Goal: Task Accomplishment & Management: Complete application form

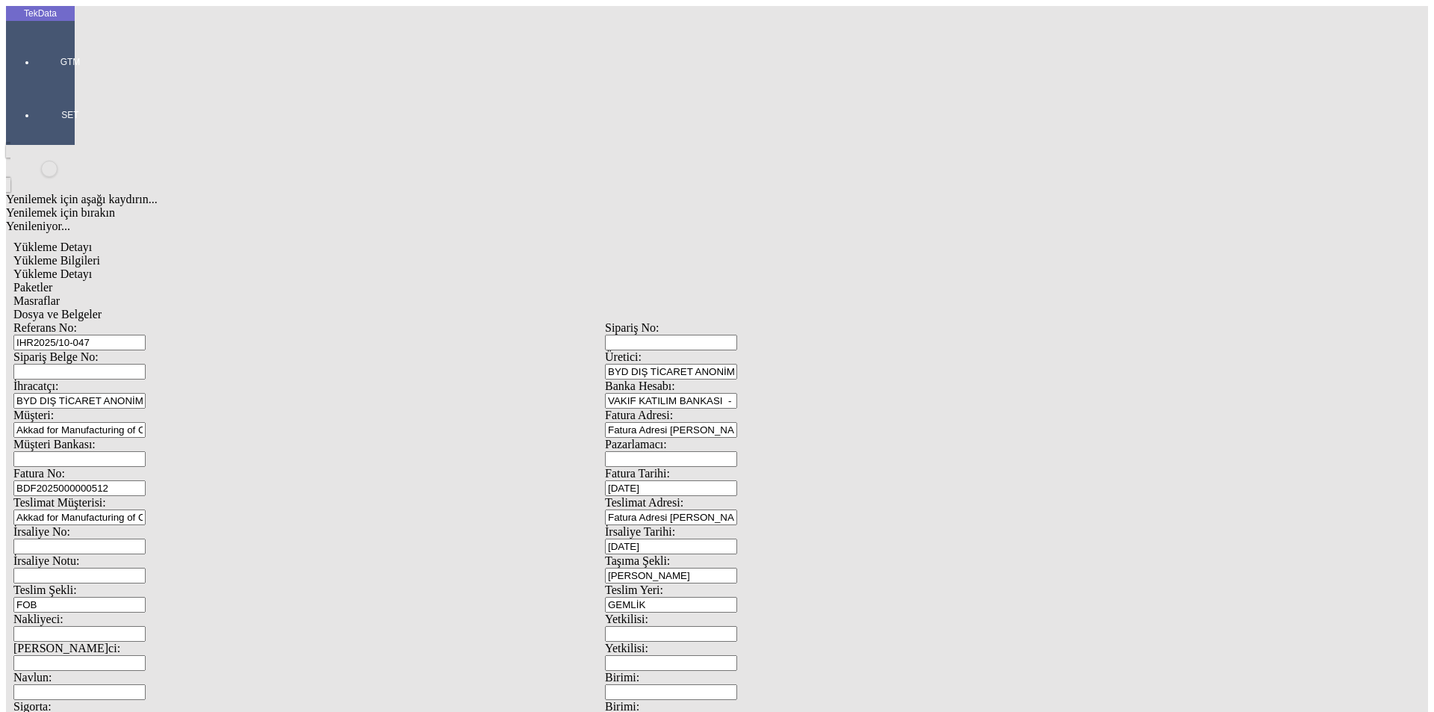
scroll to position [128, 0]
drag, startPoint x: 238, startPoint y: 571, endPoint x: 72, endPoint y: 571, distance: 166.5
type input "272050"
drag, startPoint x: 880, startPoint y: 580, endPoint x: 661, endPoint y: 559, distance: 219.9
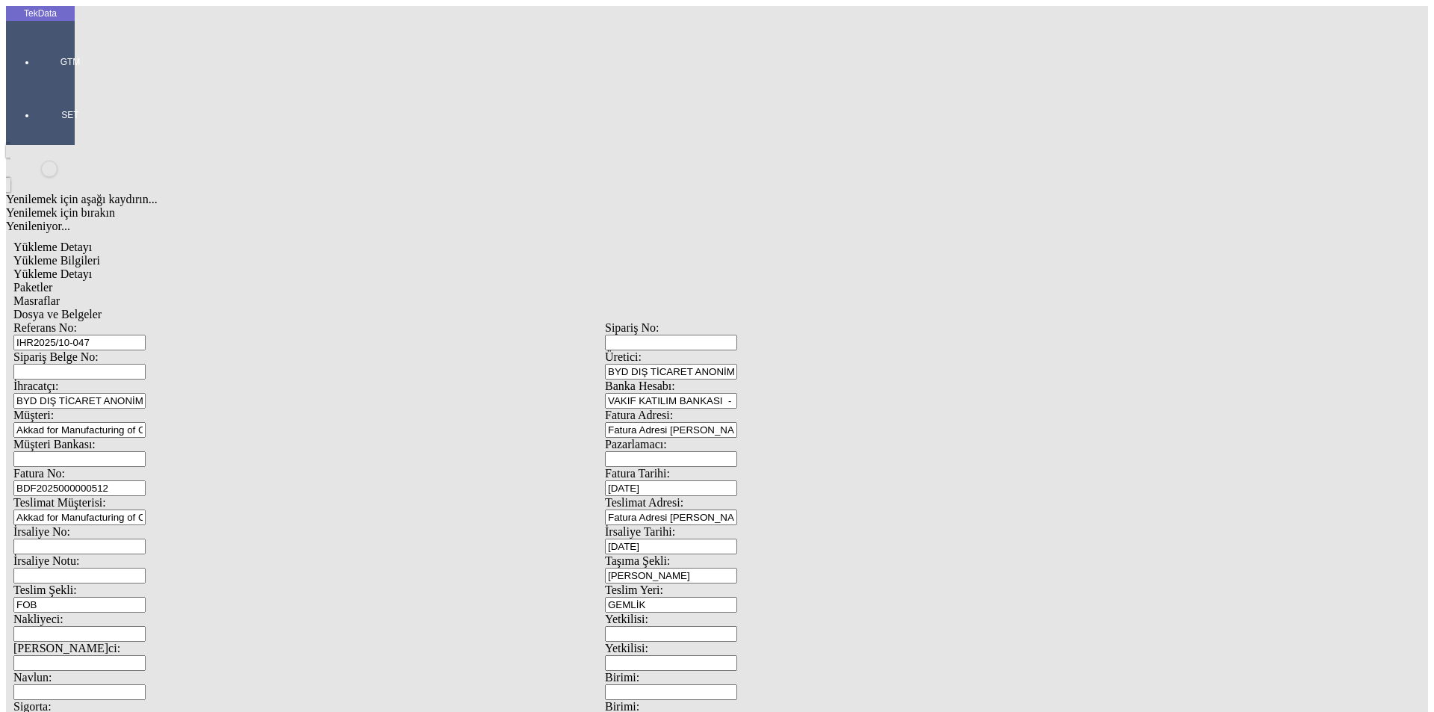
type input "276672.05"
click at [92, 267] on span "Yükleme Detayı" at bounding box center [52, 273] width 78 height 13
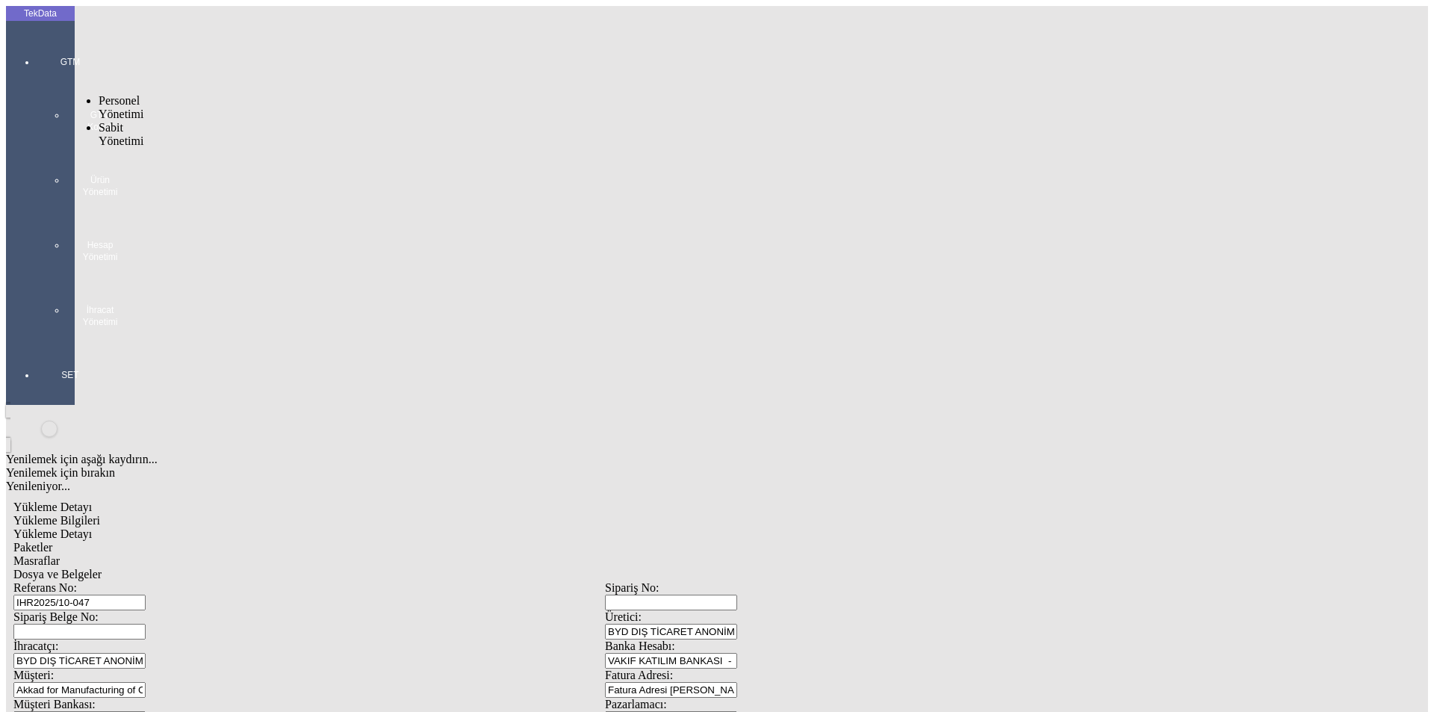
click at [100, 514] on span "Yükleme Bilgileri" at bounding box center [56, 520] width 87 height 13
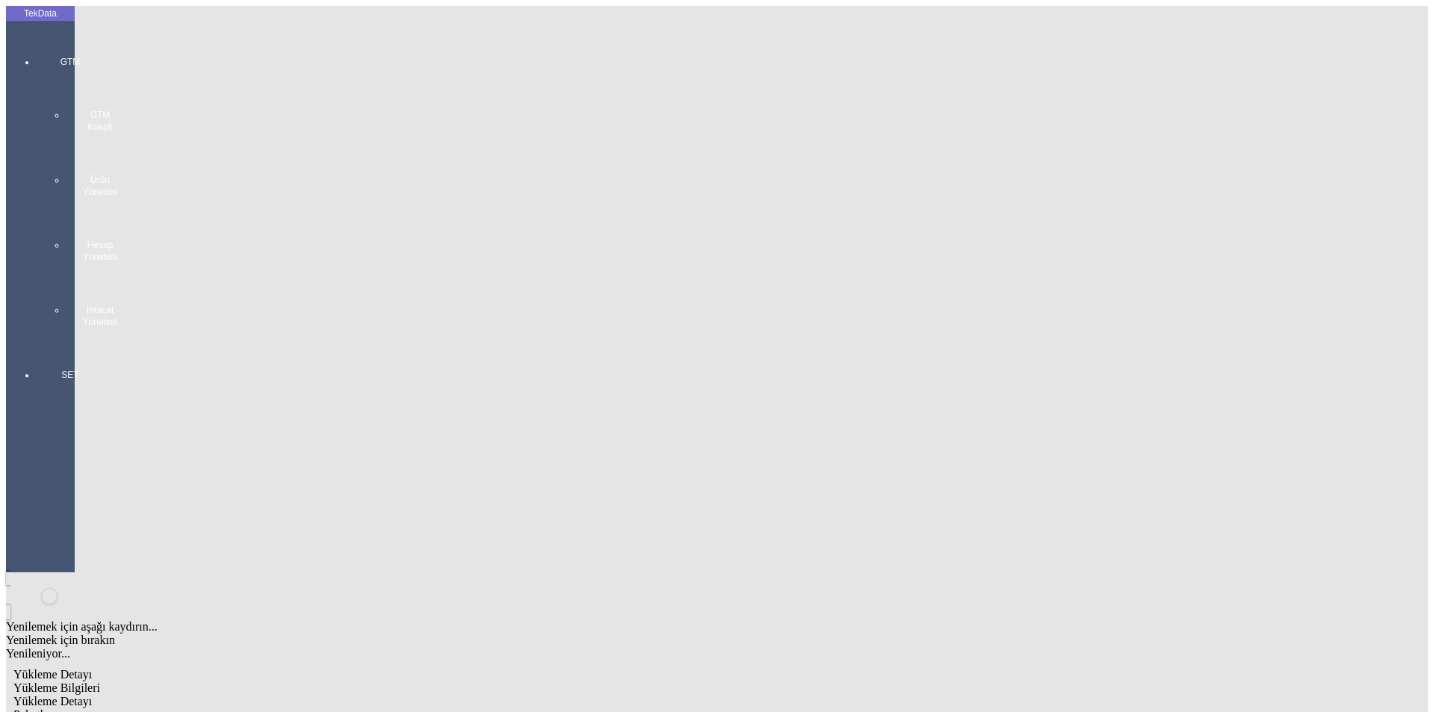
click at [92, 695] on span "Yükleme Detayı" at bounding box center [52, 701] width 78 height 13
drag, startPoint x: 250, startPoint y: 229, endPoint x: 69, endPoint y: 226, distance: 181.5
type input "26571.5"
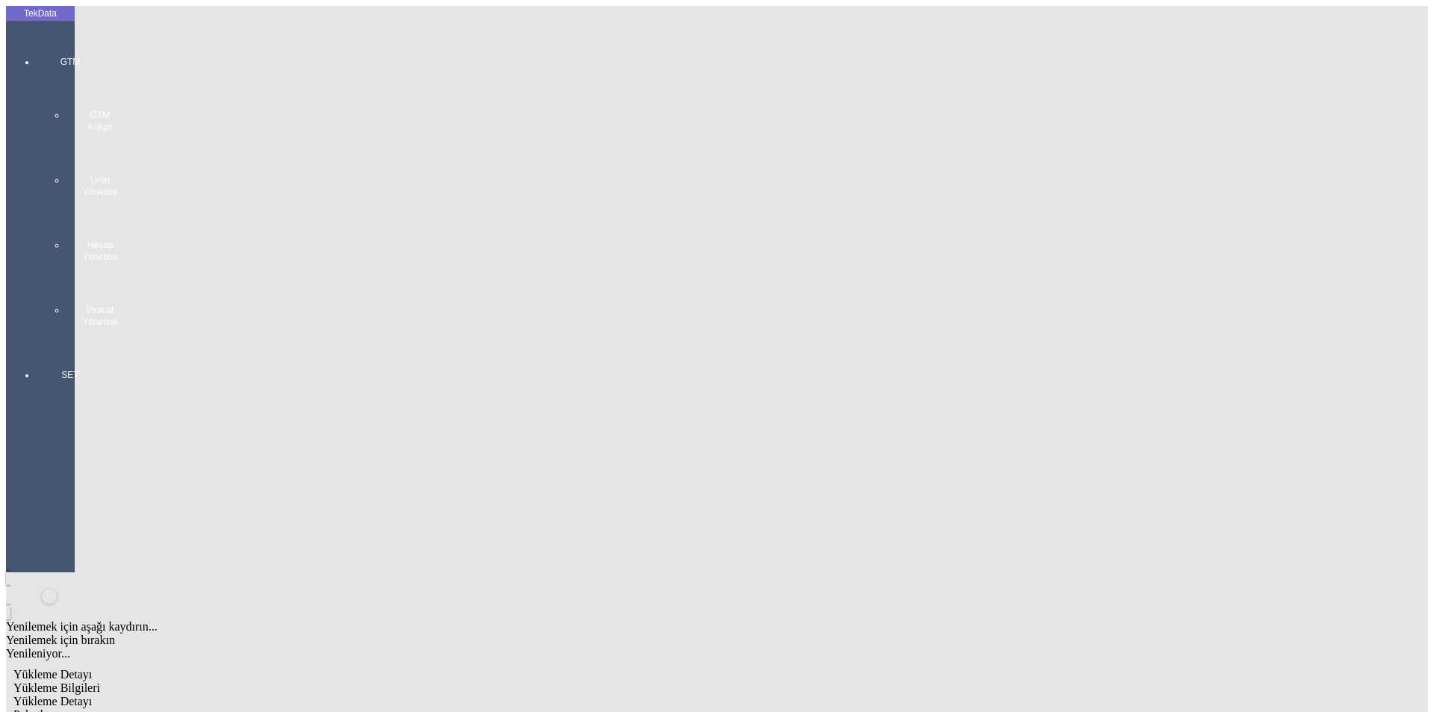
drag, startPoint x: 868, startPoint y: 270, endPoint x: 763, endPoint y: 273, distance: 104.6
type input "26571.5"
drag, startPoint x: 58, startPoint y: 294, endPoint x: 31, endPoint y: 302, distance: 28.6
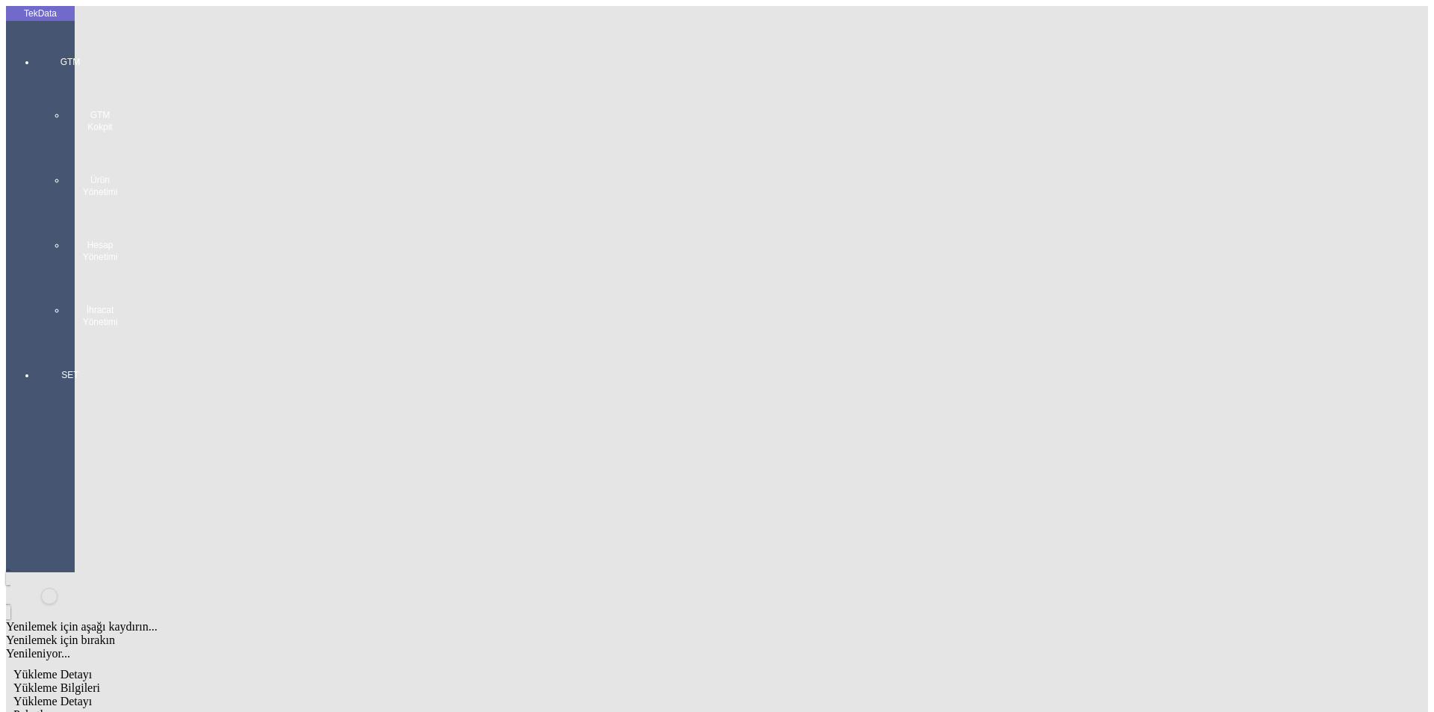
type input "27059.78"
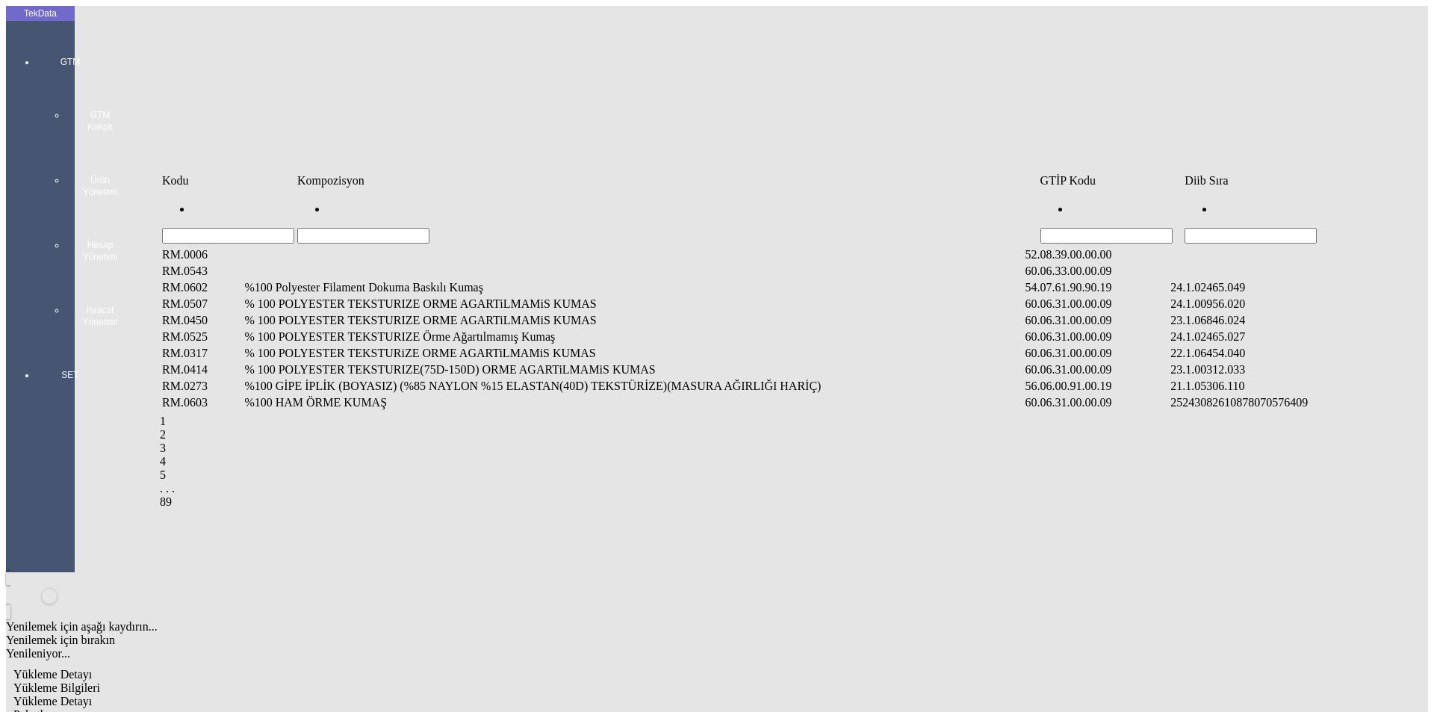
click at [1217, 188] on td "Diib Sıra" at bounding box center [1294, 180] width 220 height 15
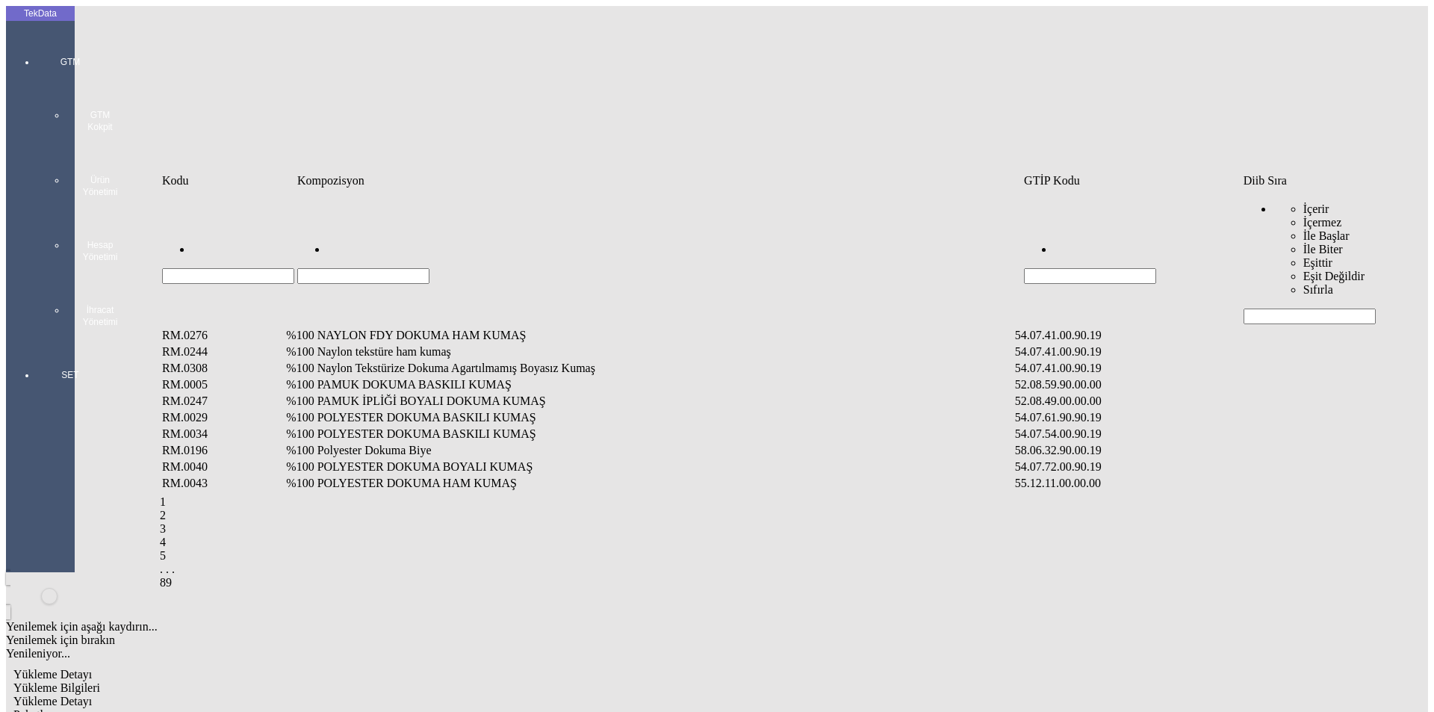
click at [1288, 308] on input "Hücreyi Filtrele" at bounding box center [1309, 316] width 132 height 16
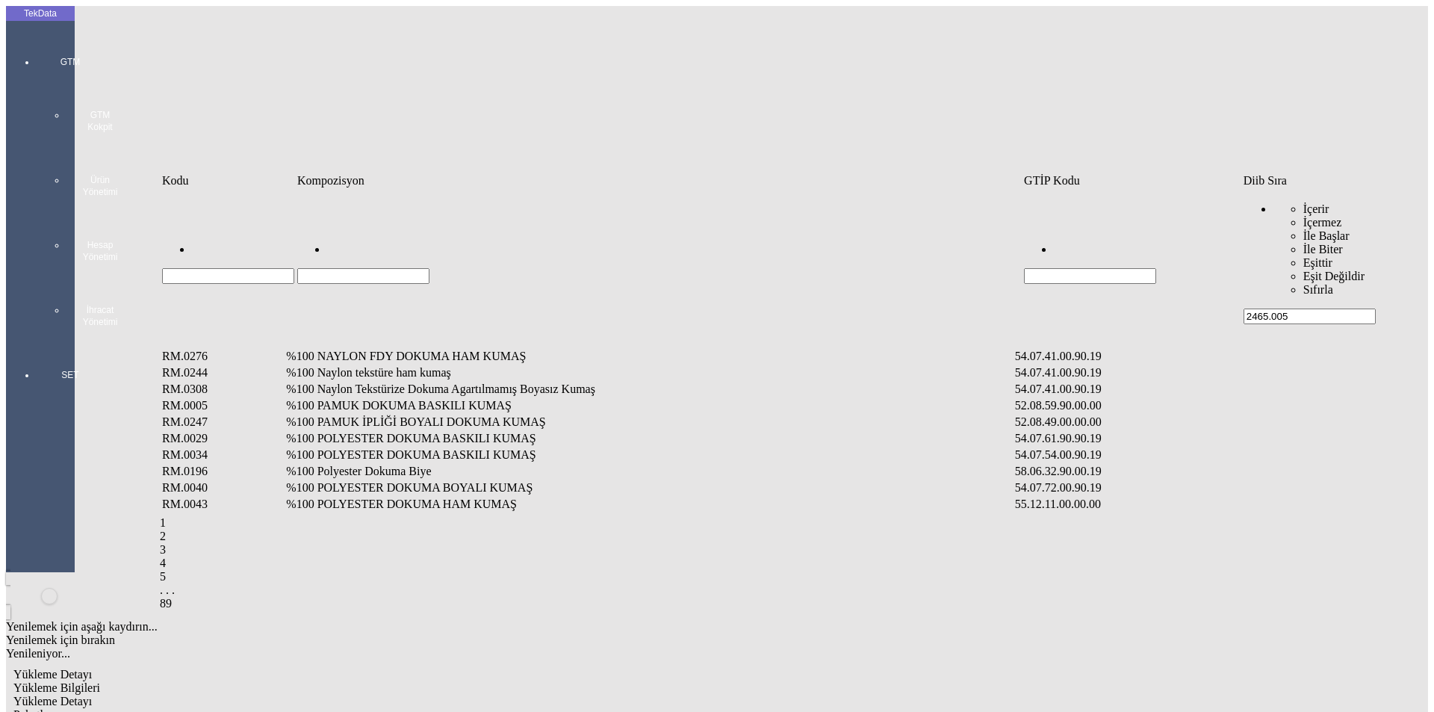
type input "2465.005"
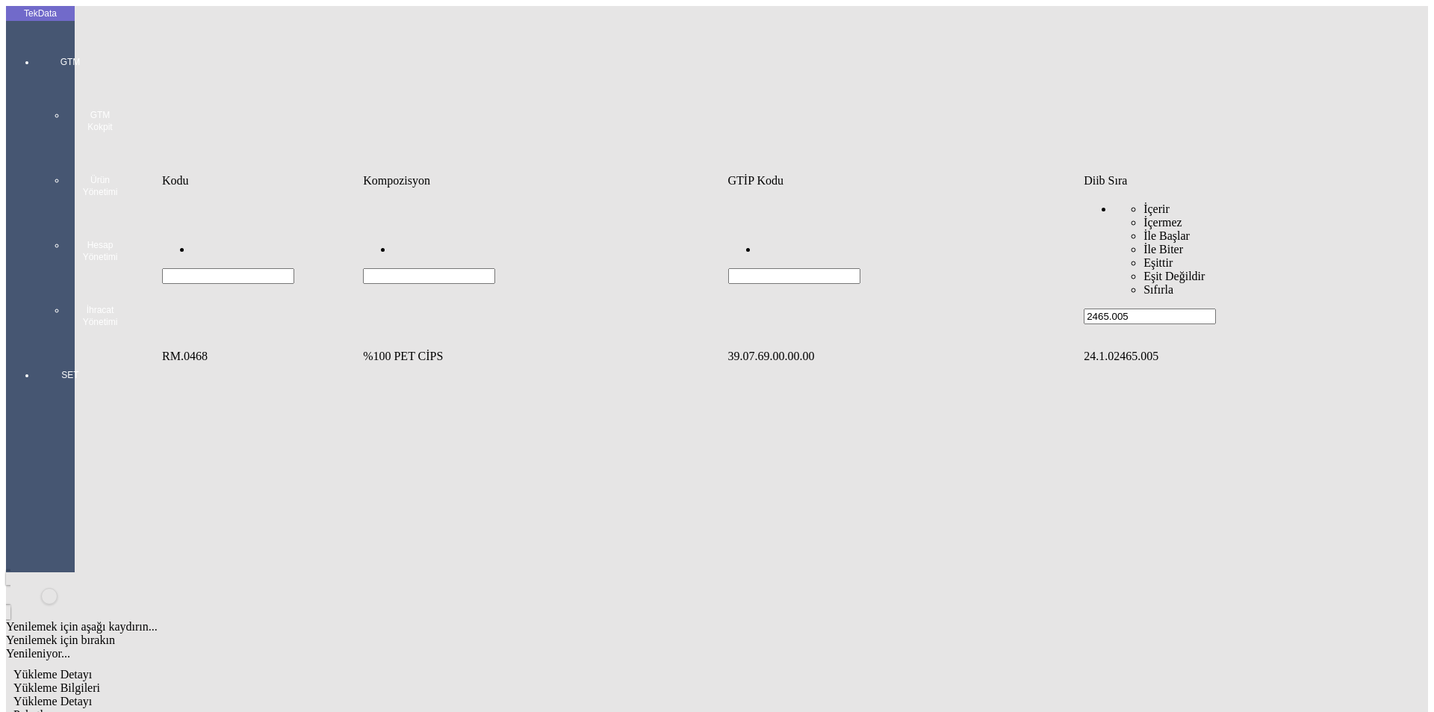
click at [458, 349] on td "%100 PET CİPS" at bounding box center [543, 356] width 363 height 15
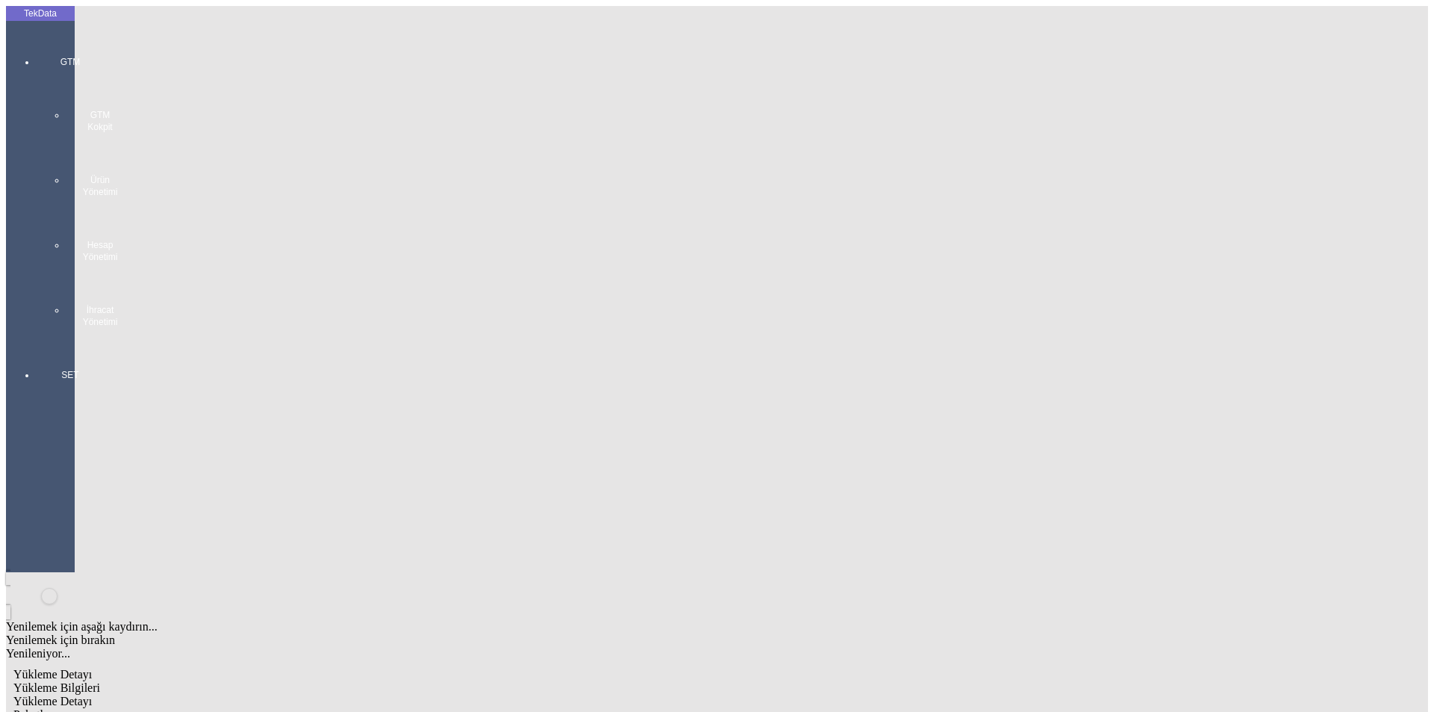
type input "27301"
click at [850, 270] on div "Kg" at bounding box center [1109, 276] width 591 height 13
type input "Kg"
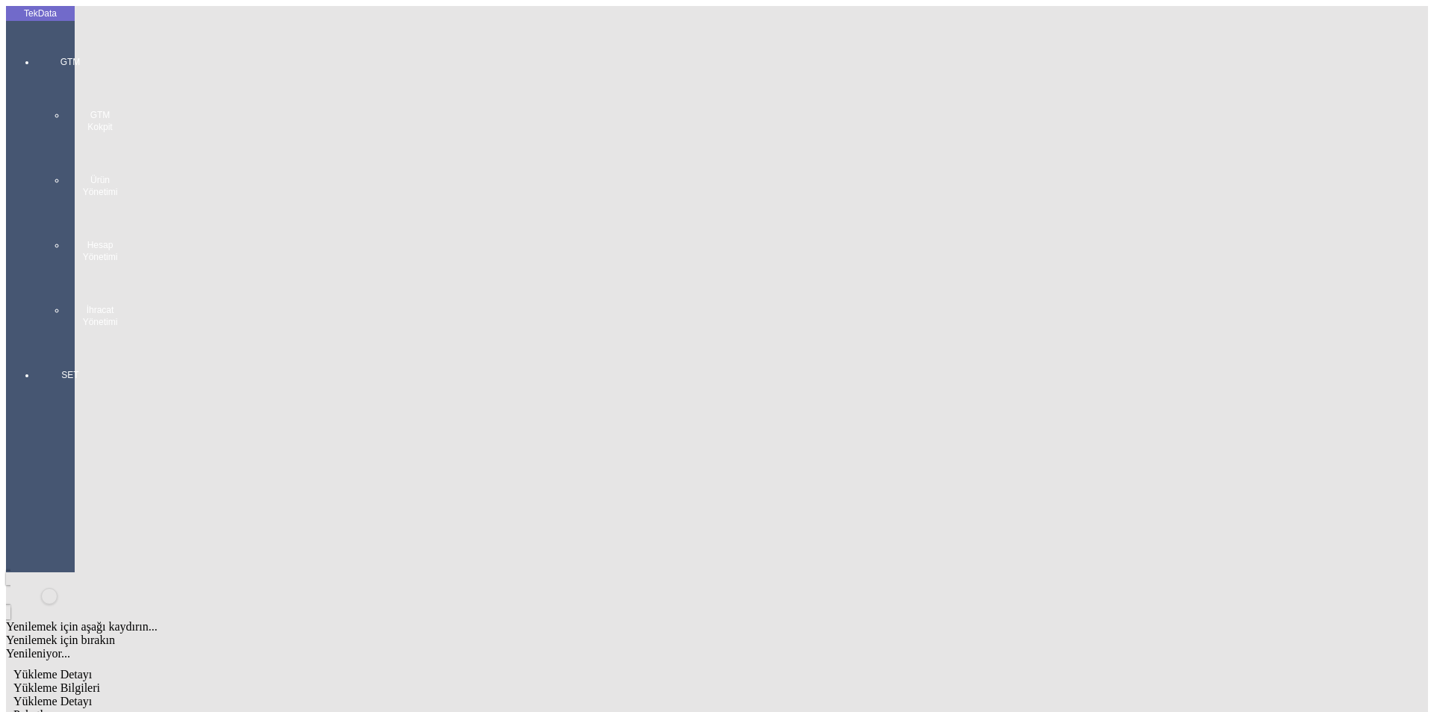
type input "0.86"
click at [854, 313] on div "Amerikan Doları" at bounding box center [1109, 319] width 591 height 13
type input "Amerikan Doları"
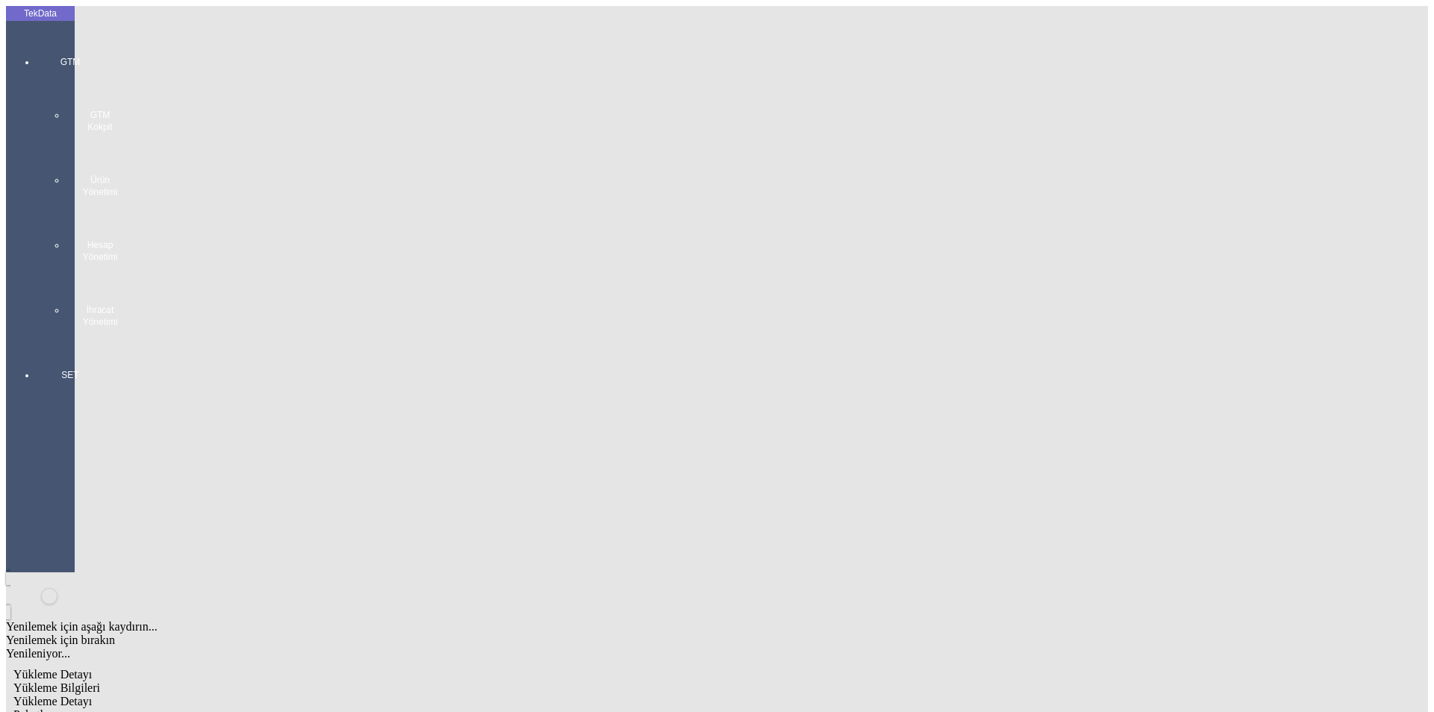
type input "27301"
type input "27700.1"
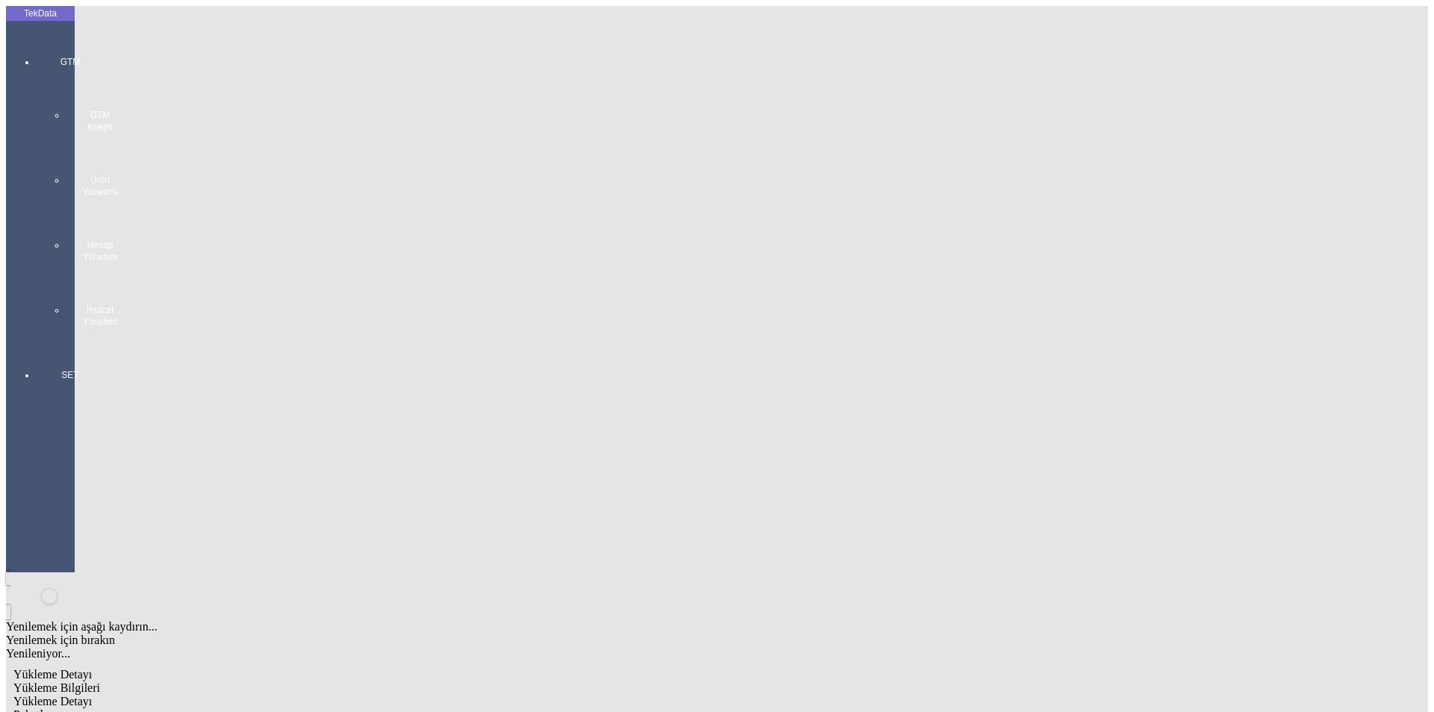
drag, startPoint x: 312, startPoint y: 335, endPoint x: 291, endPoint y: 341, distance: 22.0
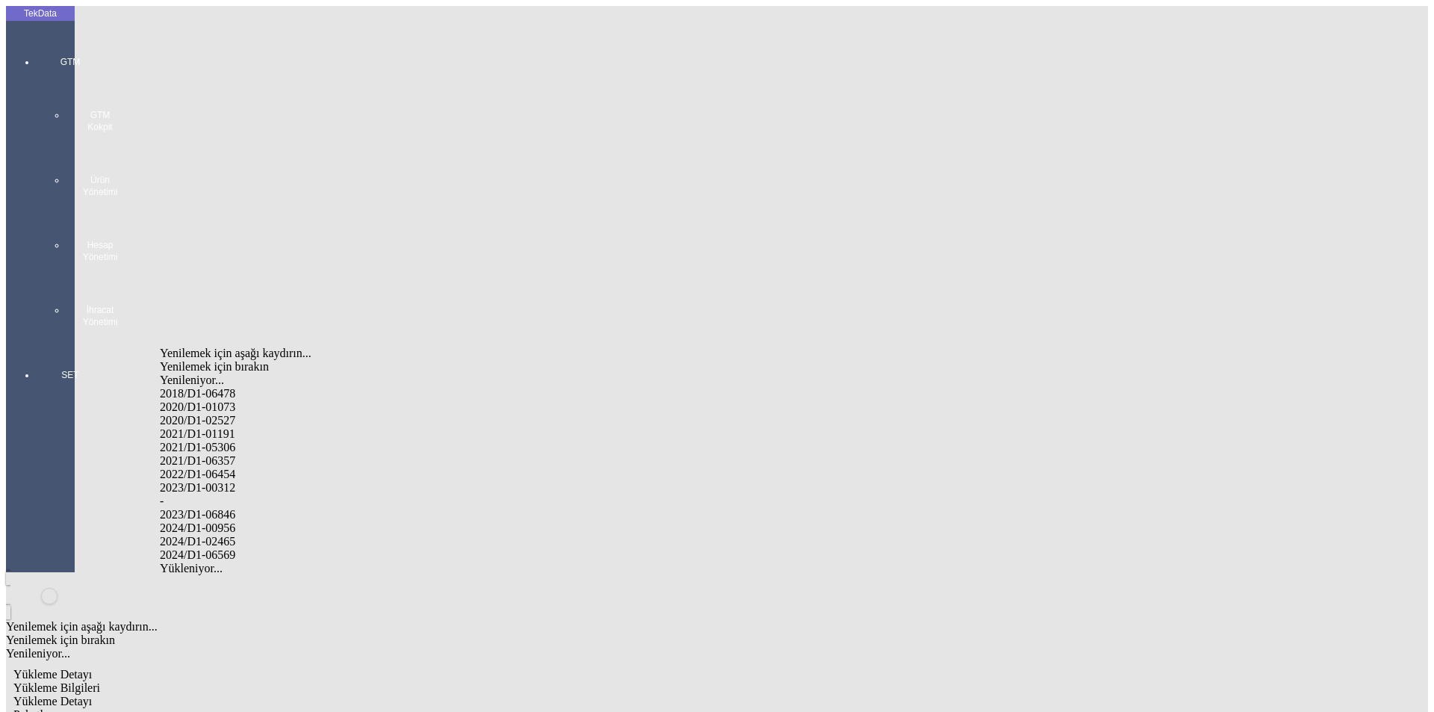
click at [220, 535] on div "2024/D1-02465" at bounding box center [450, 541] width 580 height 13
type input "2024/D1-02465"
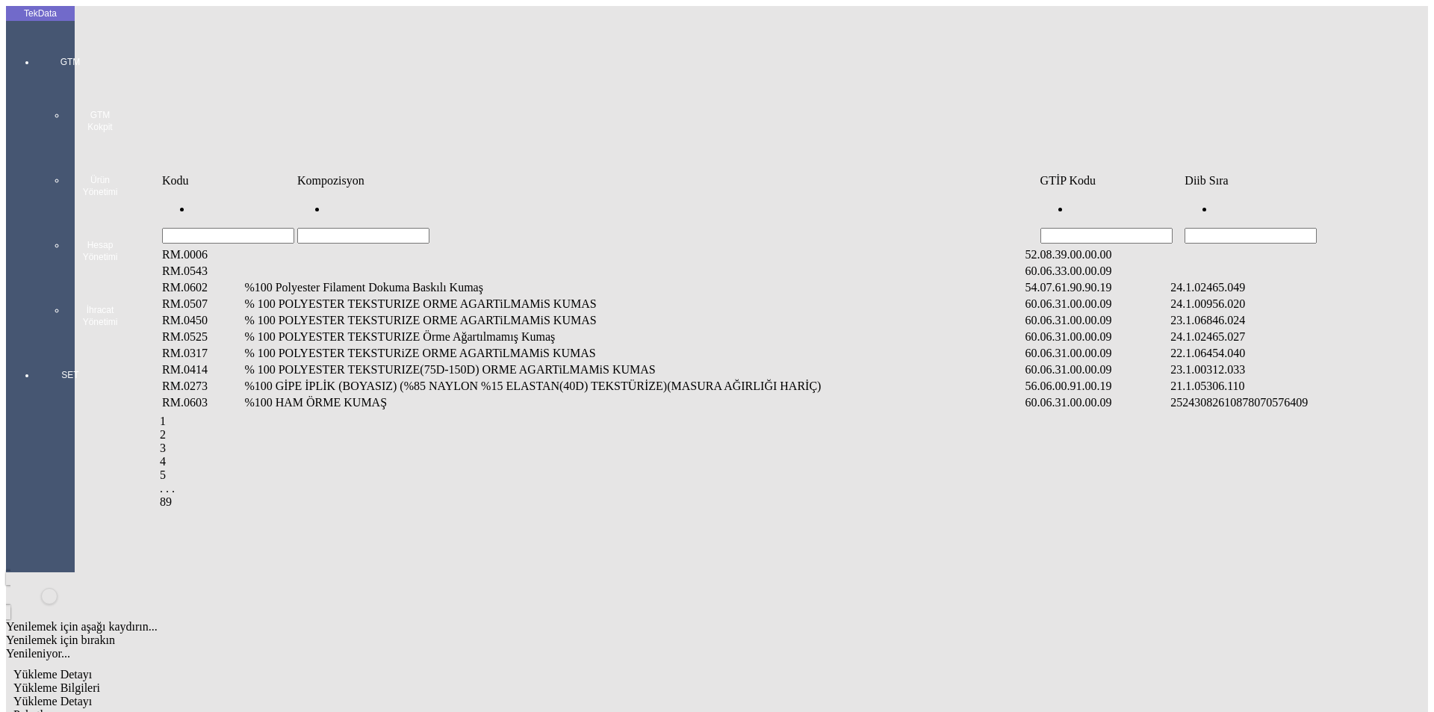
click at [1241, 228] on input "Hücreyi Filtrele" at bounding box center [1250, 236] width 132 height 16
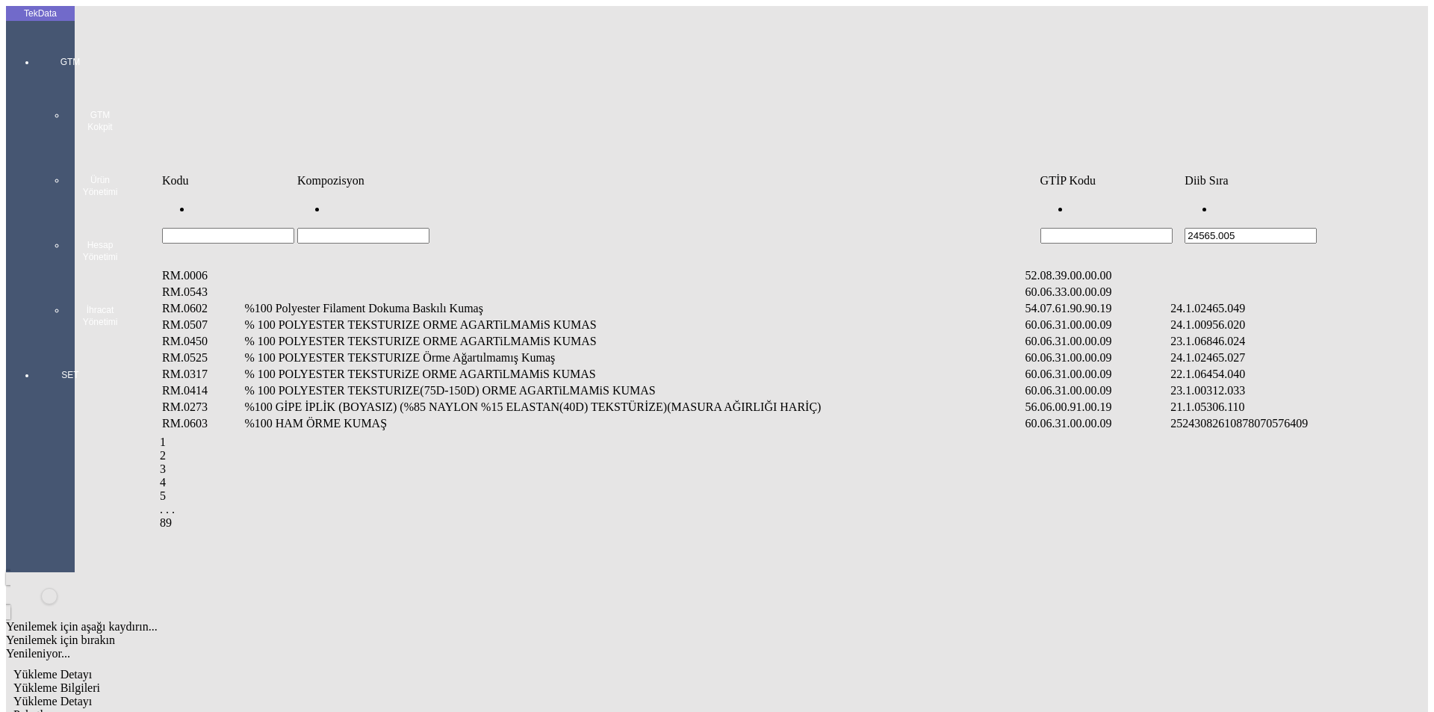
type input "24565.005"
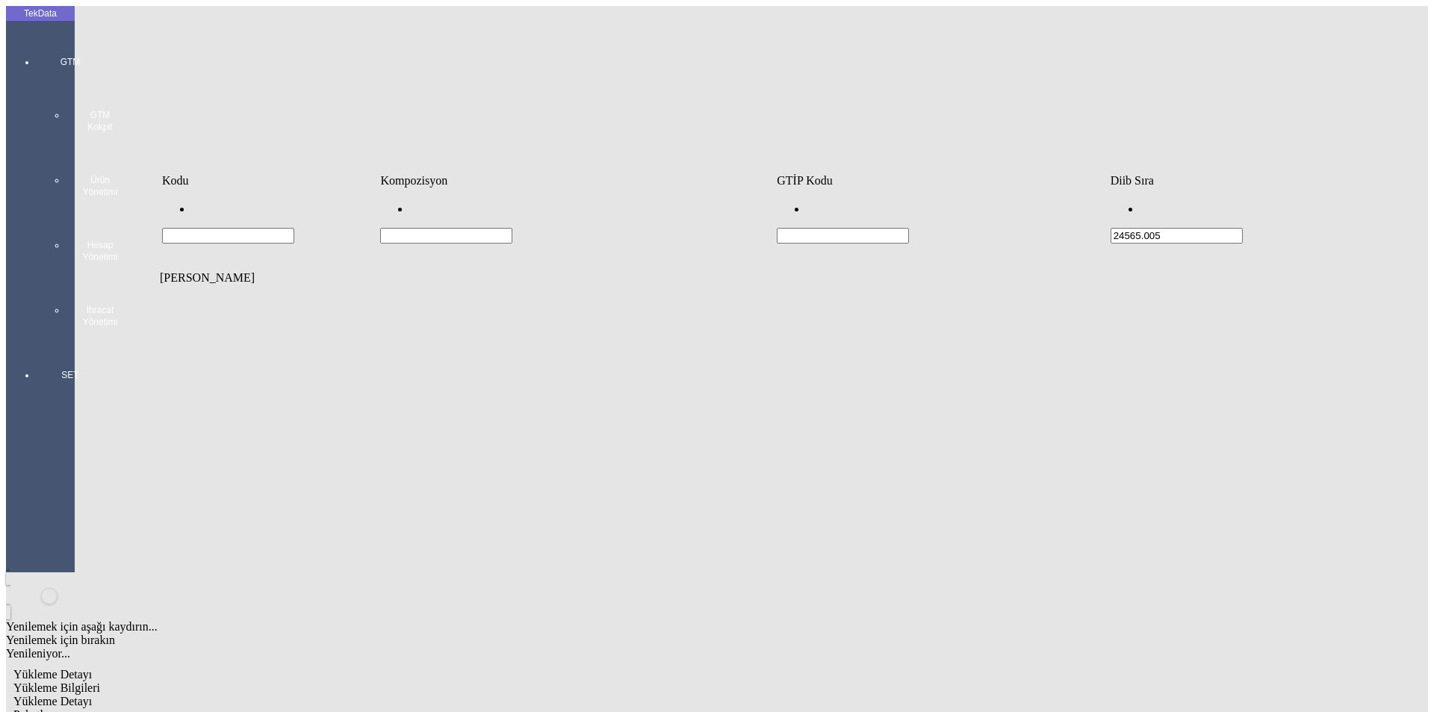
drag, startPoint x: 1151, startPoint y: 209, endPoint x: 1159, endPoint y: 209, distance: 8.2
click at [1152, 228] on input "24565.005" at bounding box center [1177, 236] width 132 height 16
type input "2465.005"
click at [589, 268] on td "%100 PET CİPS" at bounding box center [543, 275] width 363 height 15
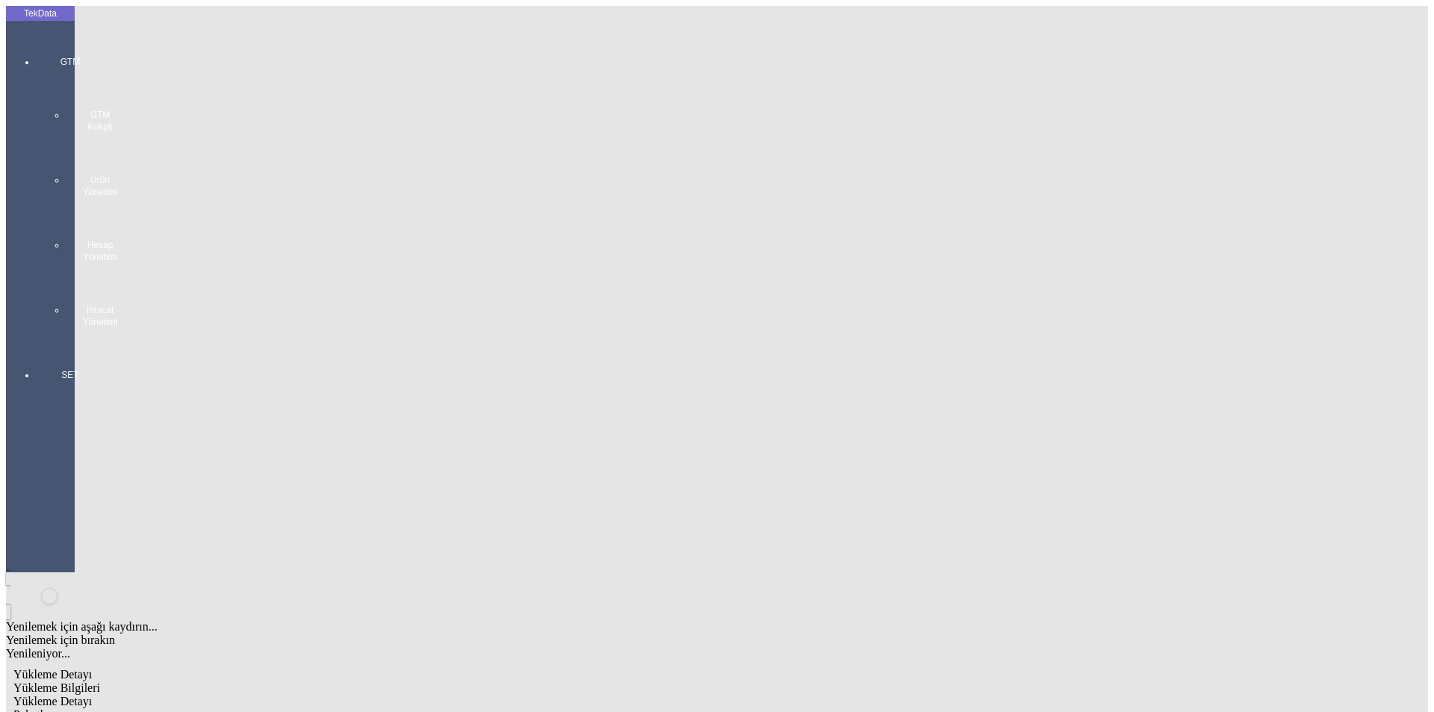
type input "27087"
drag, startPoint x: 846, startPoint y: 235, endPoint x: 617, endPoint y: 266, distance: 231.3
click at [842, 270] on div "Kg" at bounding box center [1109, 276] width 591 height 13
type input "Kg"
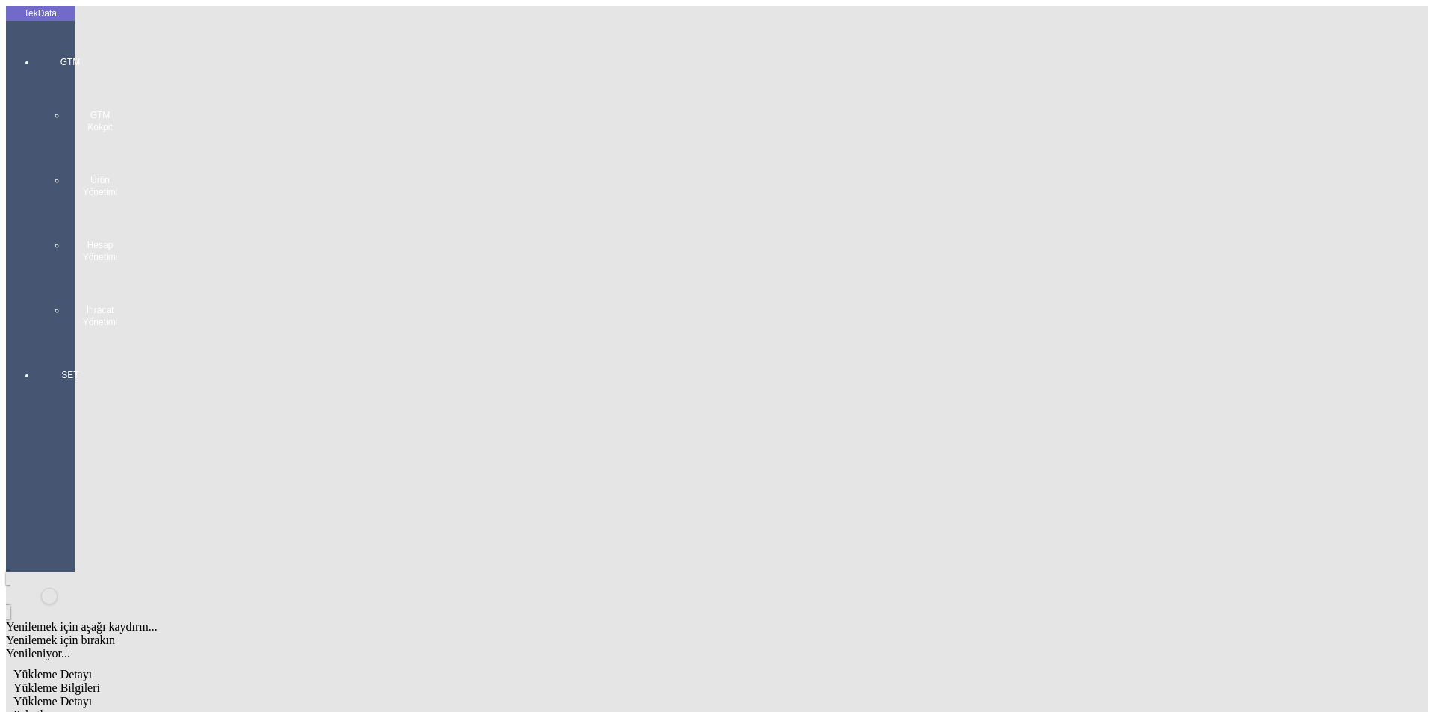
type input "0.86"
click at [854, 313] on div "Amerikan Doları" at bounding box center [1109, 319] width 591 height 13
type input "Amerikan Doları"
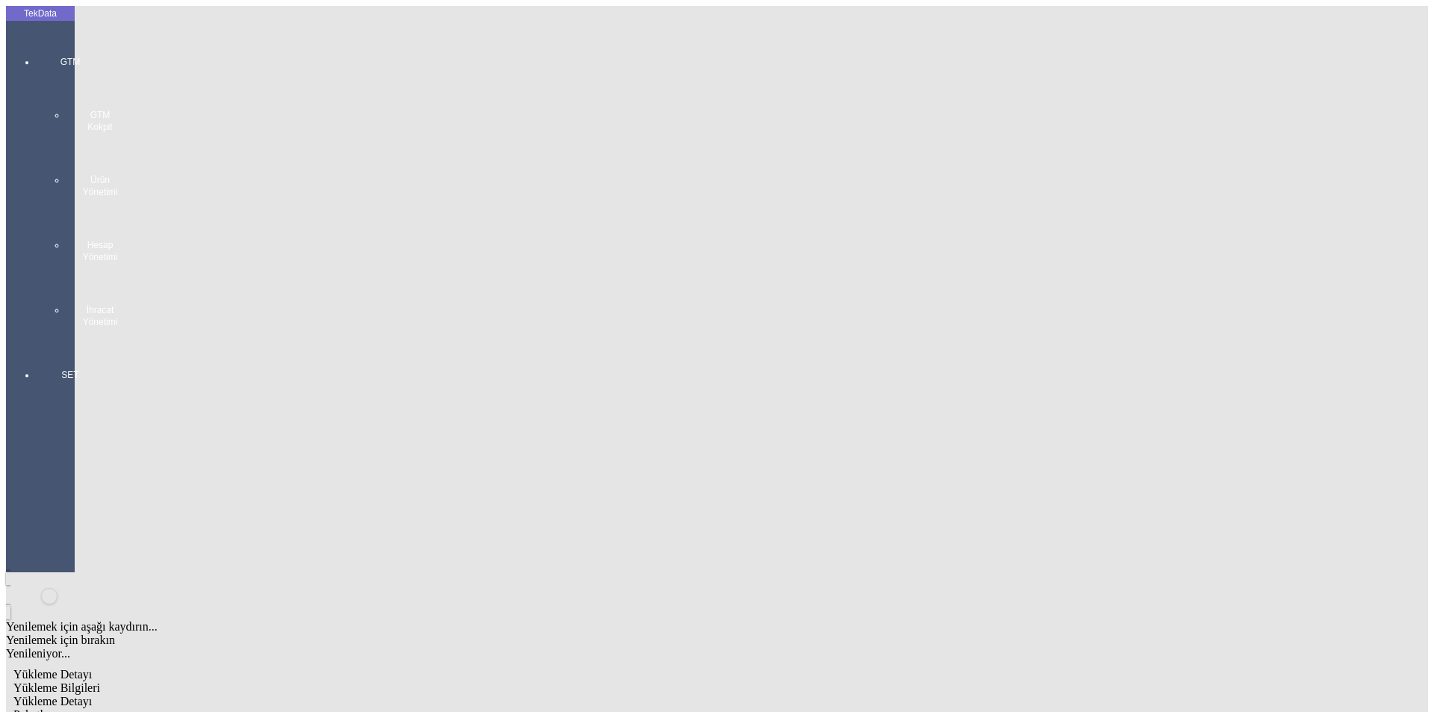
type input "27087"
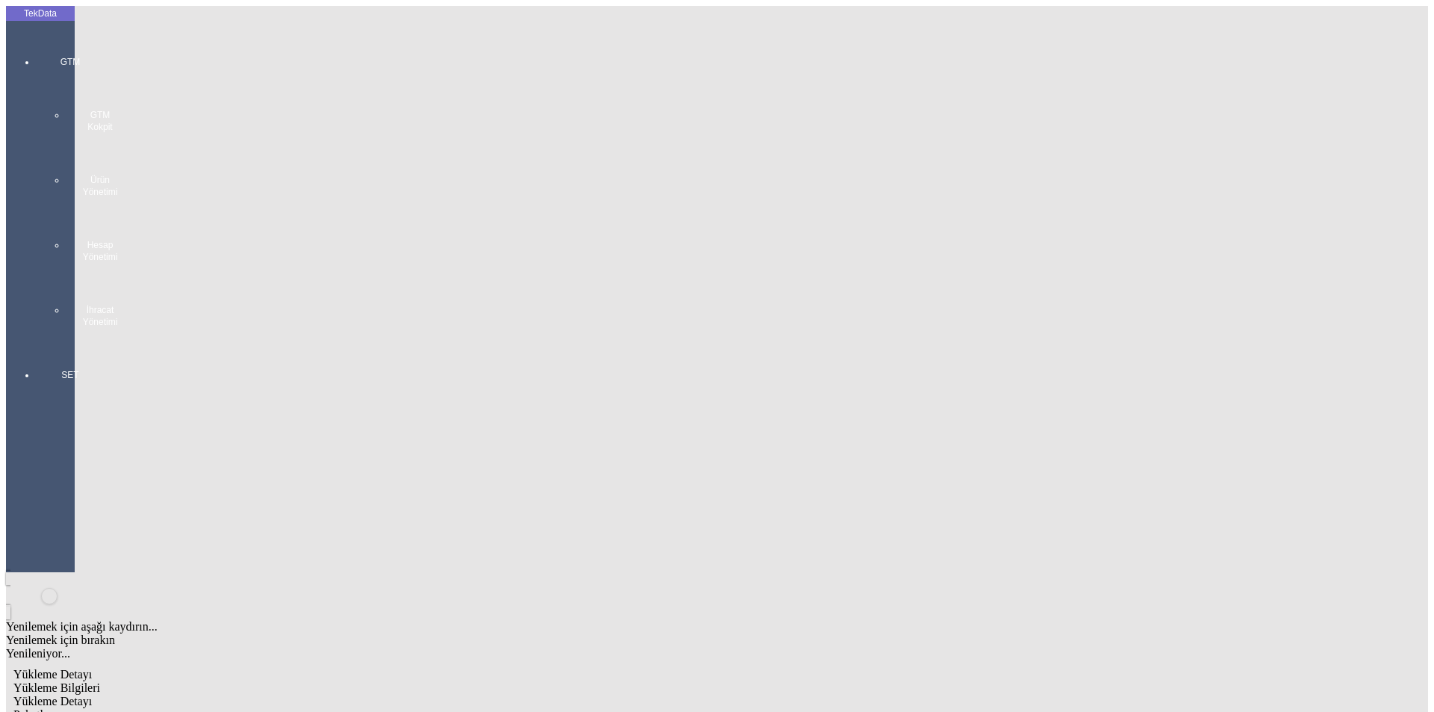
type input "27519.9"
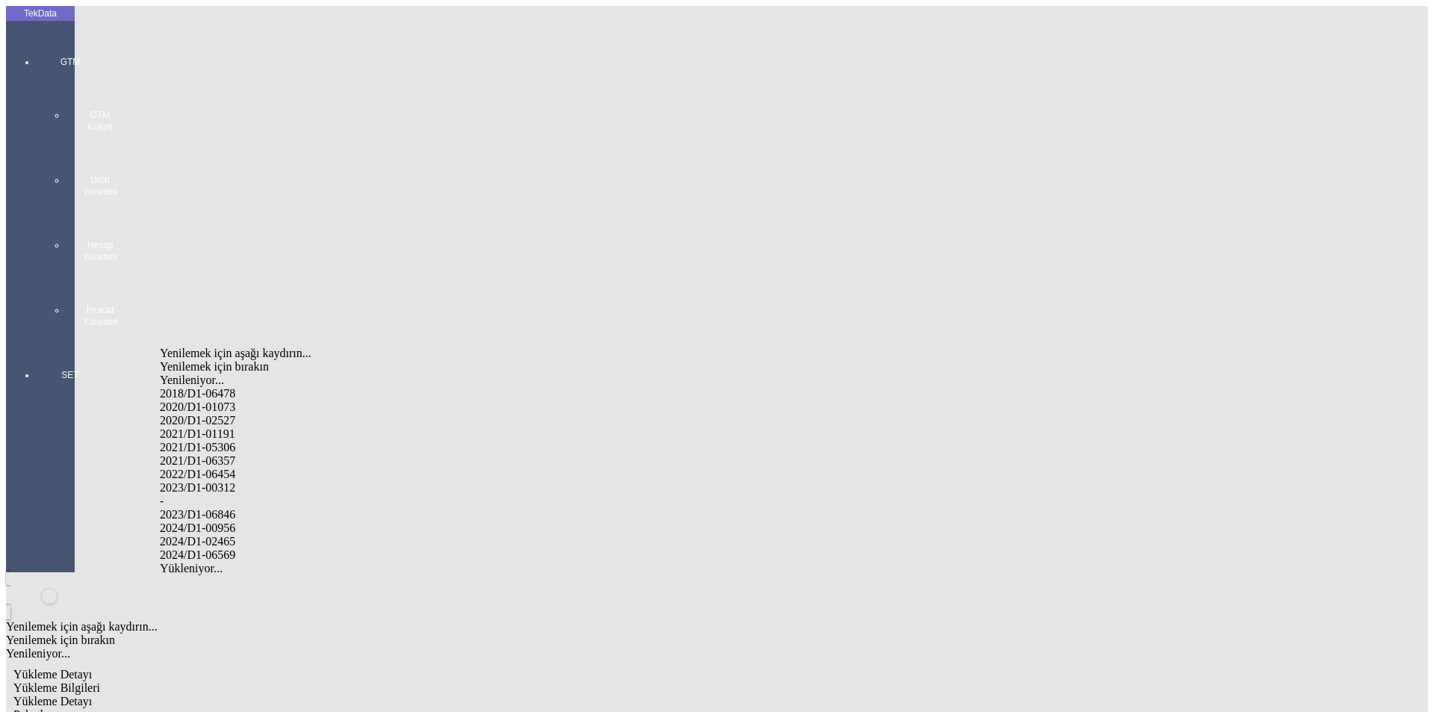
drag, startPoint x: 235, startPoint y: 515, endPoint x: 472, endPoint y: 488, distance: 238.2
click at [236, 535] on div "2024/D1-02465" at bounding box center [450, 541] width 580 height 13
type input "2024/D1-02465"
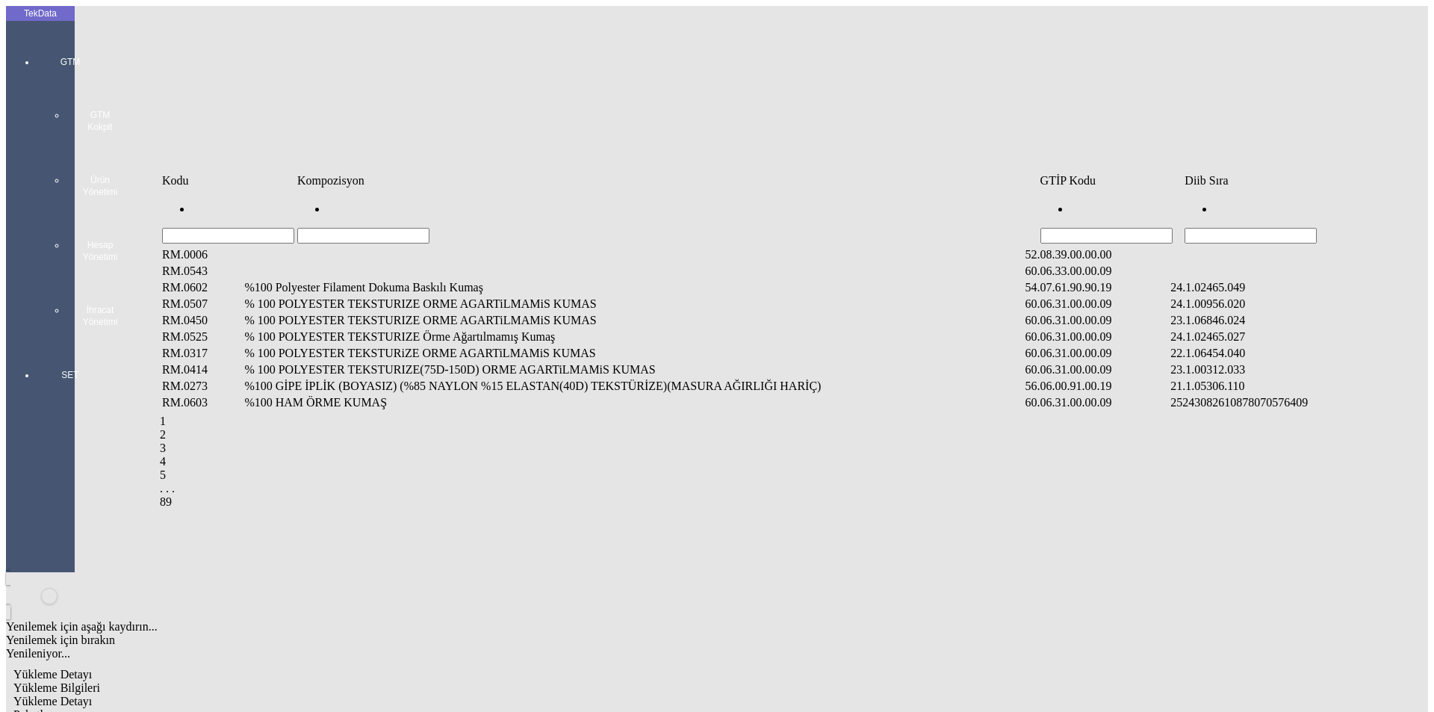
click at [1229, 188] on td "Diib Sıra" at bounding box center [1294, 180] width 220 height 15
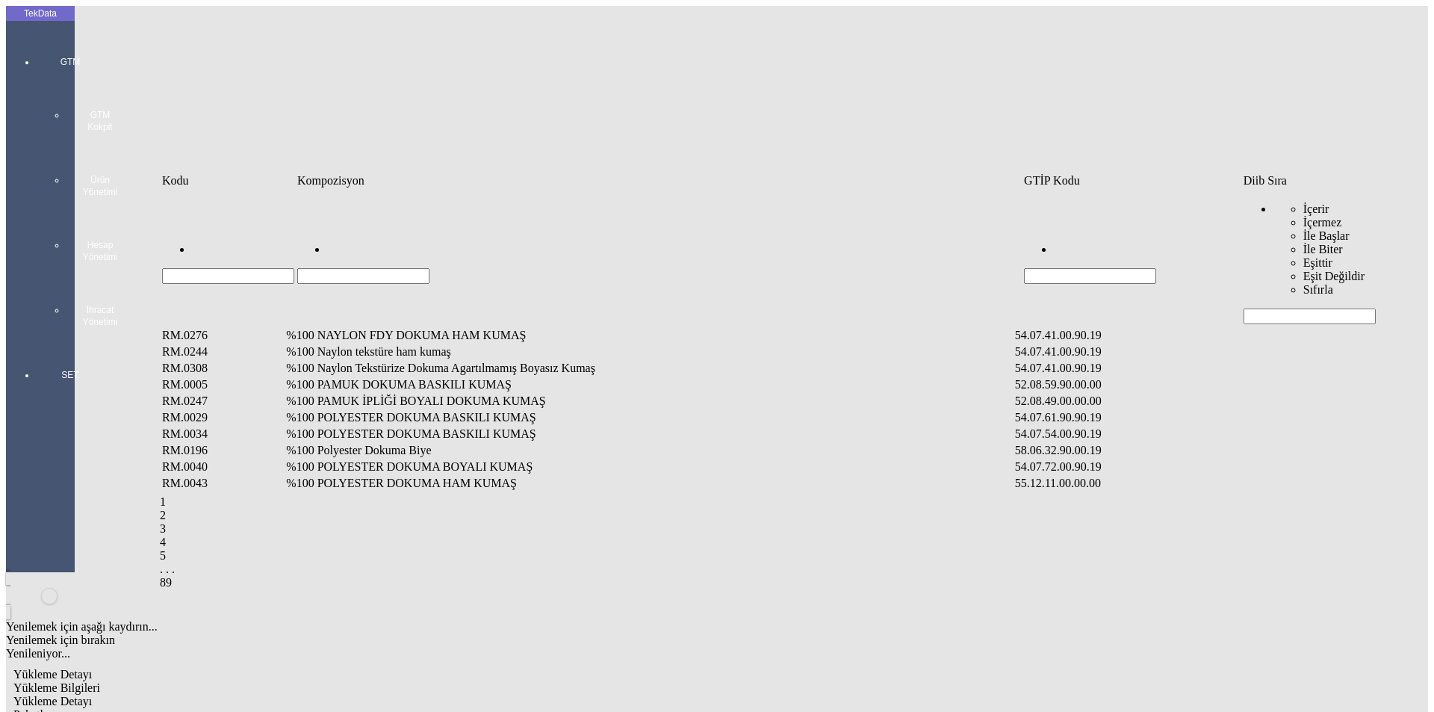
click at [1261, 308] on input "Hücreyi Filtrele" at bounding box center [1309, 316] width 132 height 16
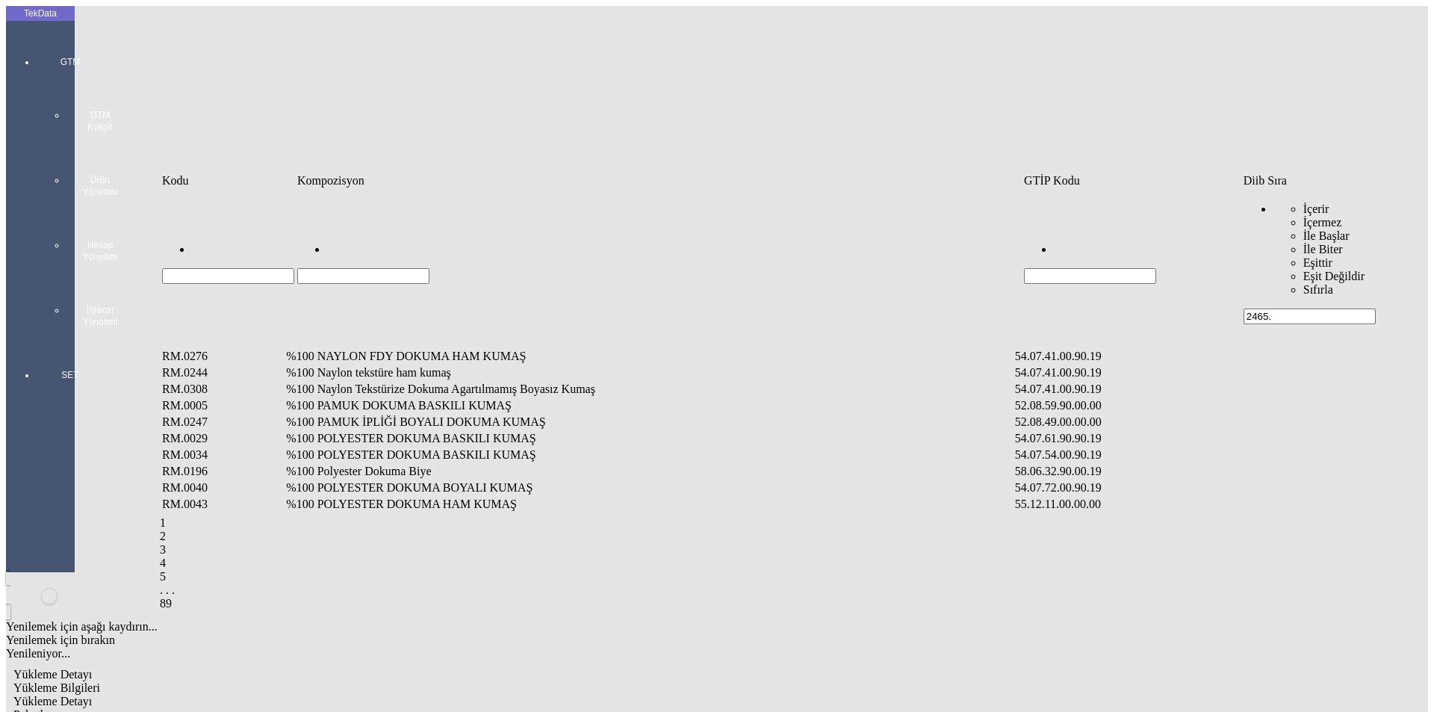
type input "2465."
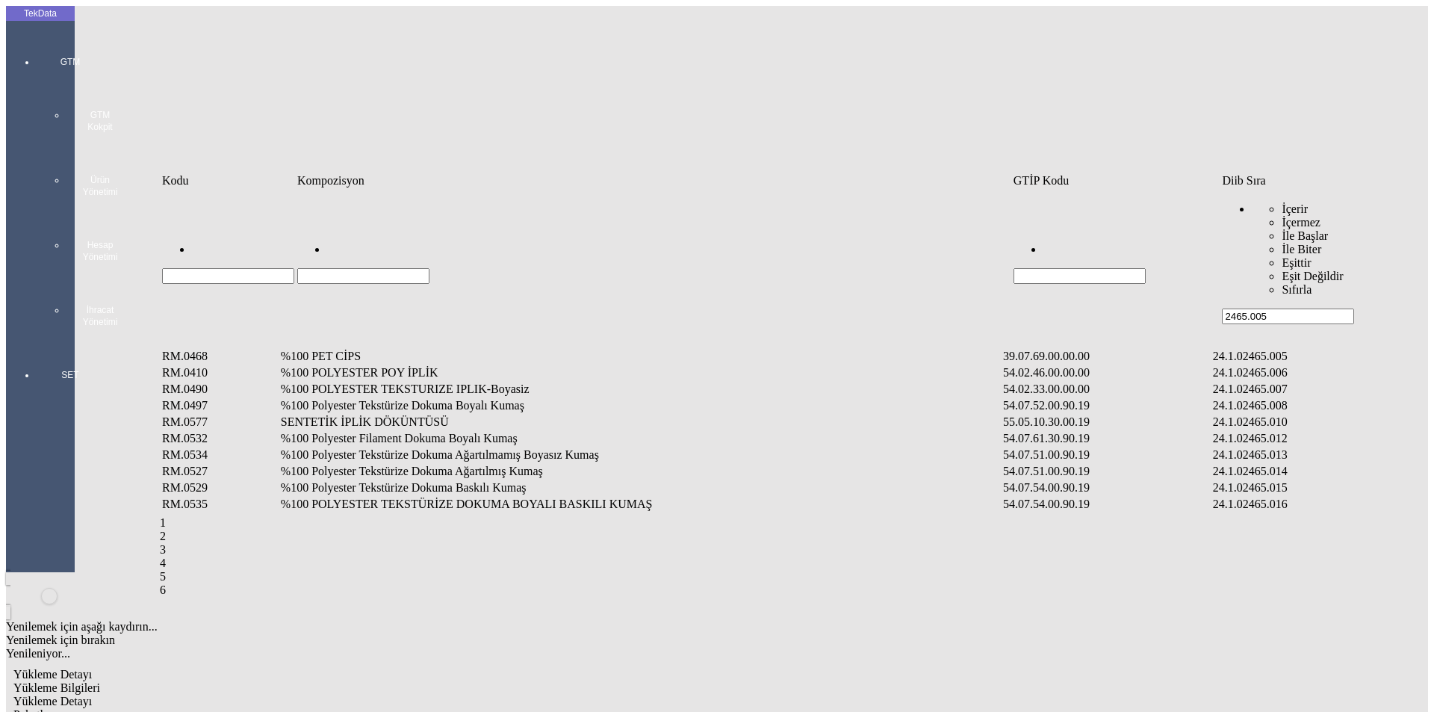
type input "2465.005"
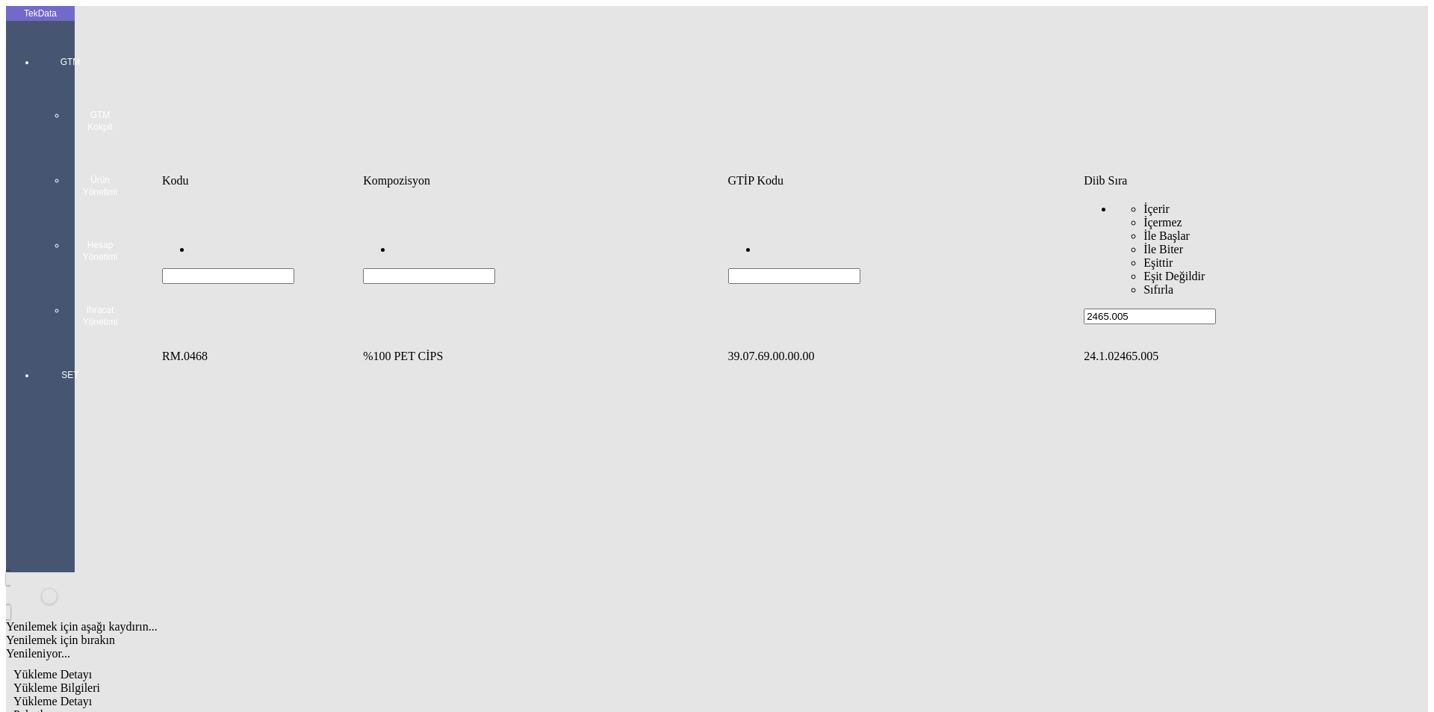
click at [410, 349] on td "%100 PET CİPS" at bounding box center [543, 356] width 363 height 15
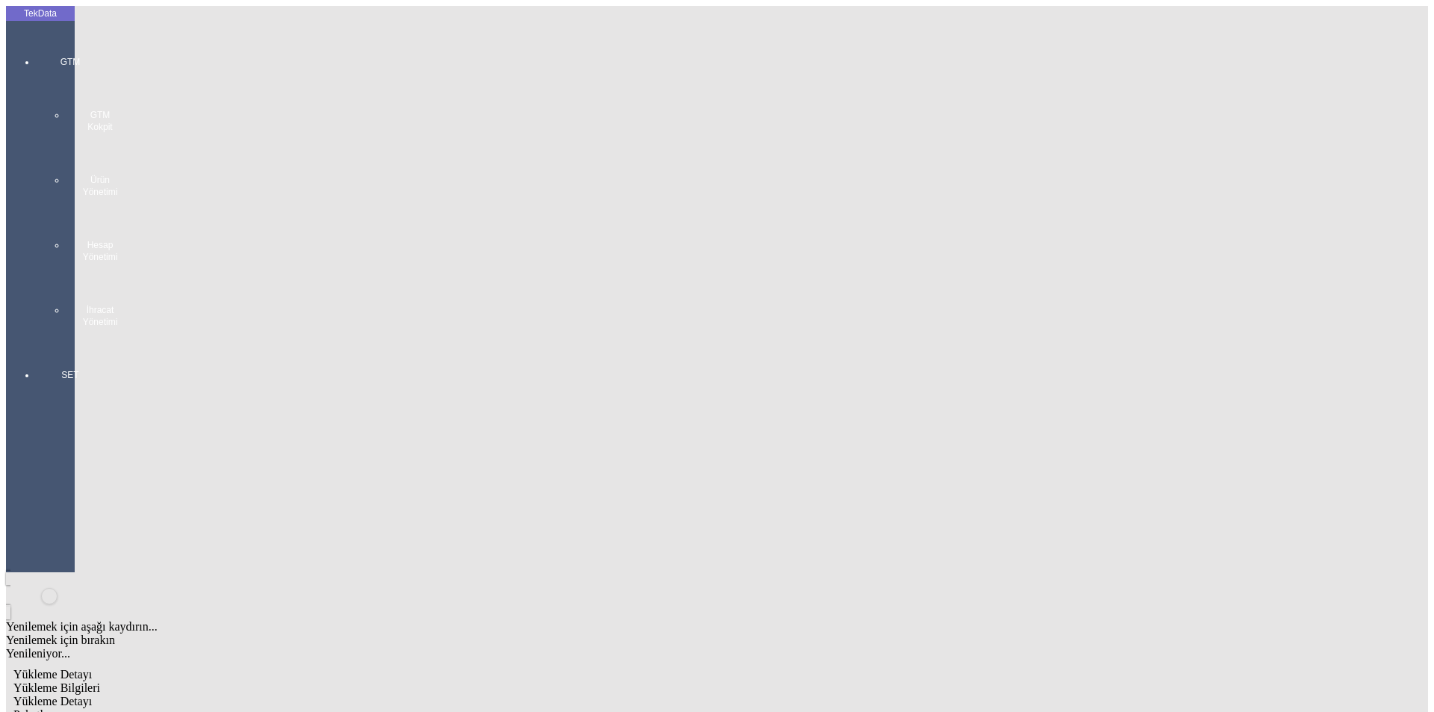
type input "27508"
drag, startPoint x: 843, startPoint y: 235, endPoint x: 621, endPoint y: 242, distance: 221.9
click at [842, 270] on div "Kg" at bounding box center [1109, 276] width 591 height 13
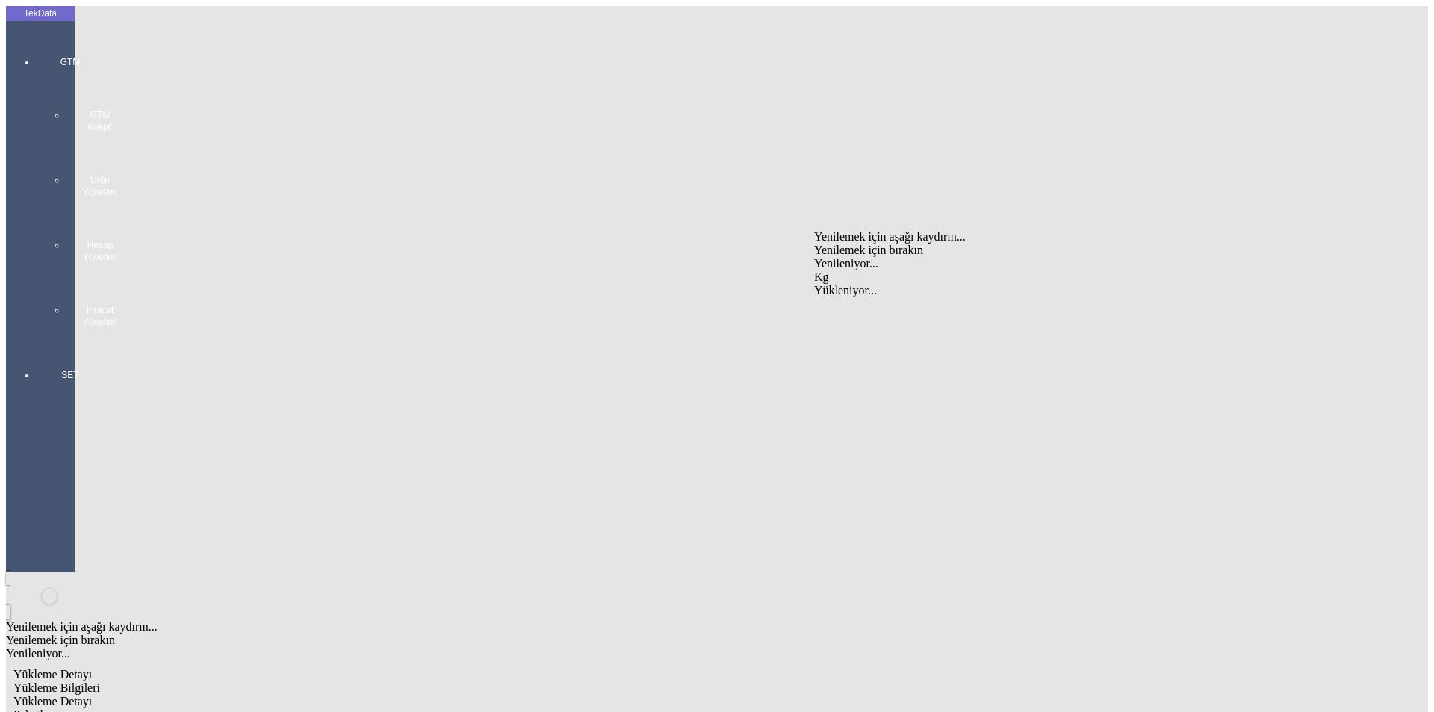
type input "Kg"
type input "0.86"
click at [845, 313] on div "Amerikan Doları" at bounding box center [1109, 319] width 591 height 13
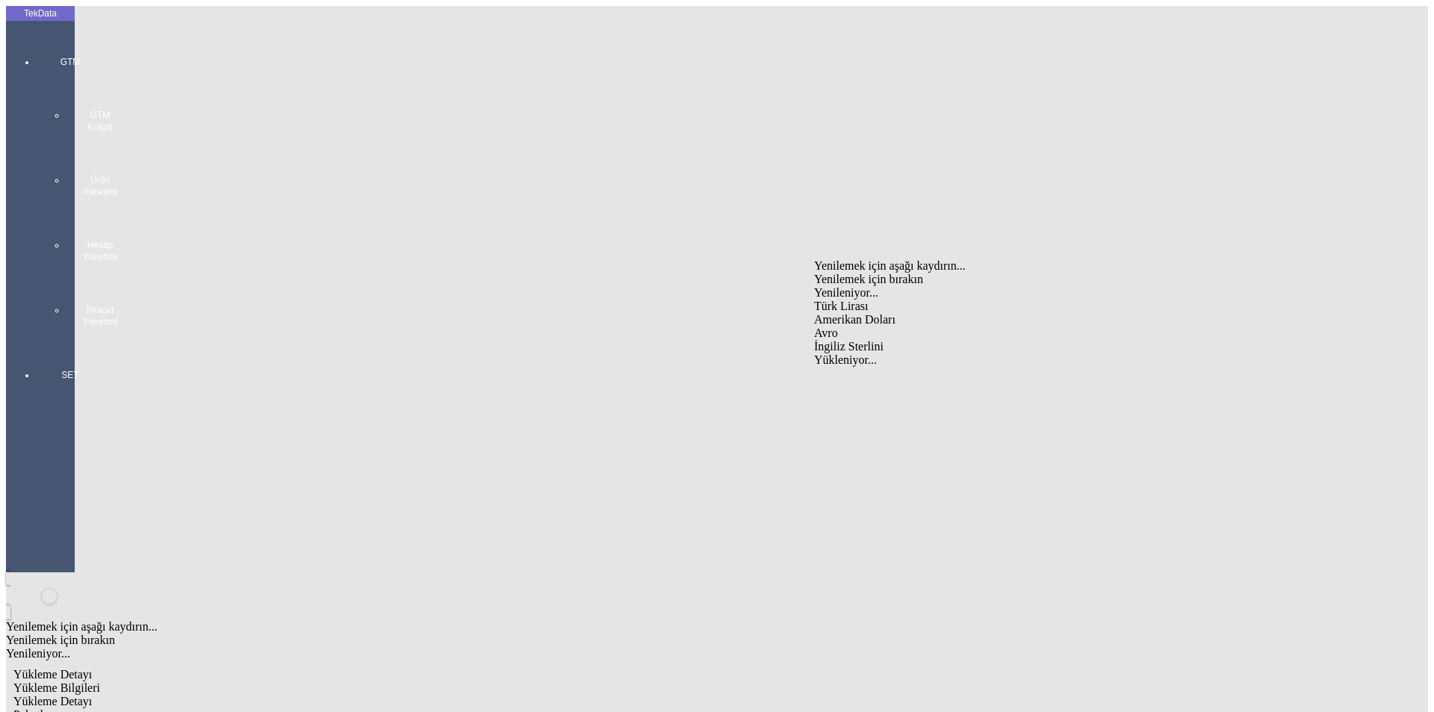
type input "Amerikan Doları"
type input "27508"
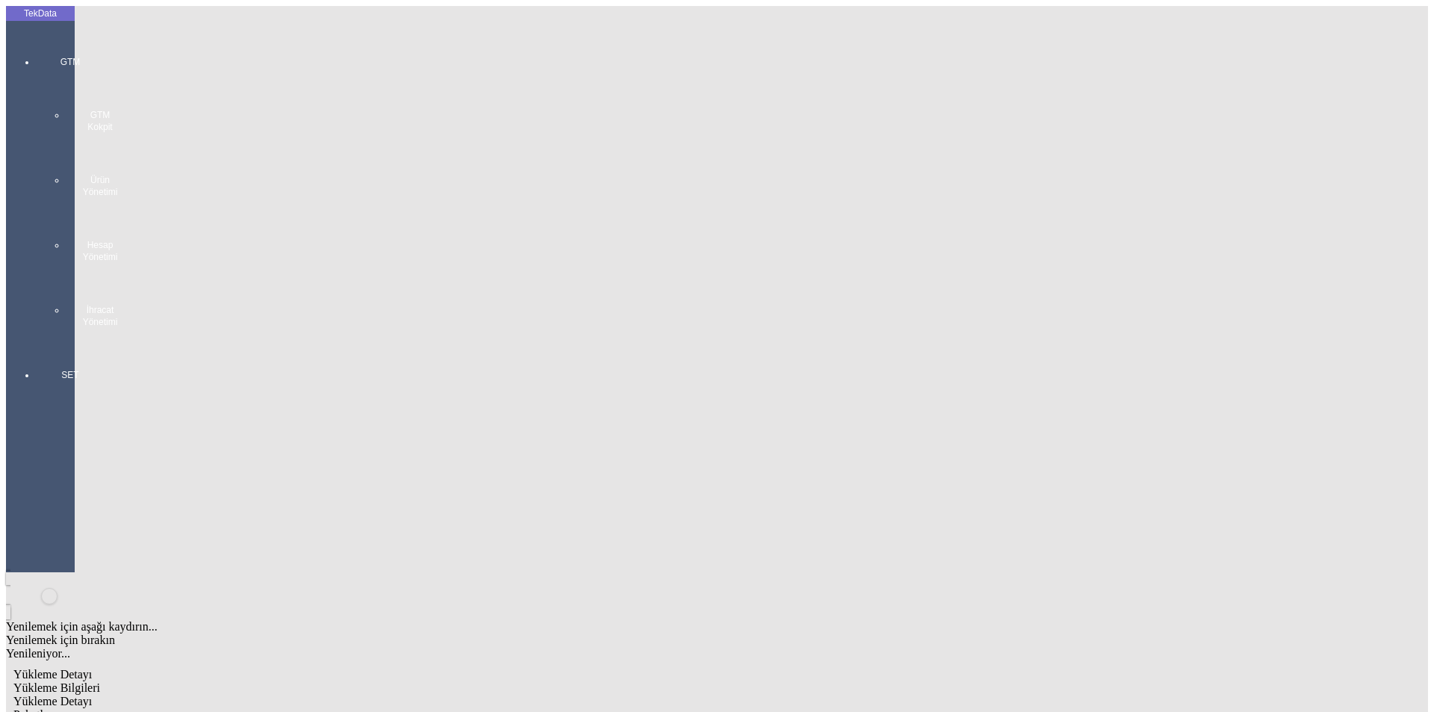
type input "5"
type input "27999.92"
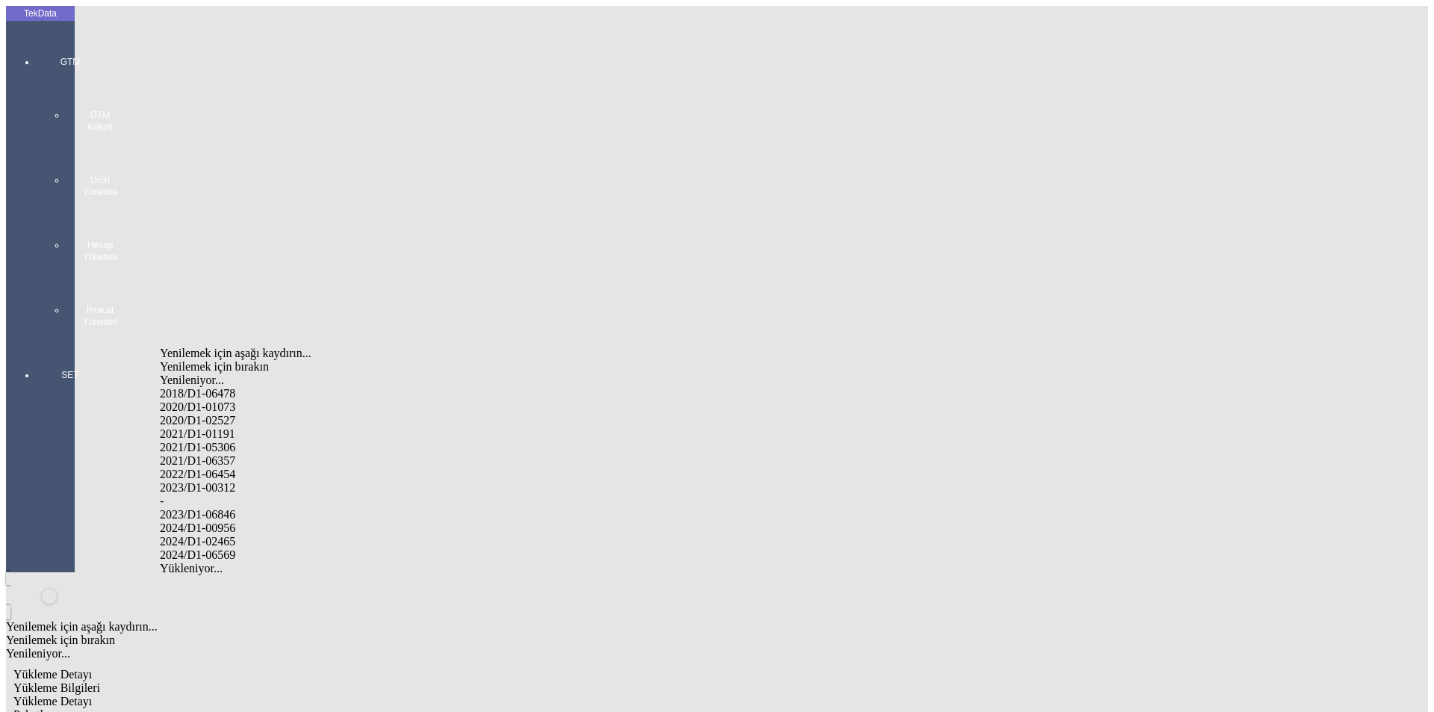
click at [233, 535] on div "2024/D1-02465" at bounding box center [450, 541] width 580 height 13
type input "2024/D1-02465"
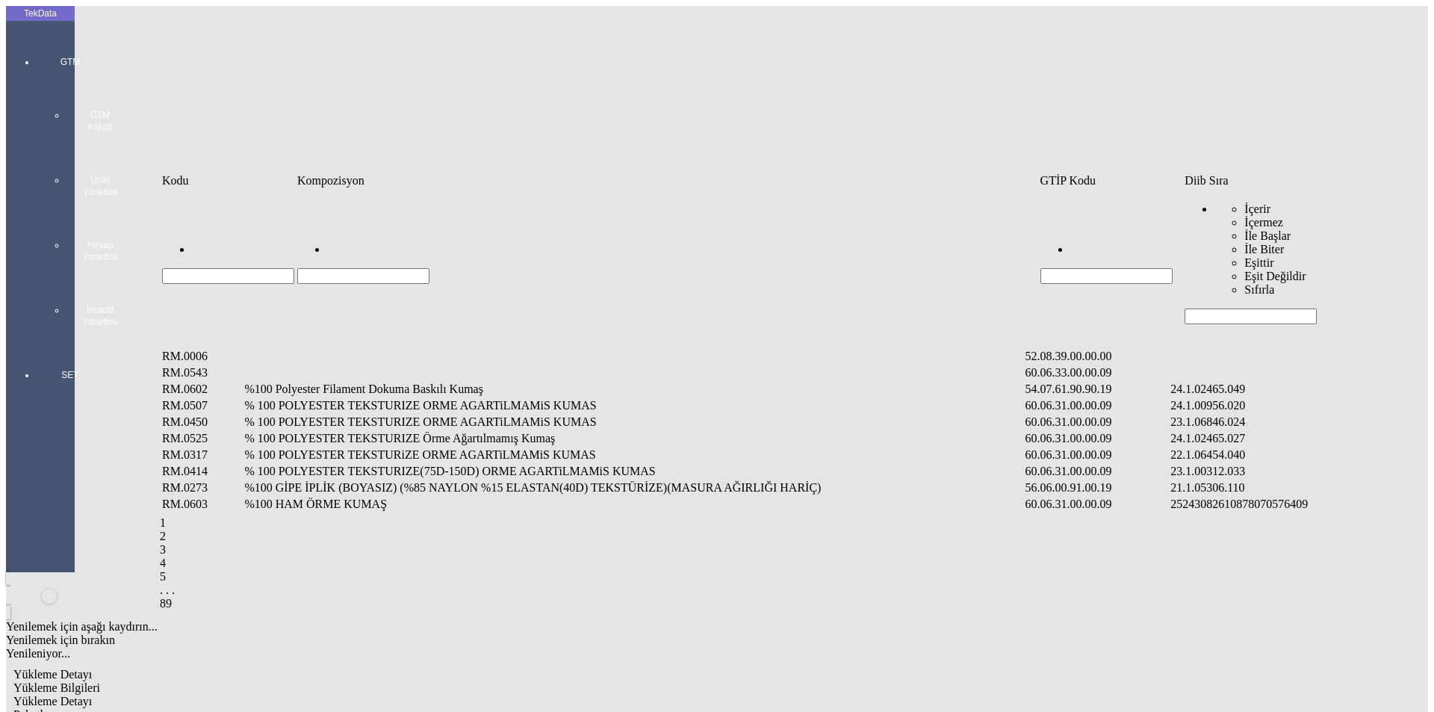
click at [1223, 308] on input "Hücreyi Filtrele" at bounding box center [1250, 316] width 132 height 16
type input "2465.005"
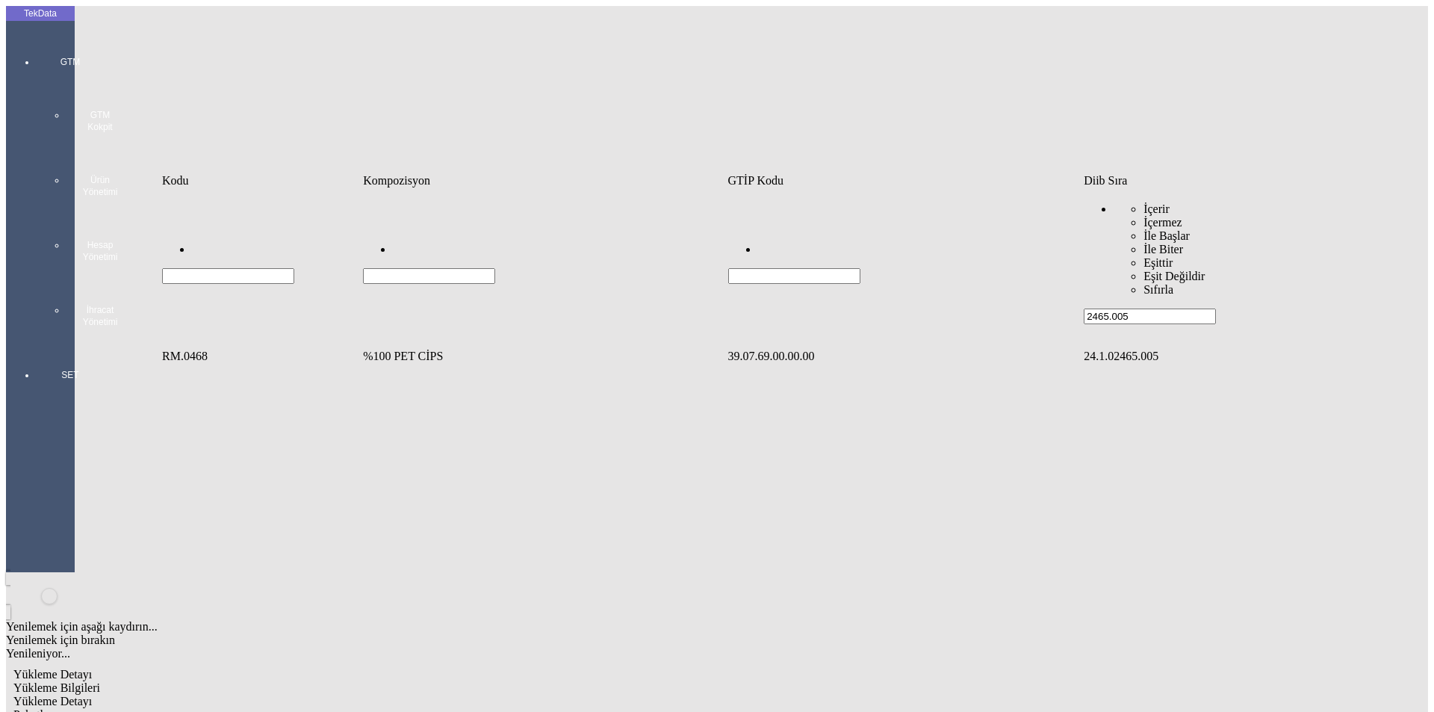
click at [474, 349] on td "%100 PET CİPS" at bounding box center [543, 356] width 363 height 15
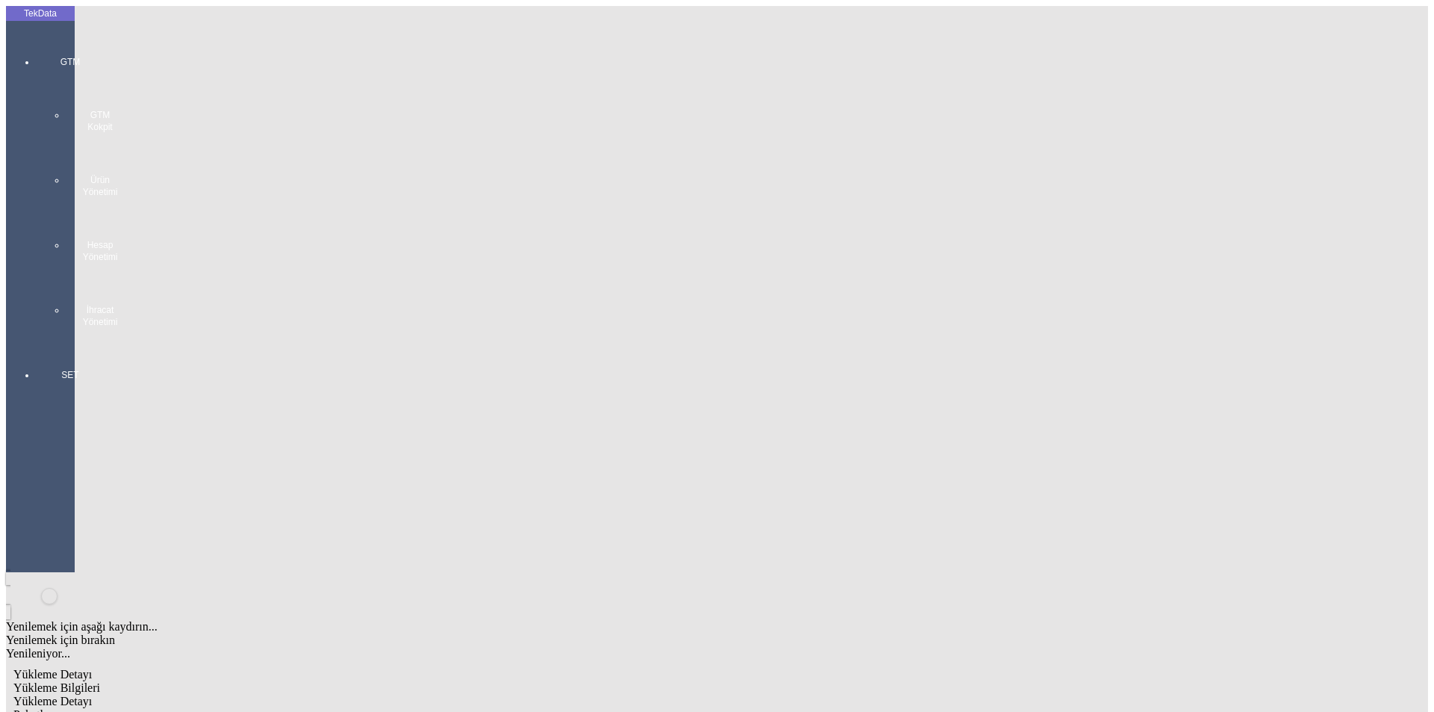
type input "27101.5"
click at [836, 270] on div "Kg" at bounding box center [1109, 276] width 591 height 13
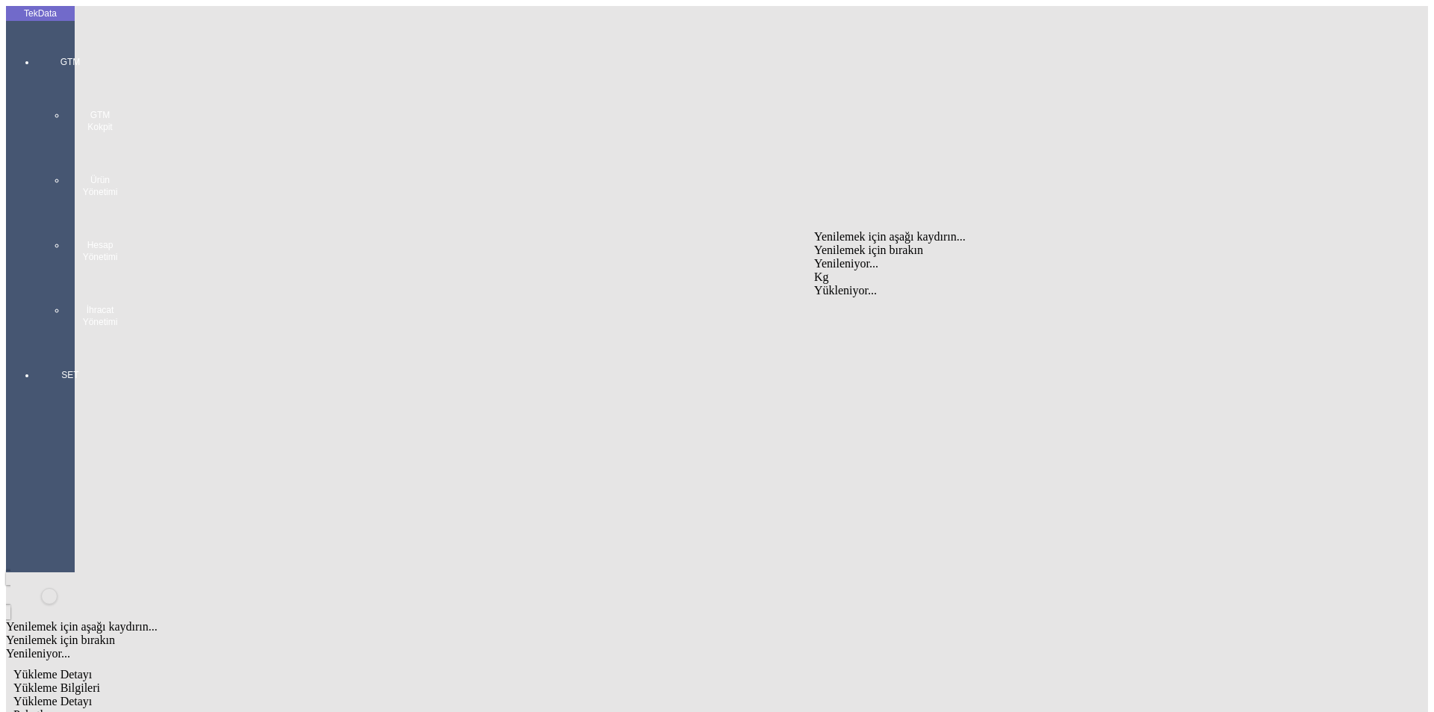
type input "Kg"
type input "0.86"
click at [848, 313] on div "Amerikan Doları" at bounding box center [1109, 319] width 591 height 13
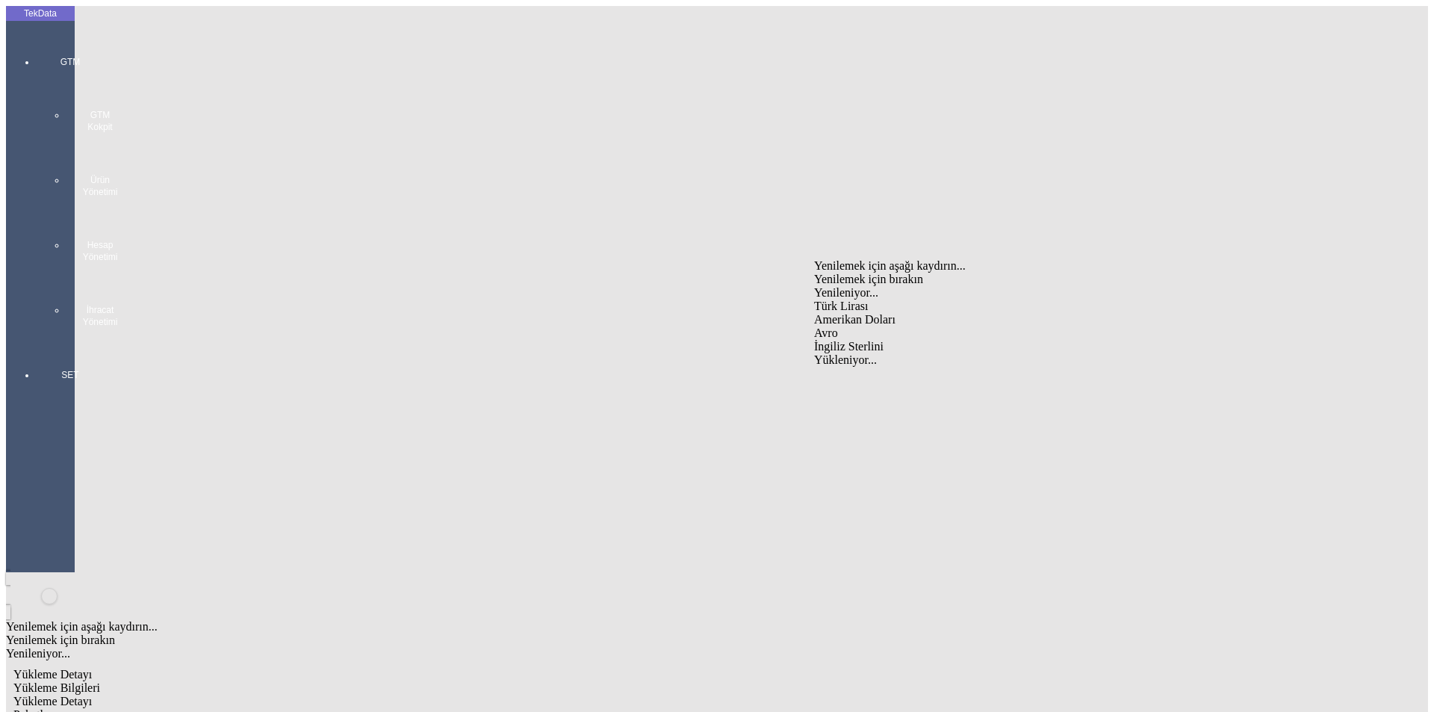
type input "Amerikan Doları"
type input "27101.5"
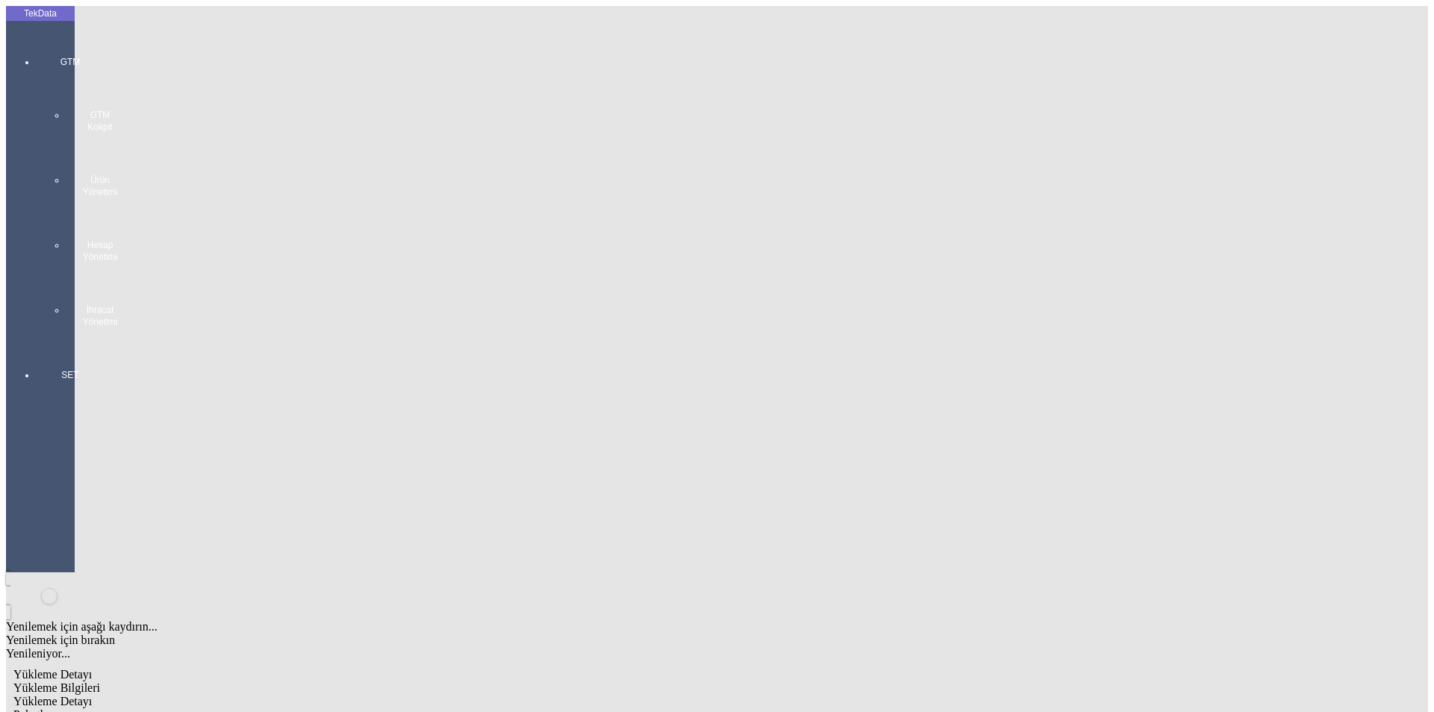
type input "27539.86"
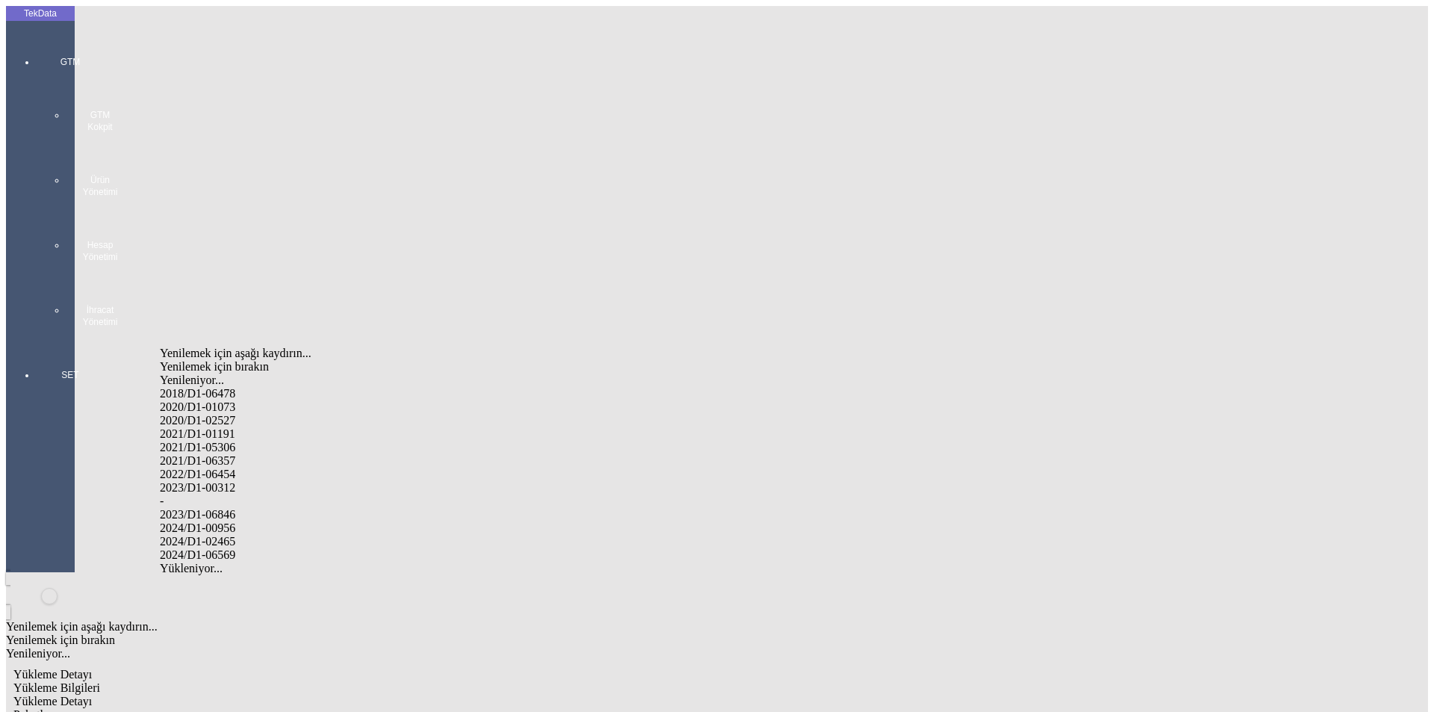
click at [225, 535] on div "2024/D1-02465" at bounding box center [450, 541] width 580 height 13
type input "2024/D1-02465"
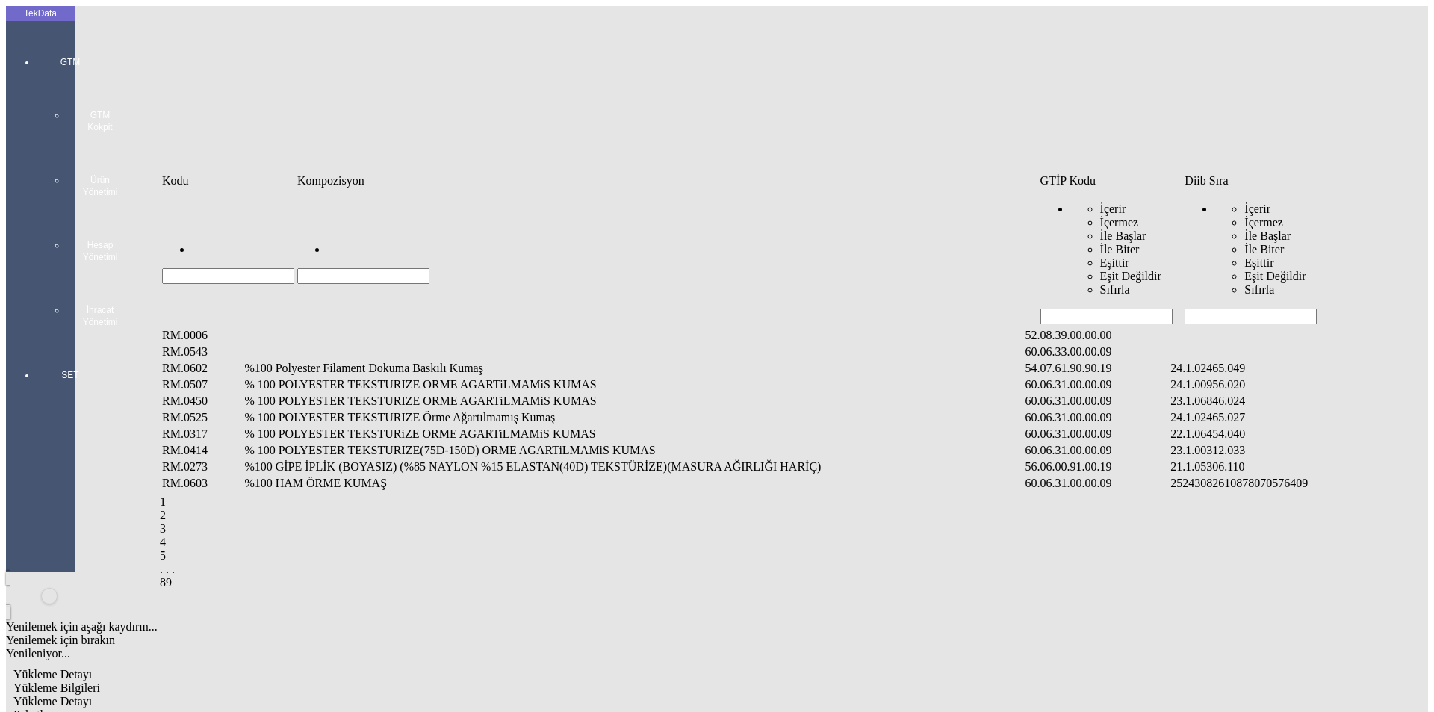
click at [1205, 308] on input "Hücreyi Filtrele" at bounding box center [1250, 316] width 132 height 16
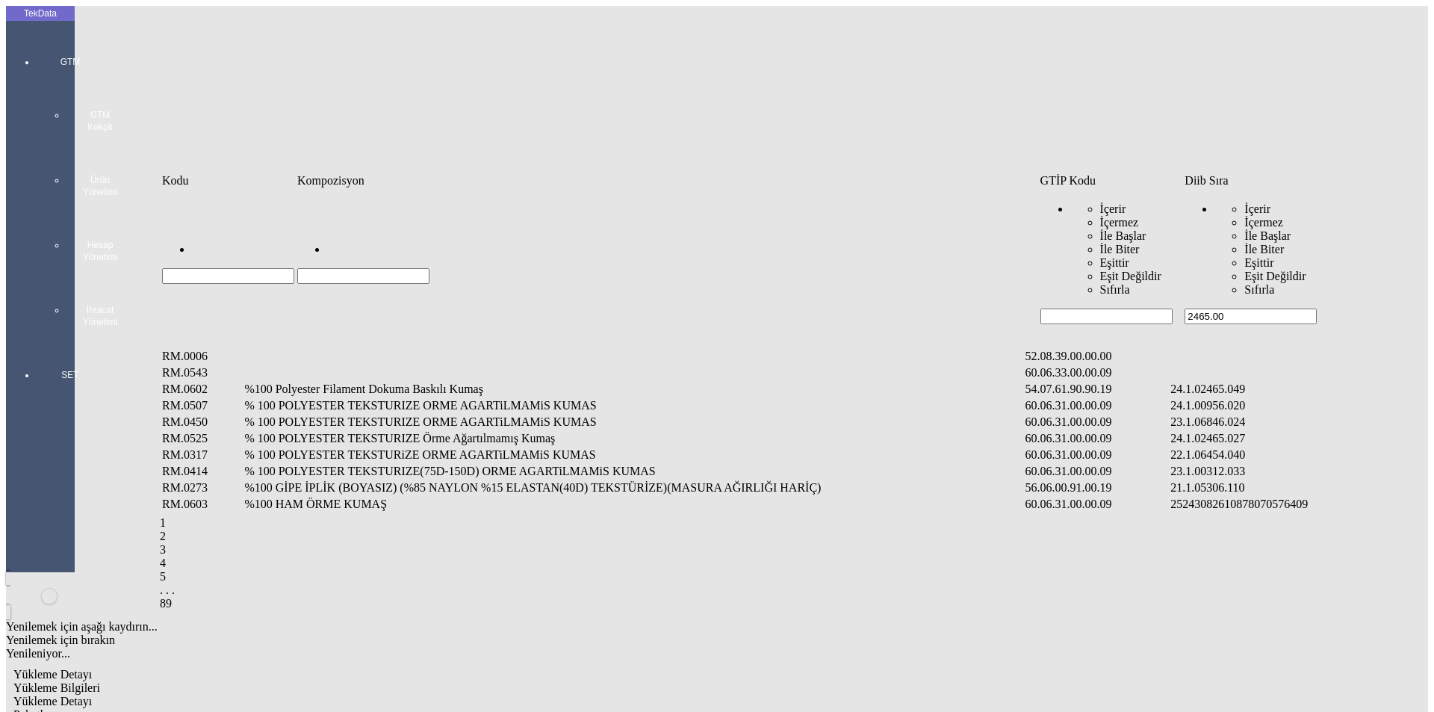
type input "2465.005"
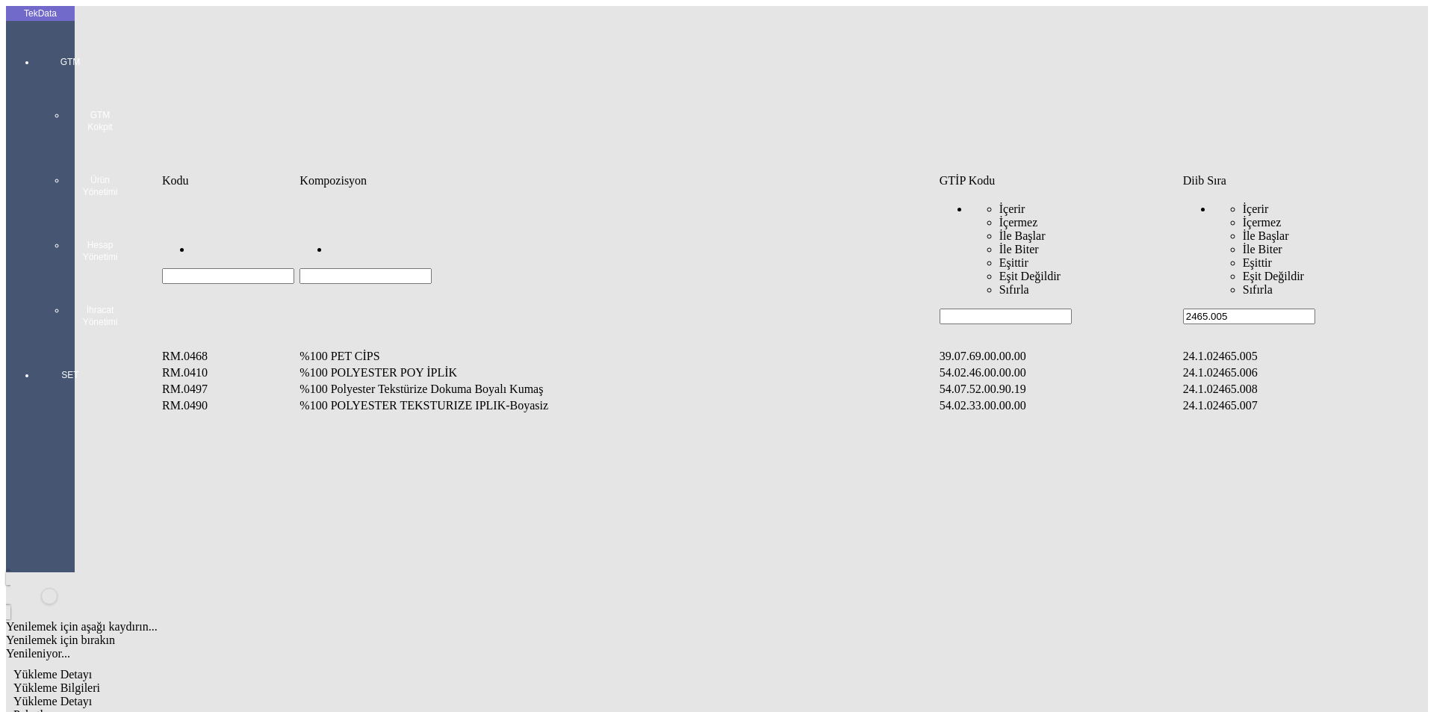
type input "2465.005"
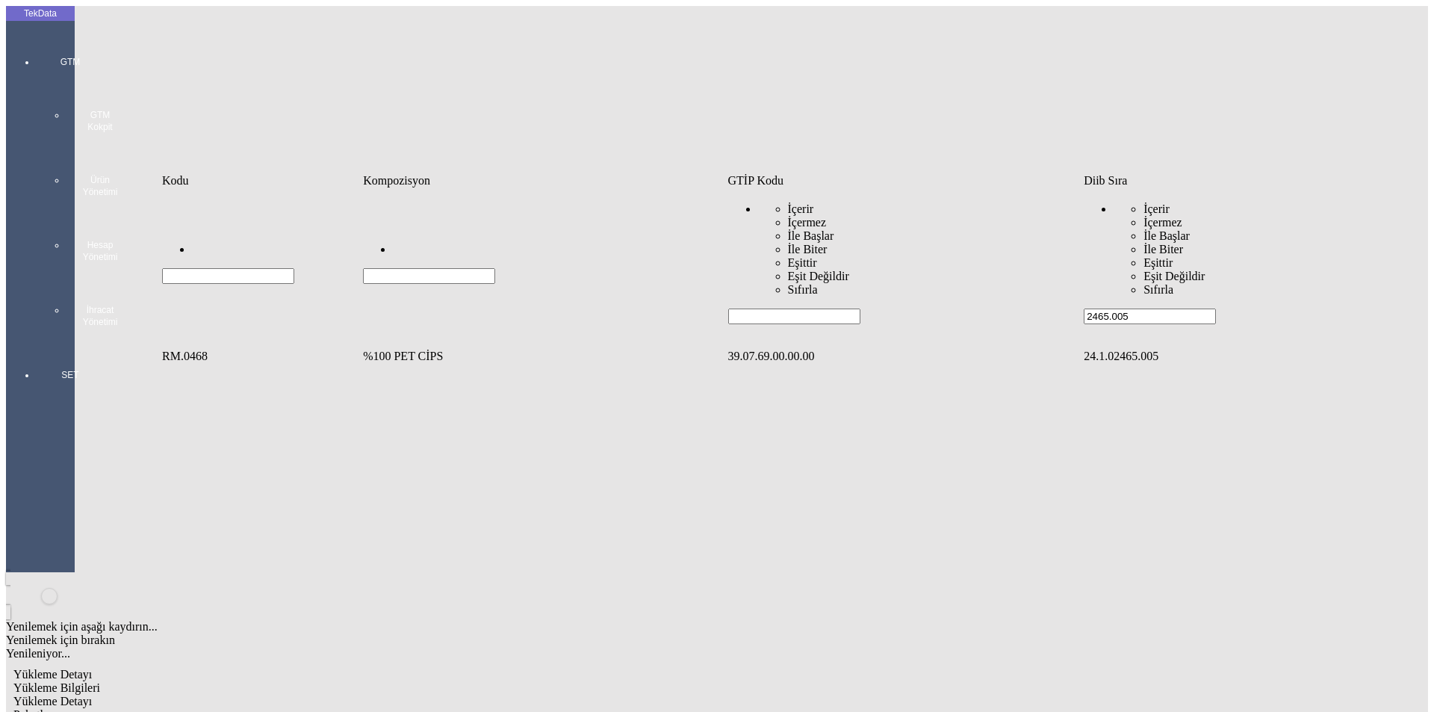
click at [401, 349] on td "%100 PET CİPS" at bounding box center [543, 356] width 363 height 15
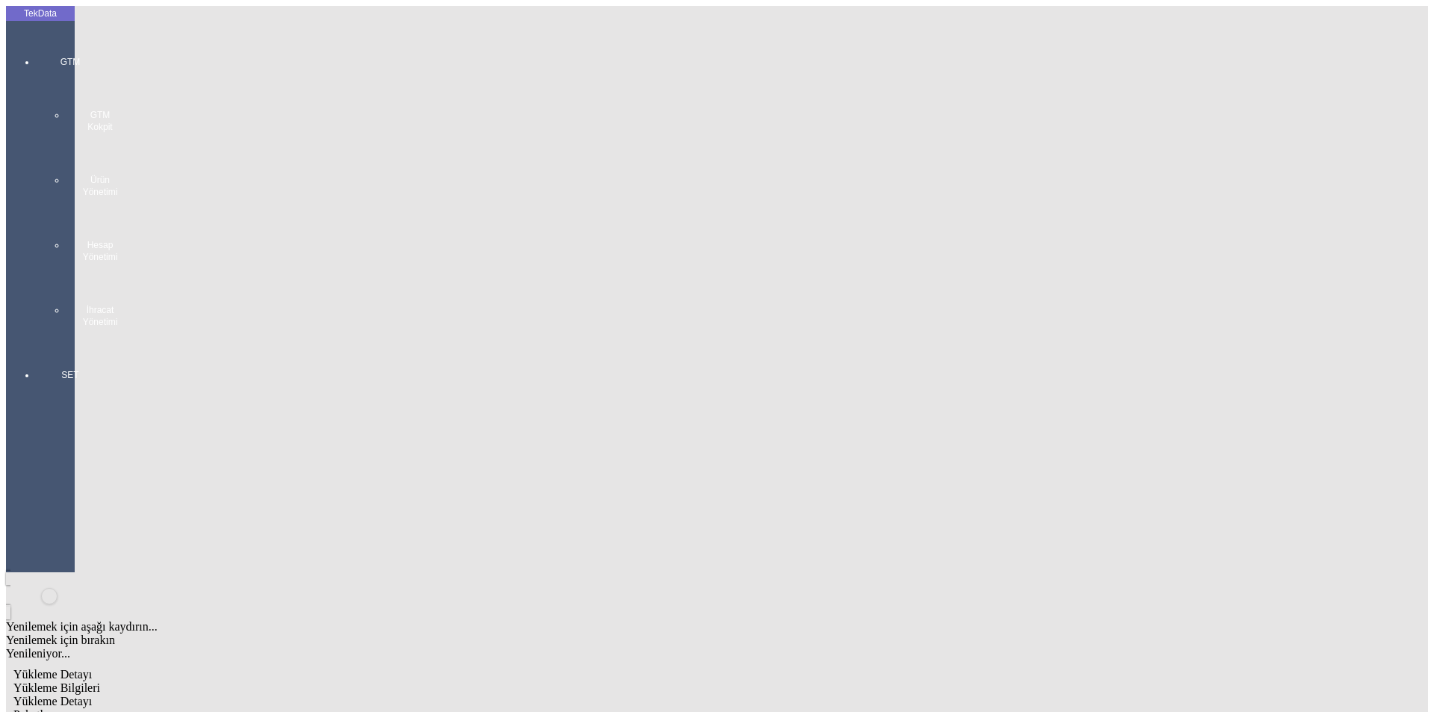
type input "27319"
click at [849, 270] on div "Kg" at bounding box center [1109, 276] width 591 height 13
type input "Kg"
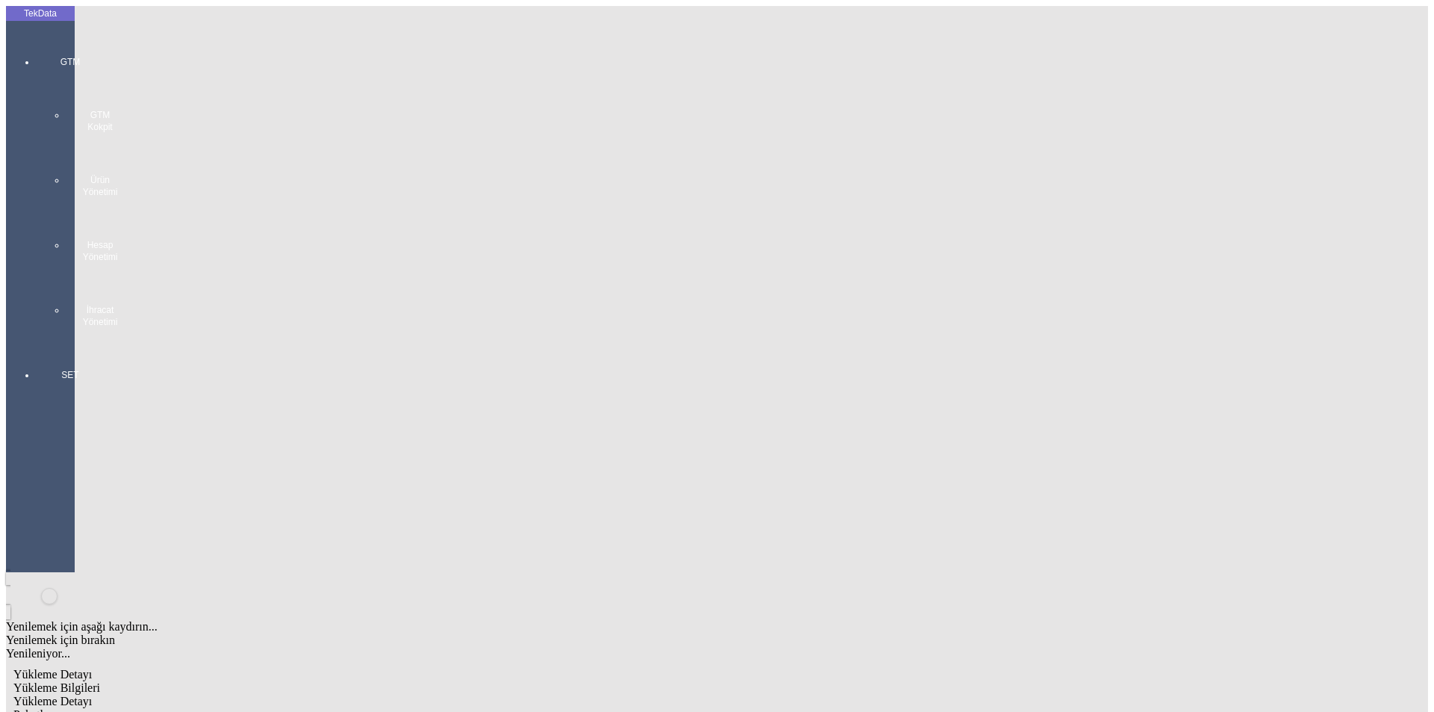
type input "0.86"
drag, startPoint x: 872, startPoint y: 237, endPoint x: 871, endPoint y: 244, distance: 7.5
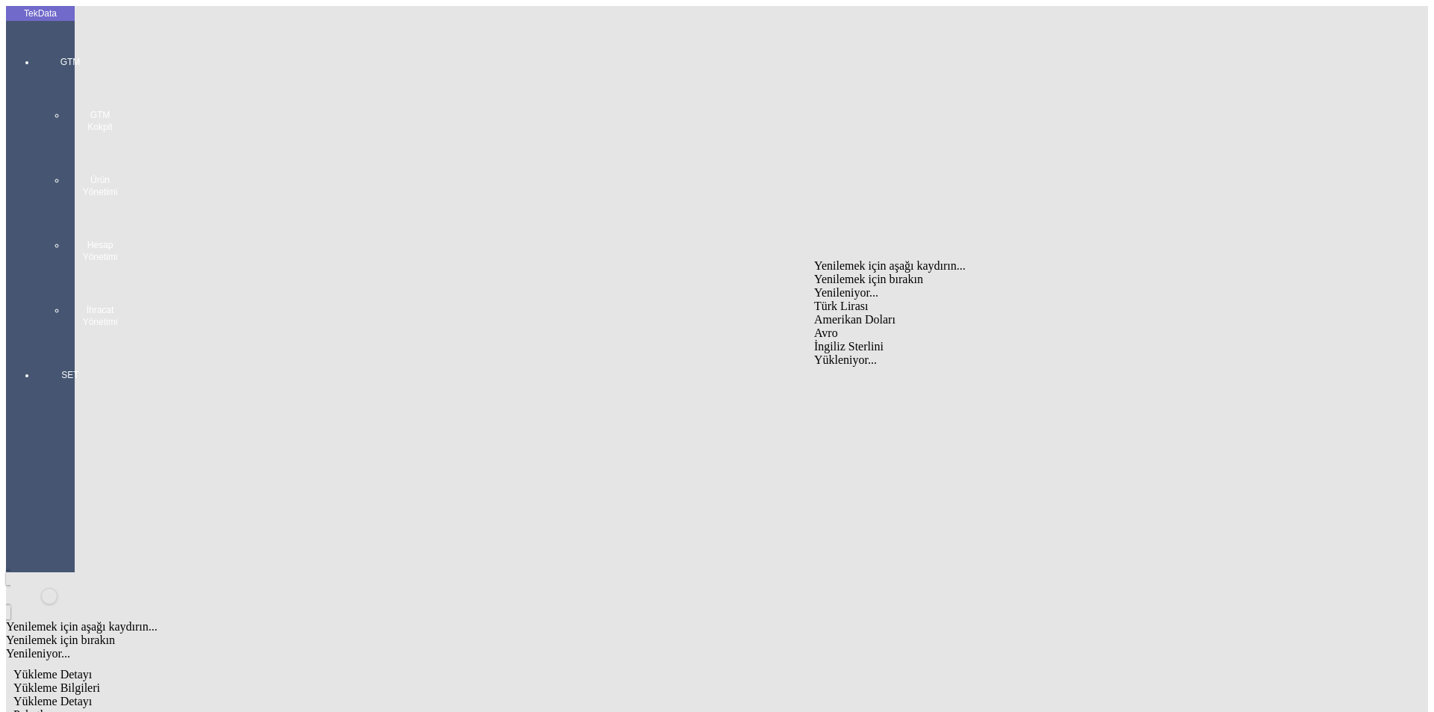
click at [834, 313] on div "Amerikan Doları" at bounding box center [1109, 319] width 591 height 13
type input "Amerikan Doları"
type input "27319"
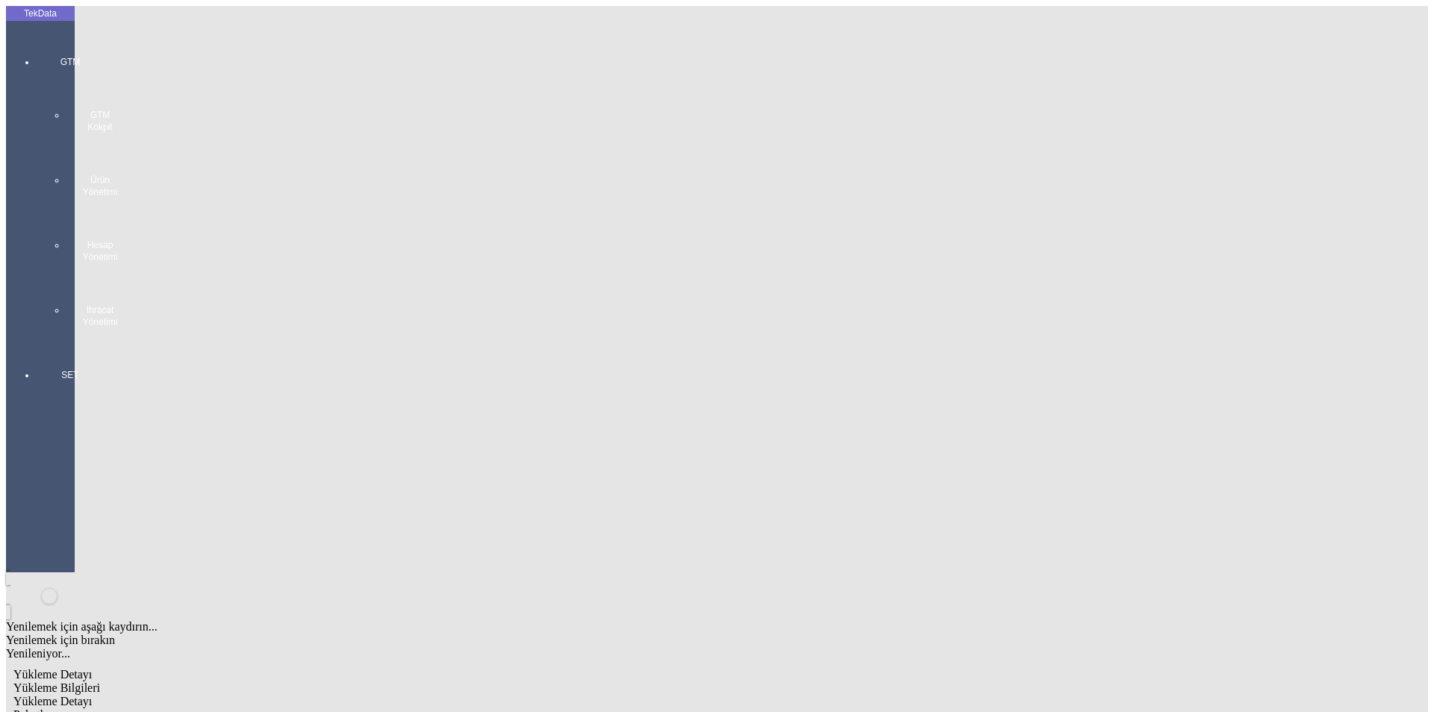
type input "27899.84"
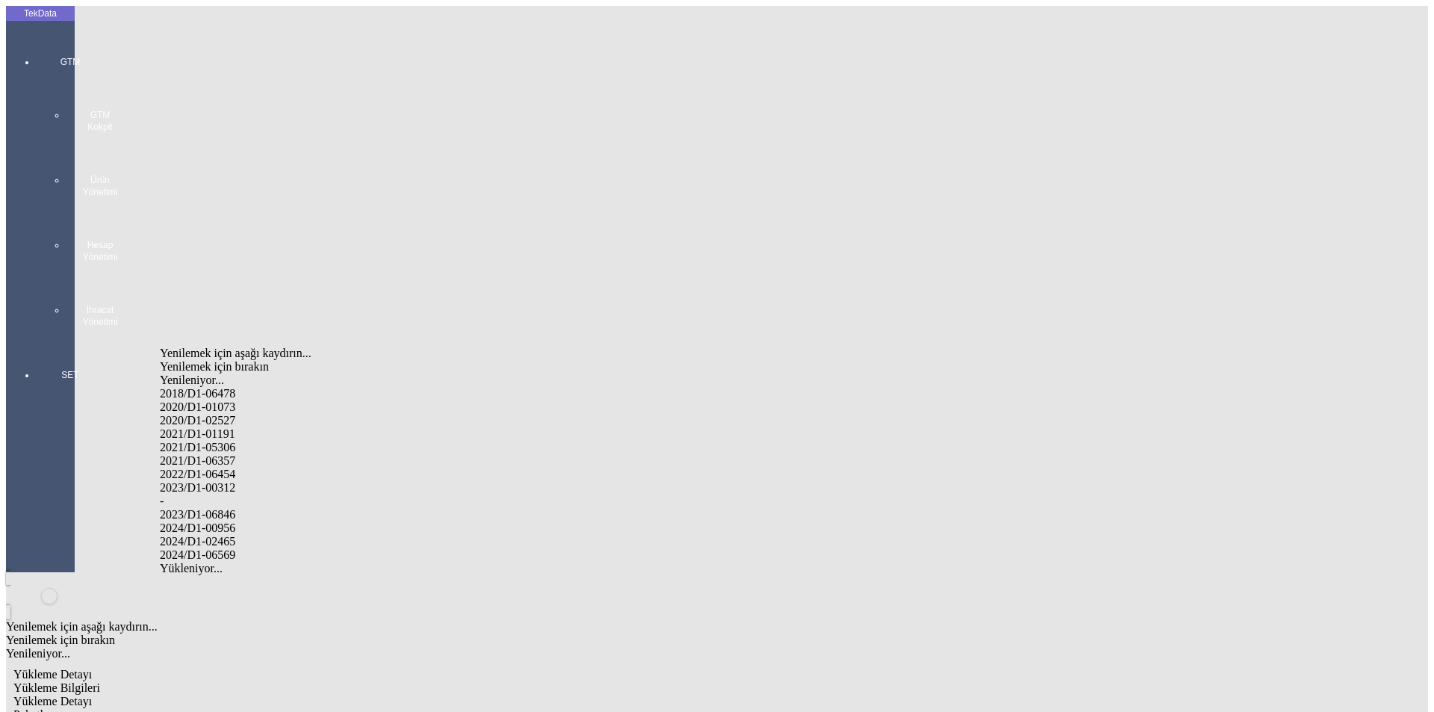
click at [257, 535] on div "2024/D1-02465" at bounding box center [450, 541] width 580 height 13
type input "2024/D1-02465"
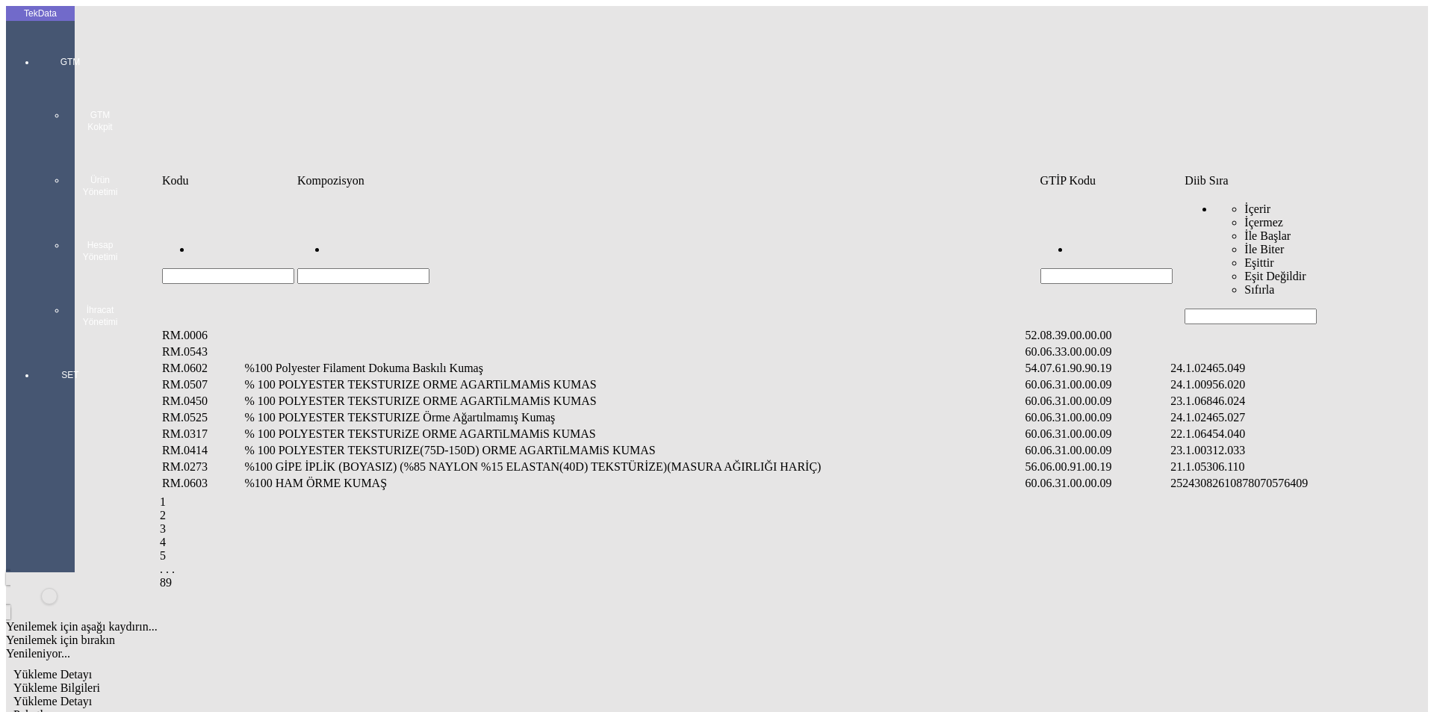
click at [1272, 308] on input "Hücreyi Filtrele" at bounding box center [1250, 316] width 132 height 16
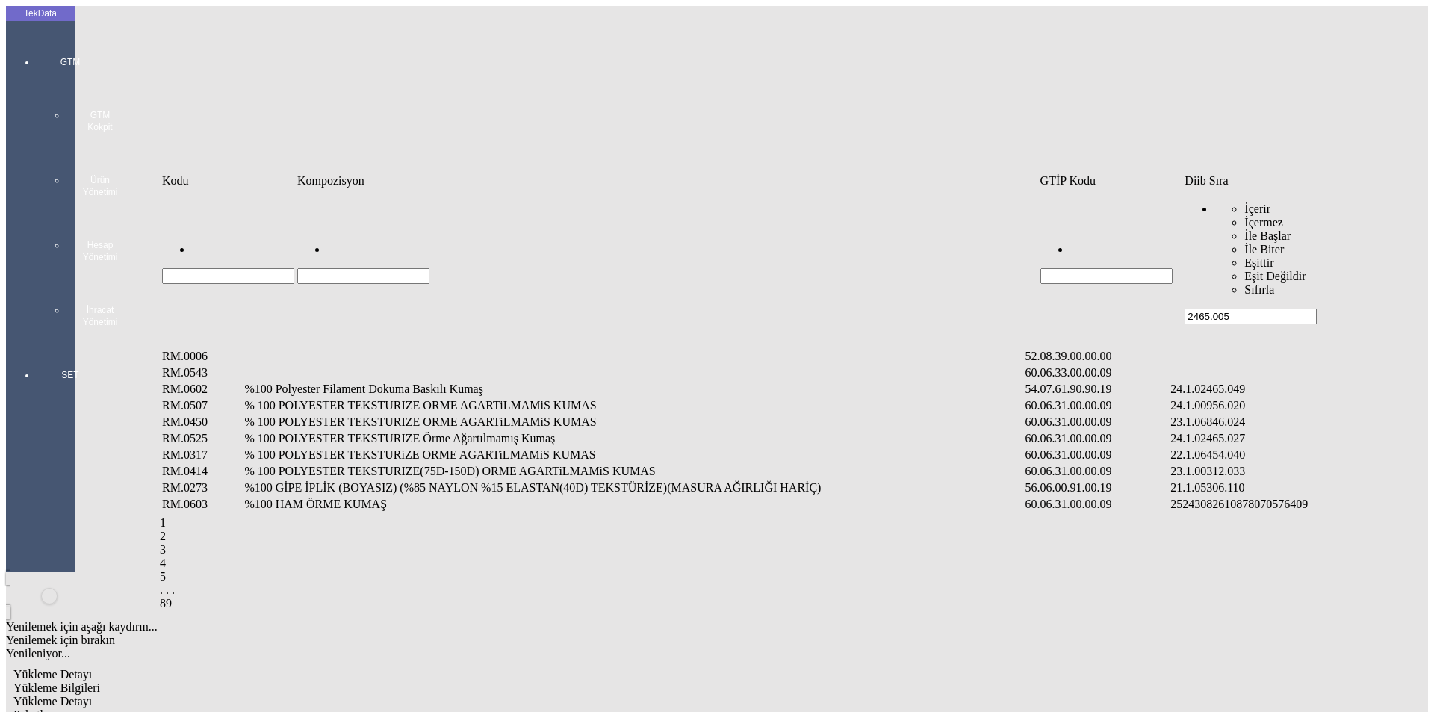
type input "2465.005"
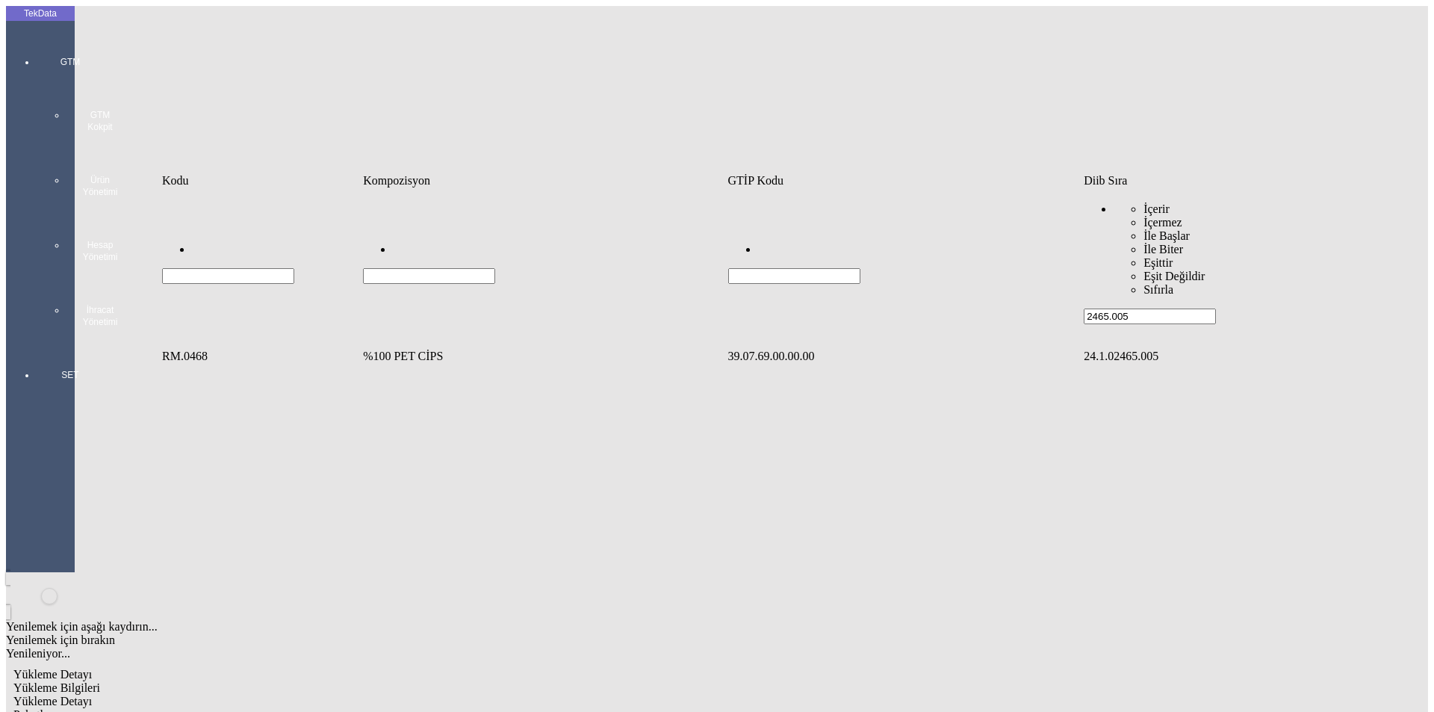
click at [380, 349] on td "%100 PET CİPS" at bounding box center [543, 356] width 363 height 15
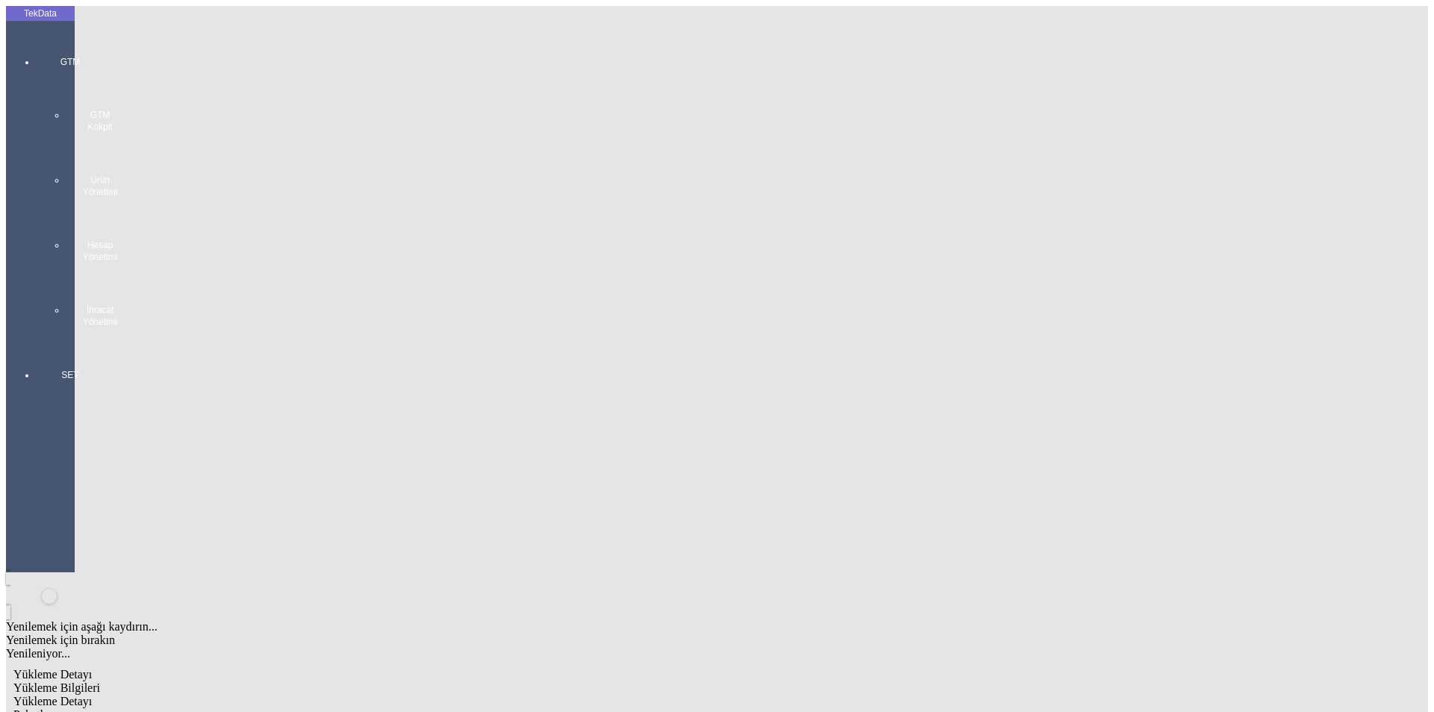
type input "27463.5"
click at [851, 270] on div "Kg" at bounding box center [1109, 276] width 591 height 13
type input "Kg"
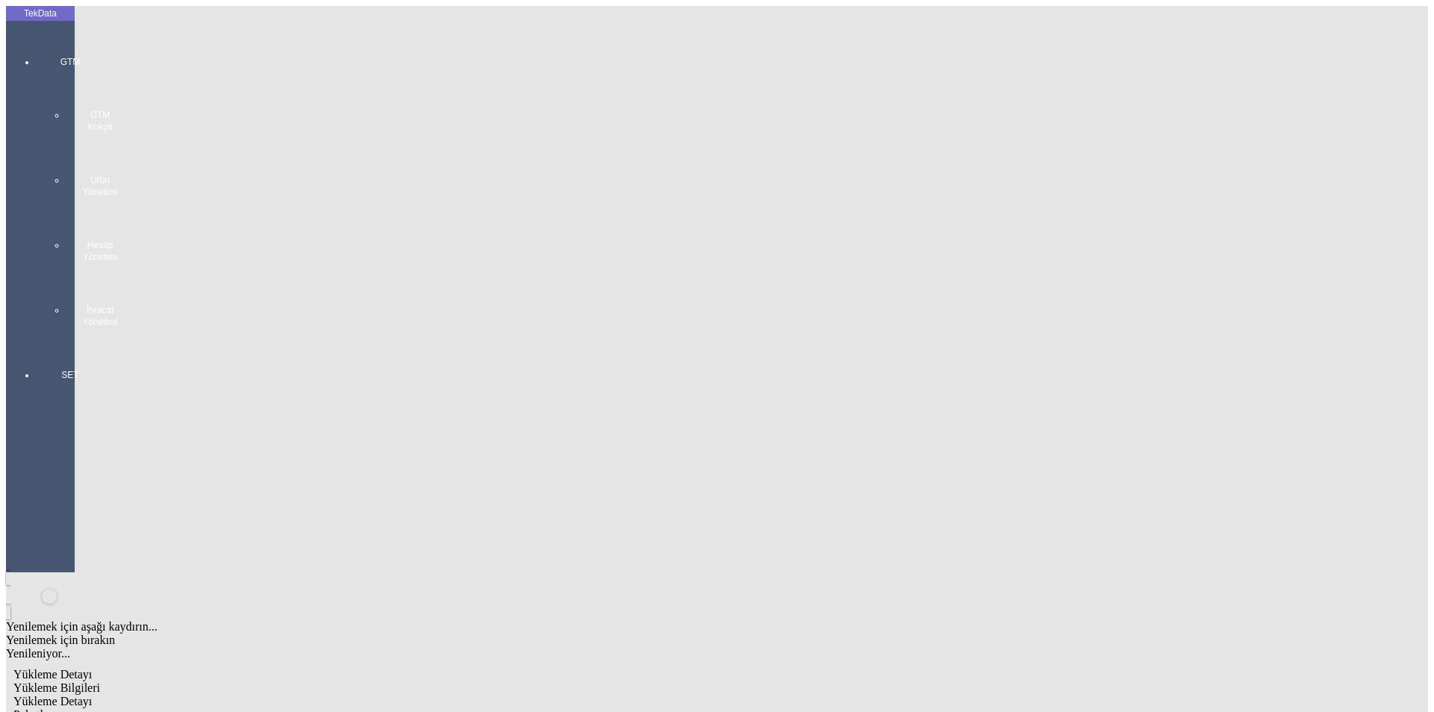
type input "0.86"
click at [840, 313] on div "Amerikan Doları" at bounding box center [1109, 319] width 591 height 13
type input "Amerikan Doları"
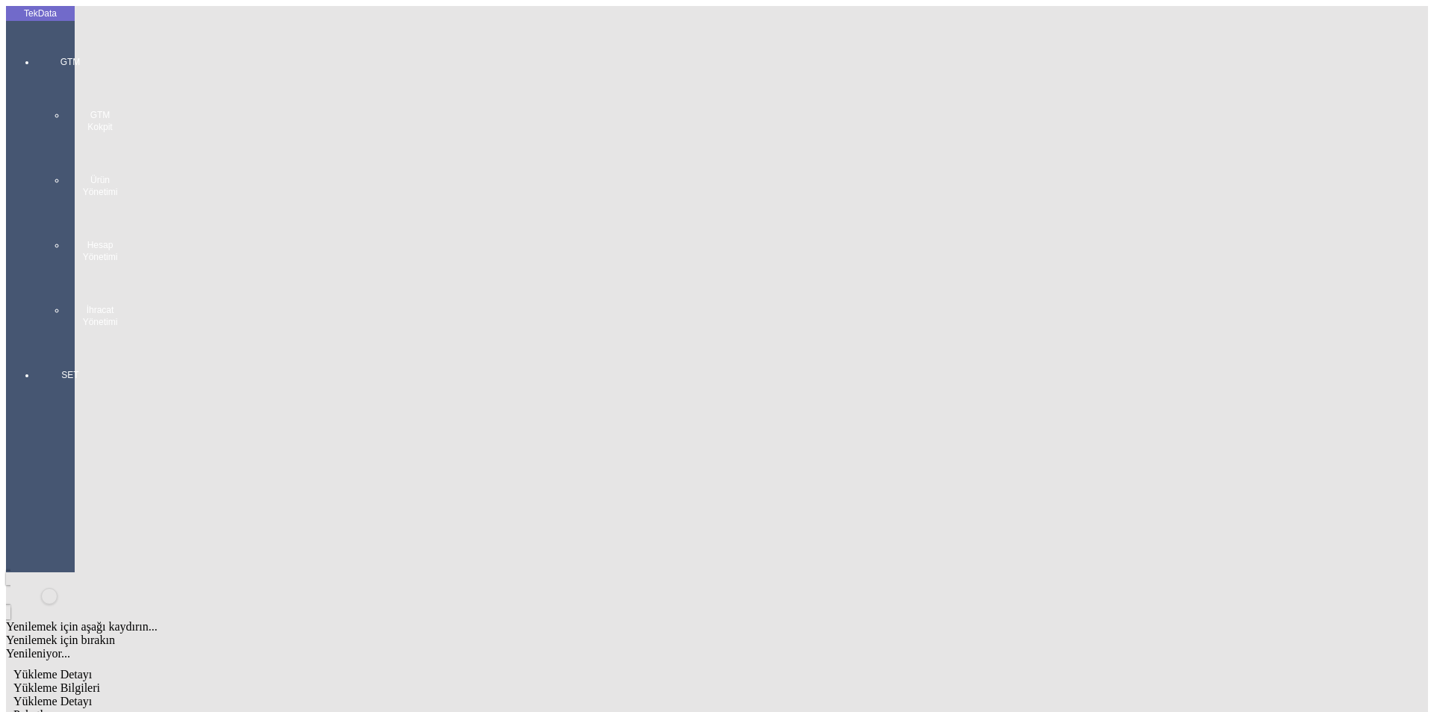
drag, startPoint x: 829, startPoint y: 278, endPoint x: 847, endPoint y: 278, distance: 17.9
type input "27463.5"
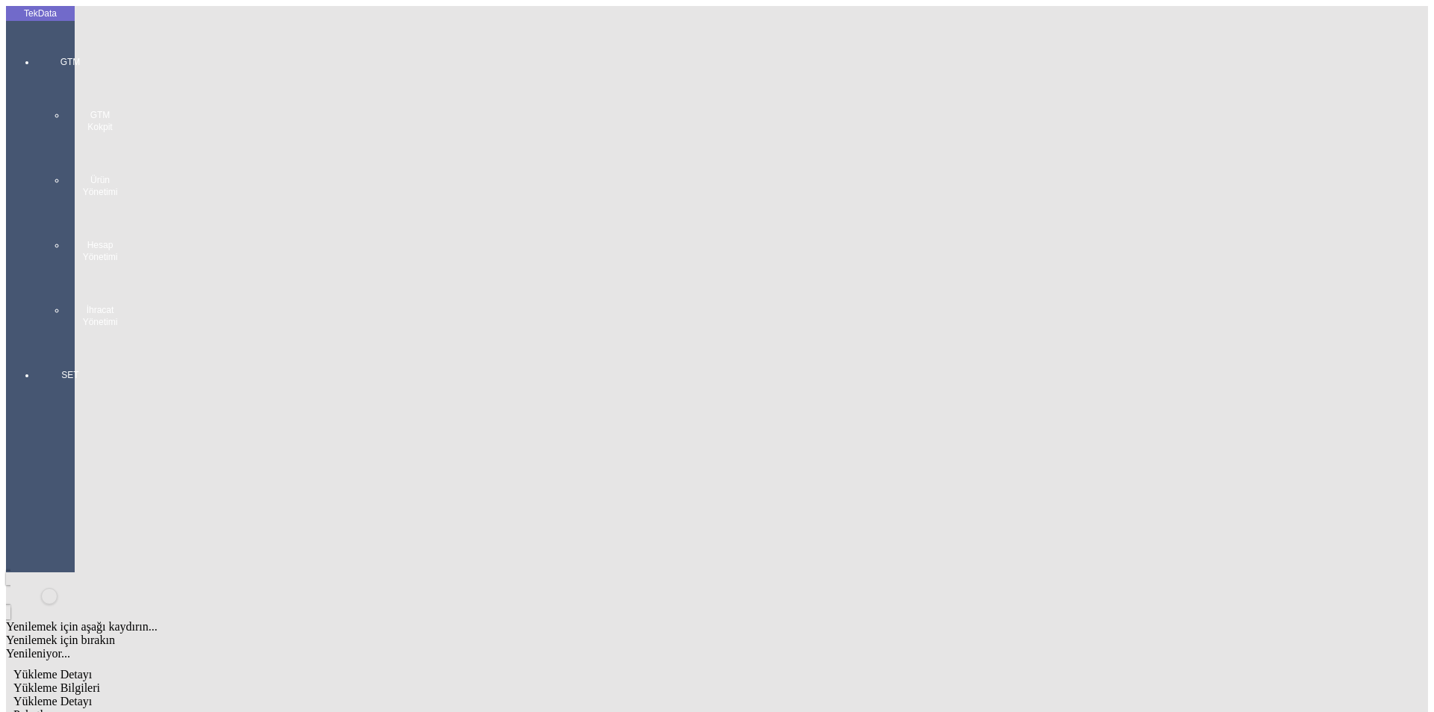
type input "28120"
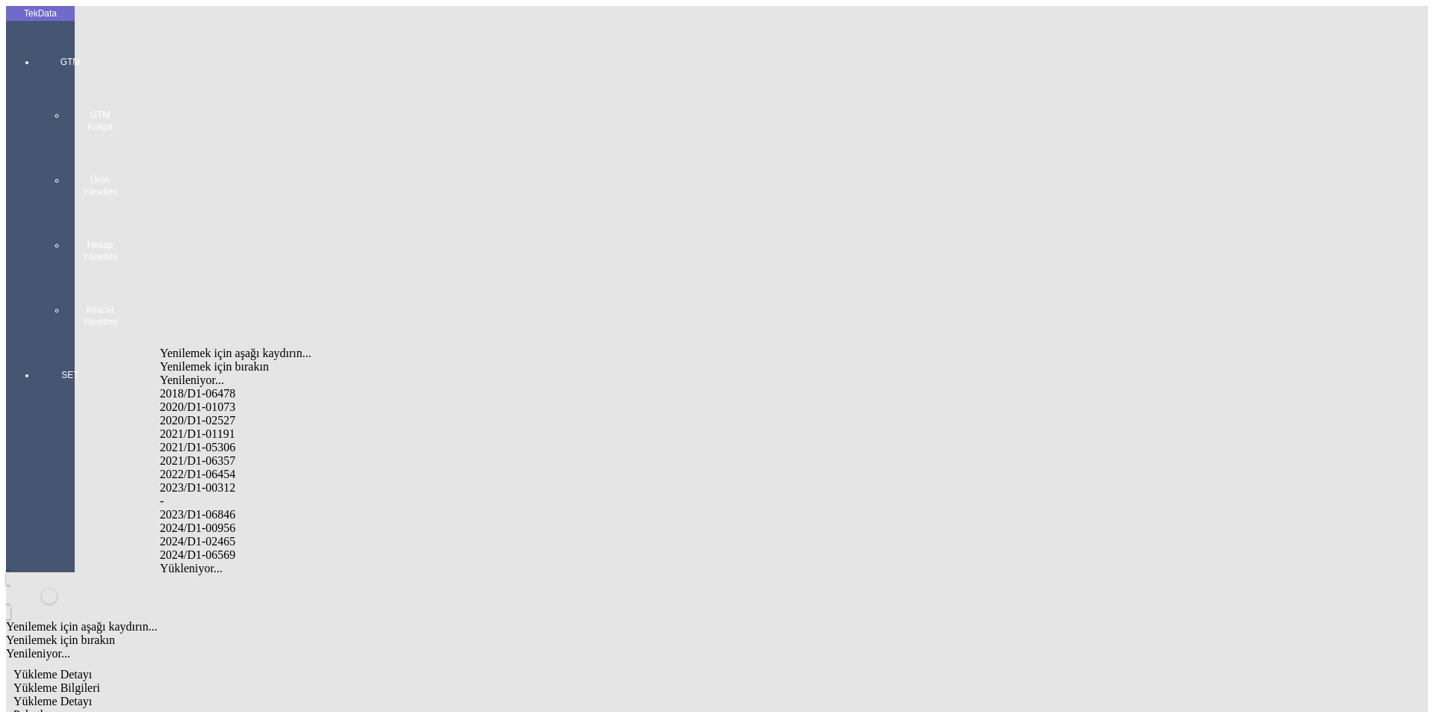
click at [233, 535] on div "2024/D1-02465" at bounding box center [450, 541] width 580 height 13
type input "2024/D1-02465"
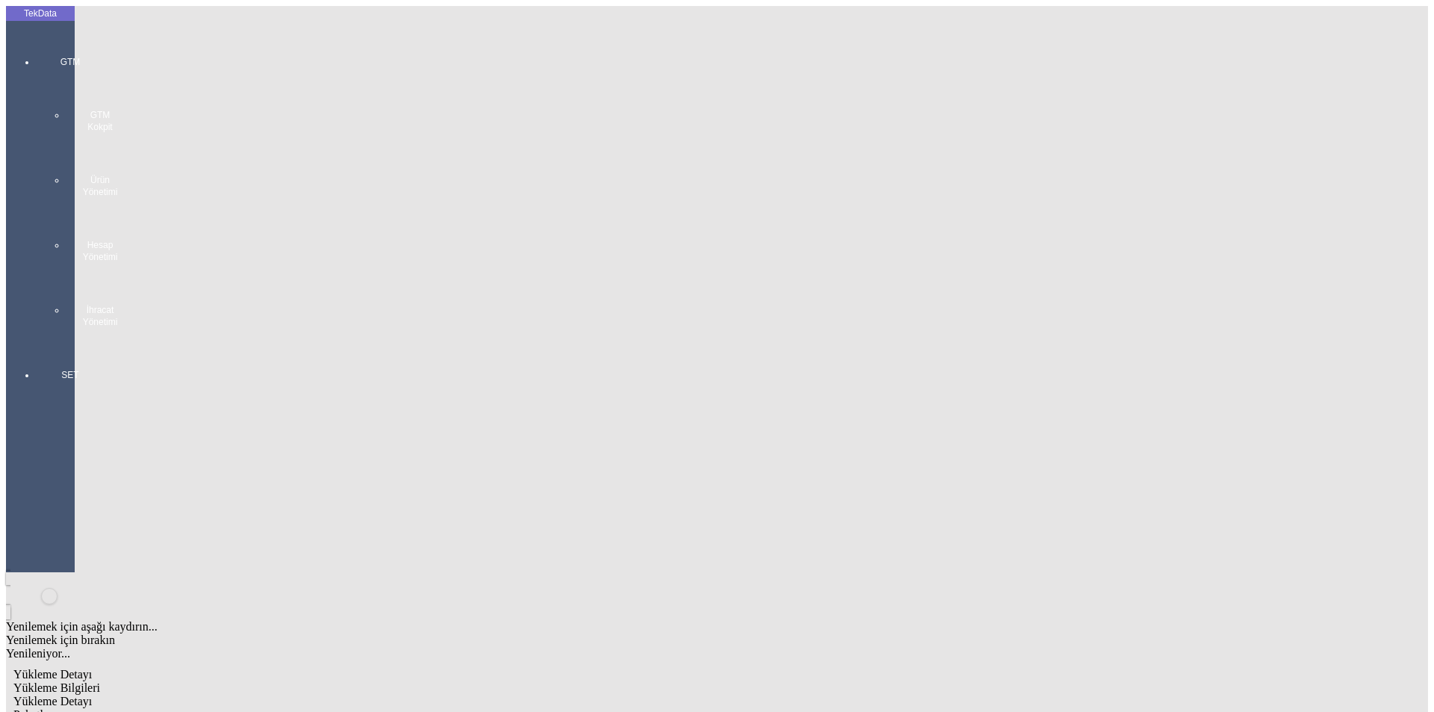
drag, startPoint x: 921, startPoint y: 162, endPoint x: 946, endPoint y: 167, distance: 25.9
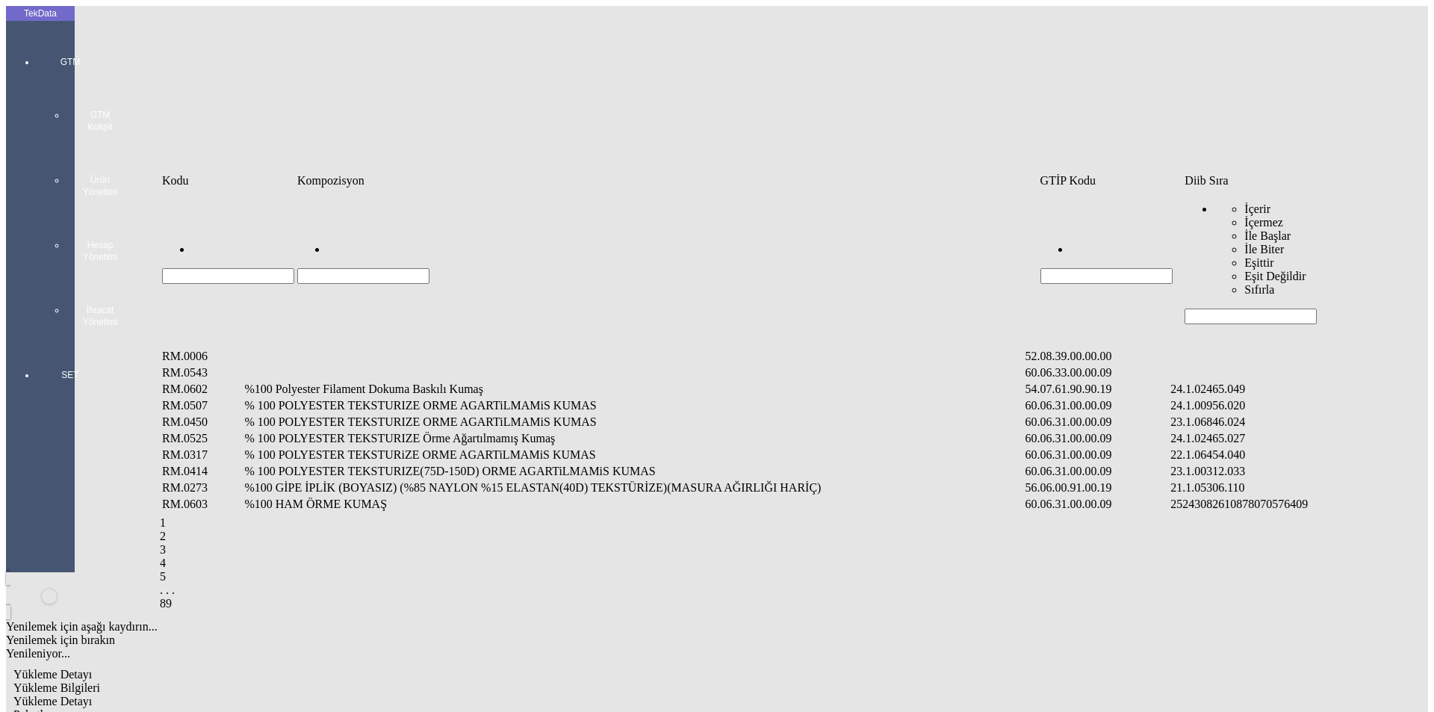
click at [1216, 308] on input "Hücreyi Filtrele" at bounding box center [1250, 316] width 132 height 16
type input "2465.005"
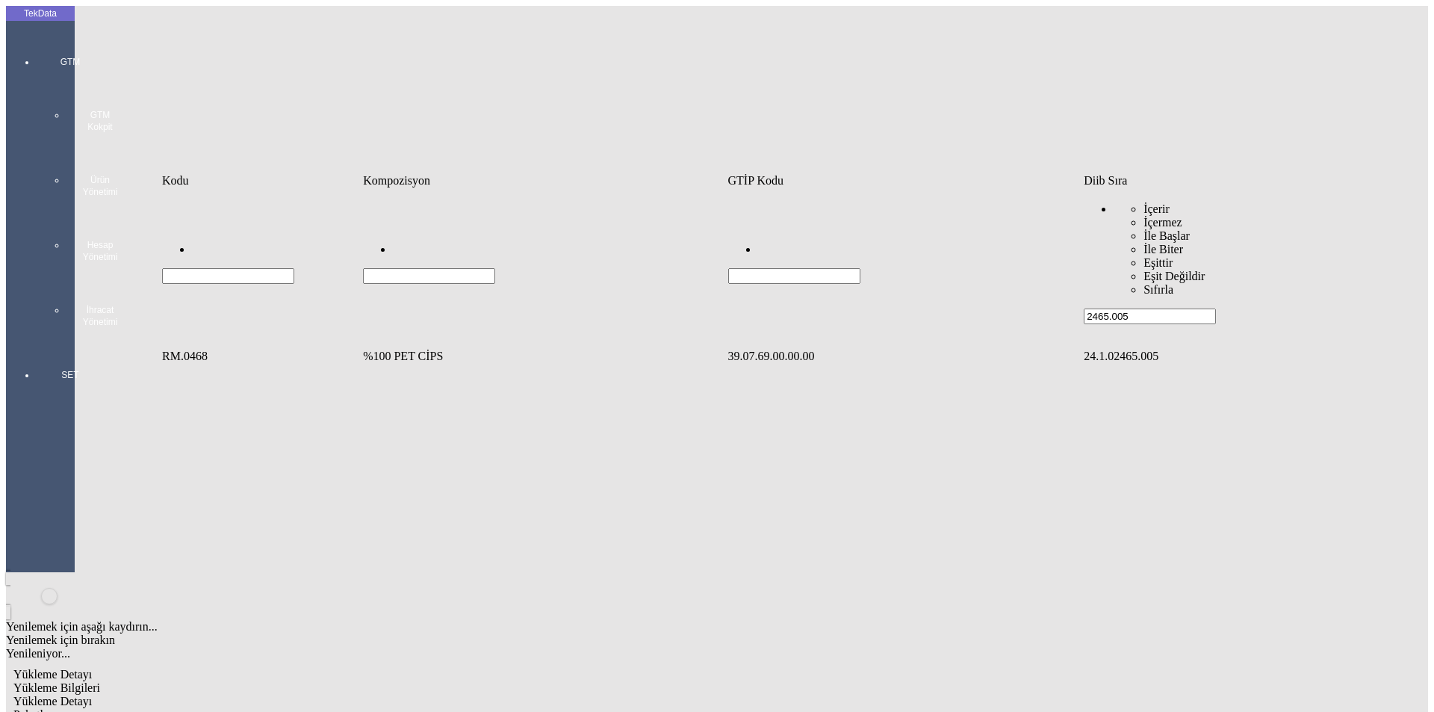
click at [423, 349] on td "%100 PET CİPS" at bounding box center [543, 356] width 363 height 15
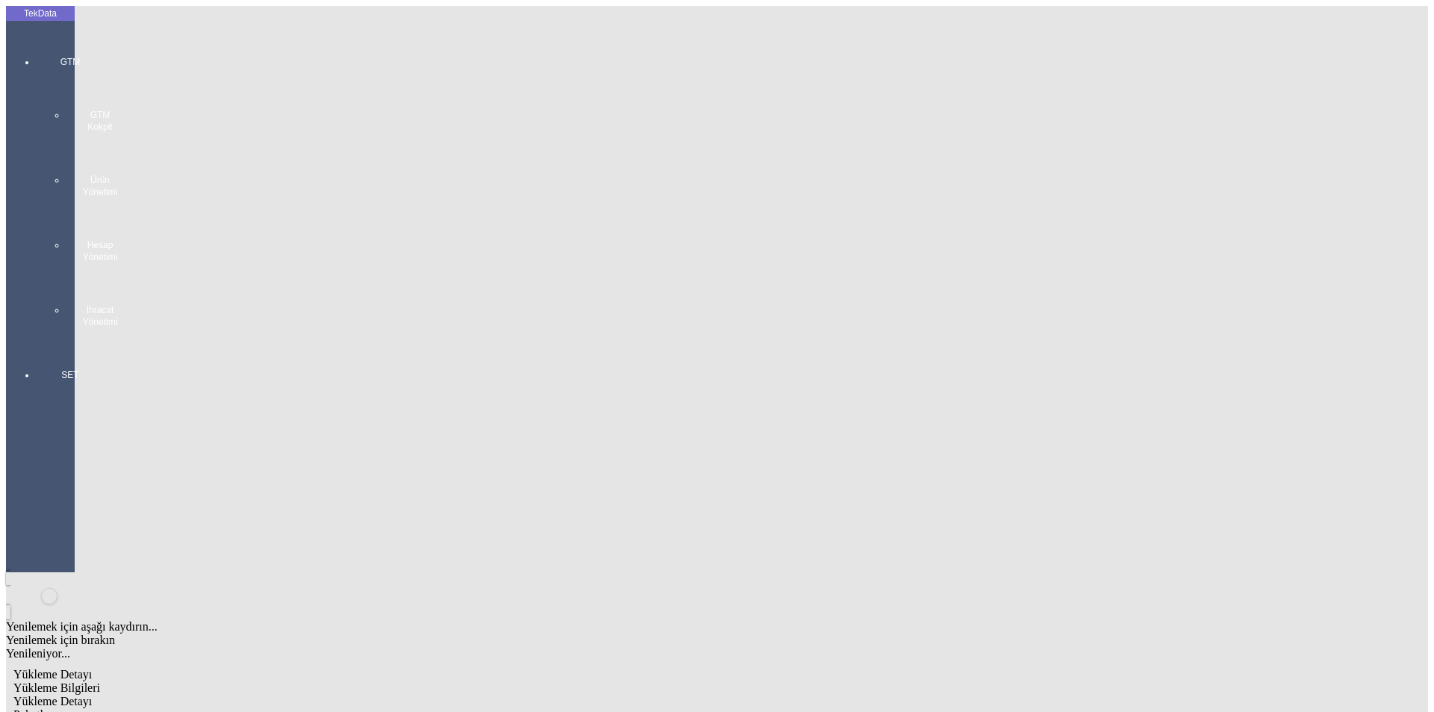
type input "27366.5"
click at [840, 270] on div "Kg" at bounding box center [1109, 276] width 591 height 13
type input "Kg"
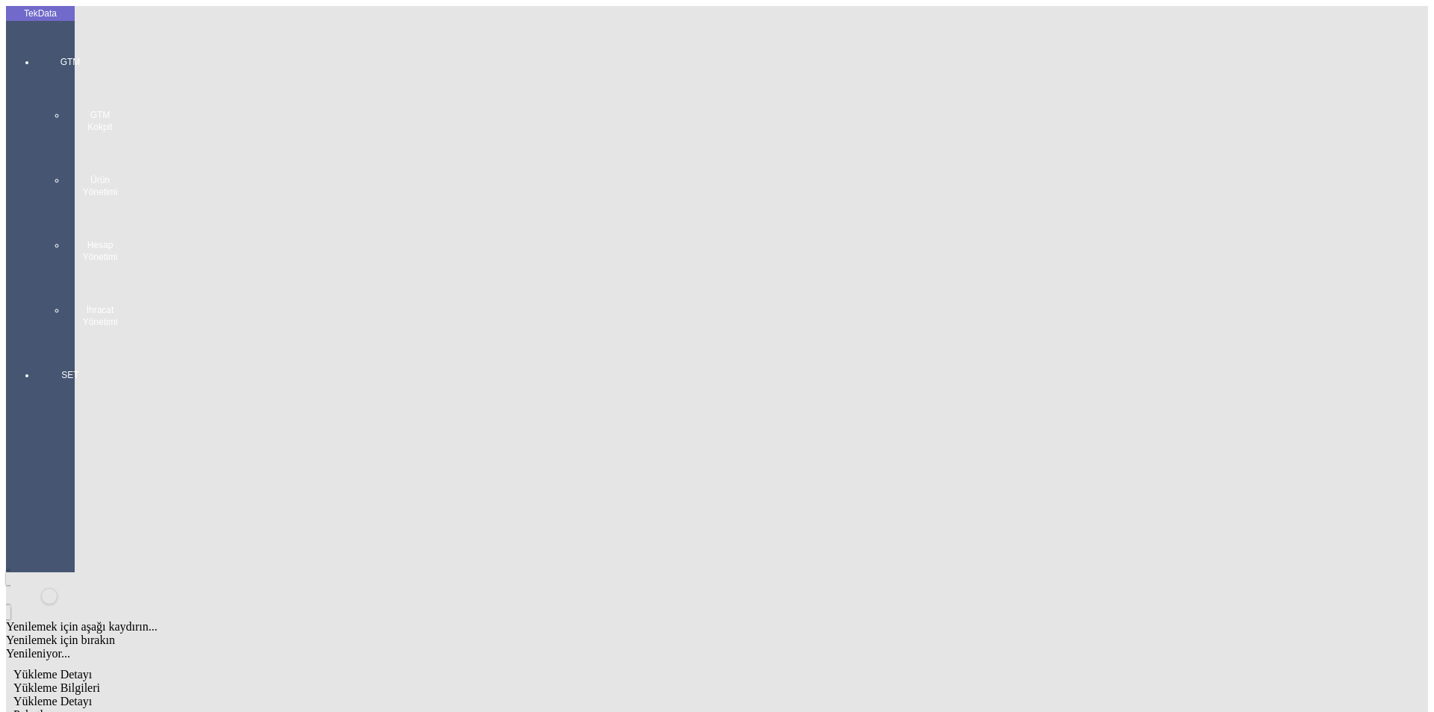
type input "0.86"
click at [836, 313] on div "Amerikan Doları" at bounding box center [1109, 319] width 591 height 13
type input "Amerikan Doları"
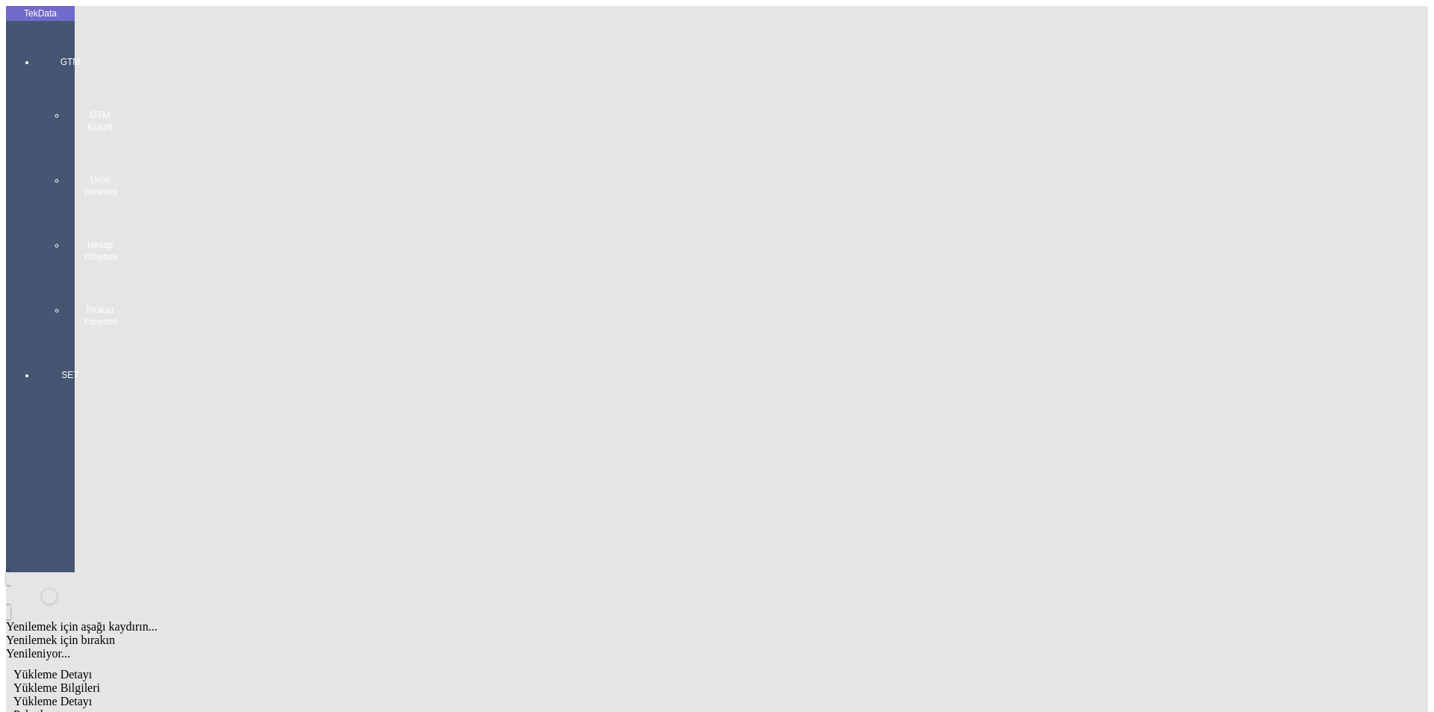
type input "2"
type input "27366.5"
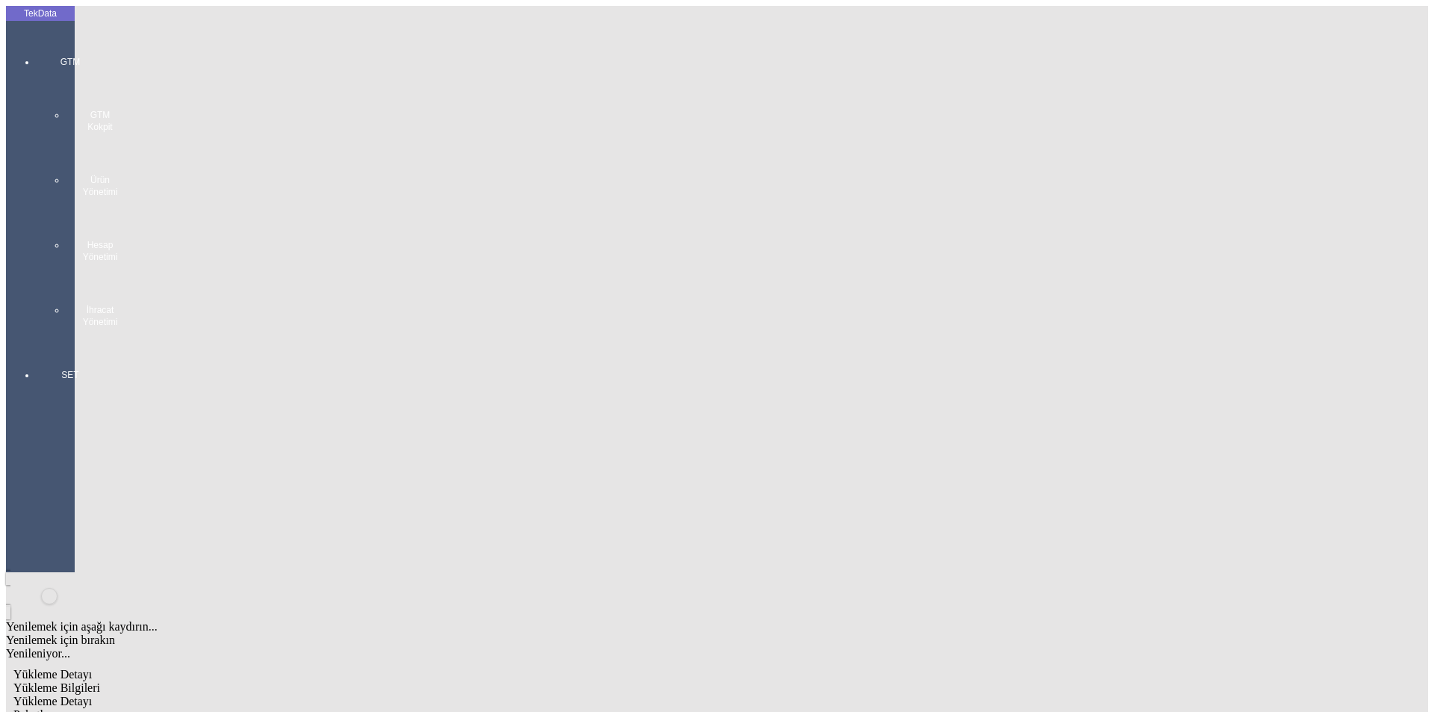
type input "27759.89"
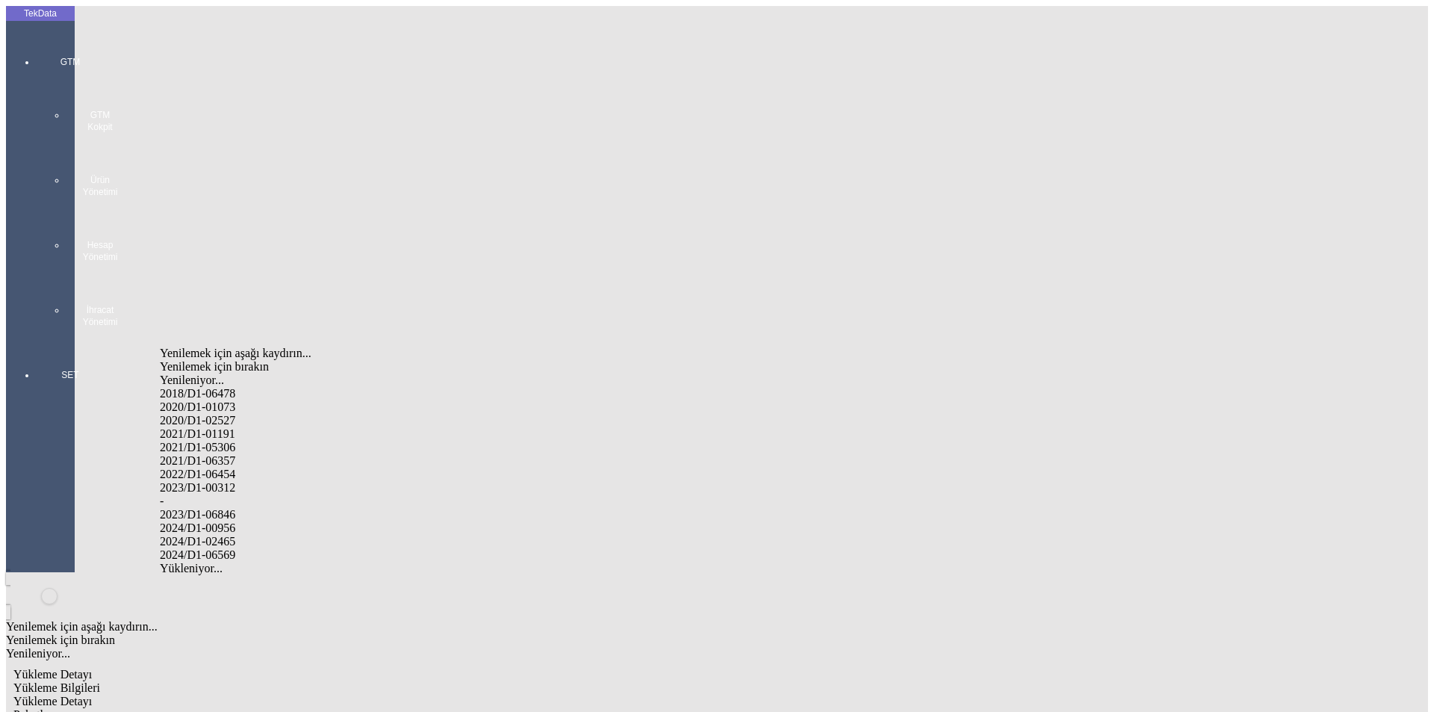
click at [233, 535] on div "2024/D1-02465" at bounding box center [450, 541] width 580 height 13
type input "2024/D1-02465"
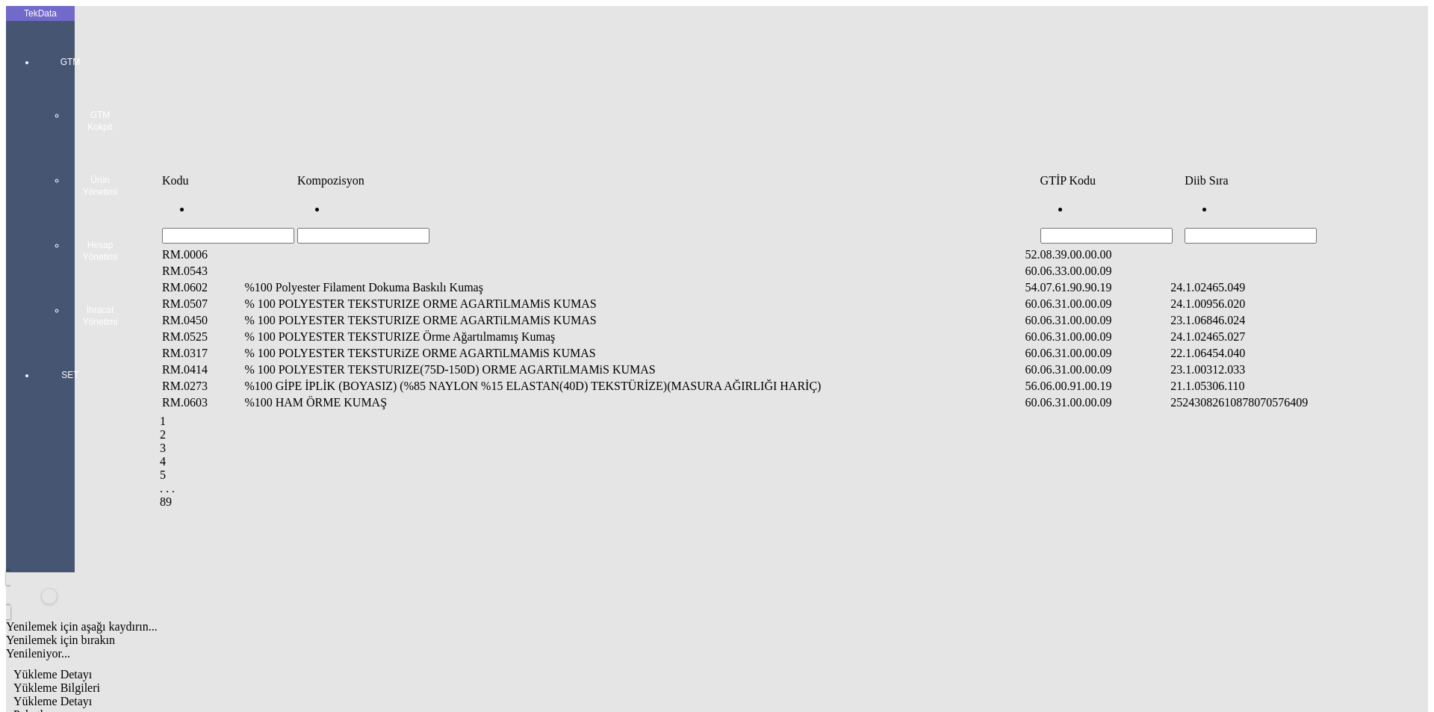
click at [1226, 228] on input "Hücreyi Filtrele" at bounding box center [1250, 236] width 132 height 16
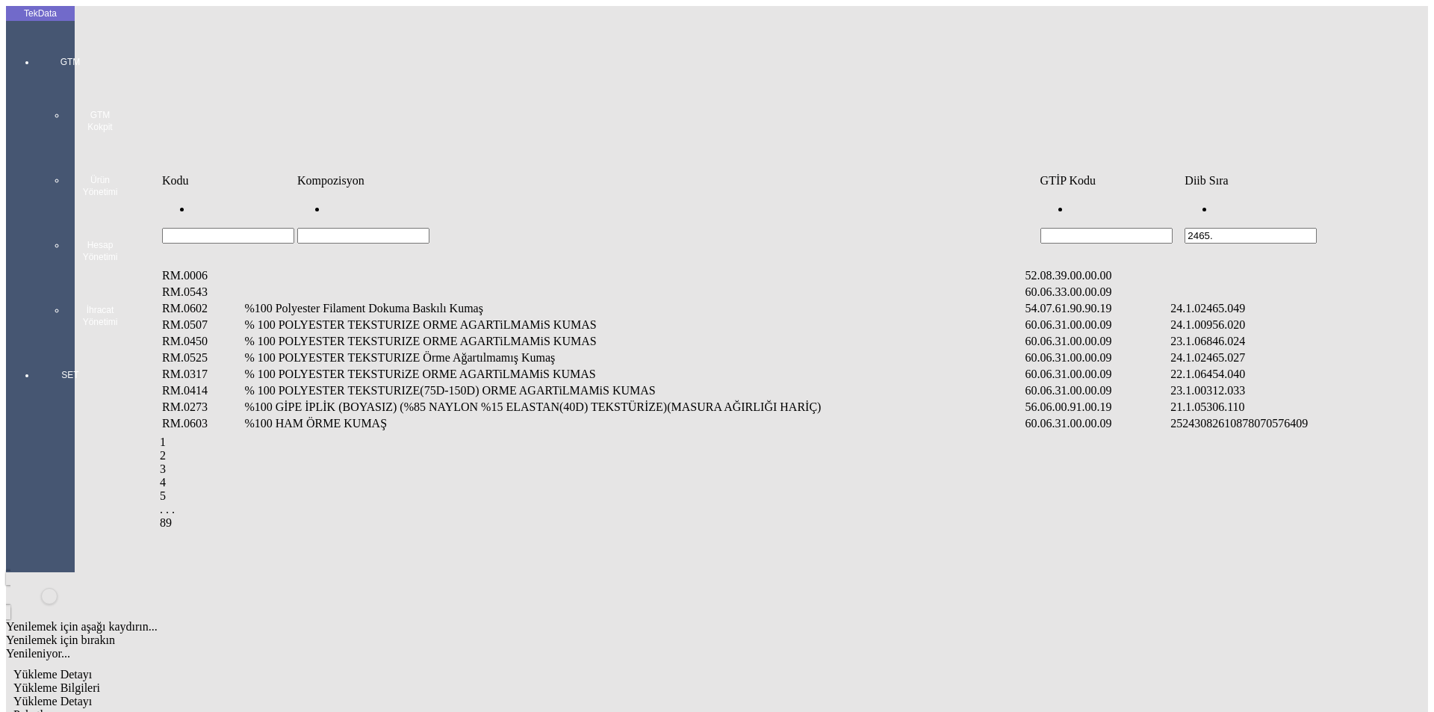
type input "2465."
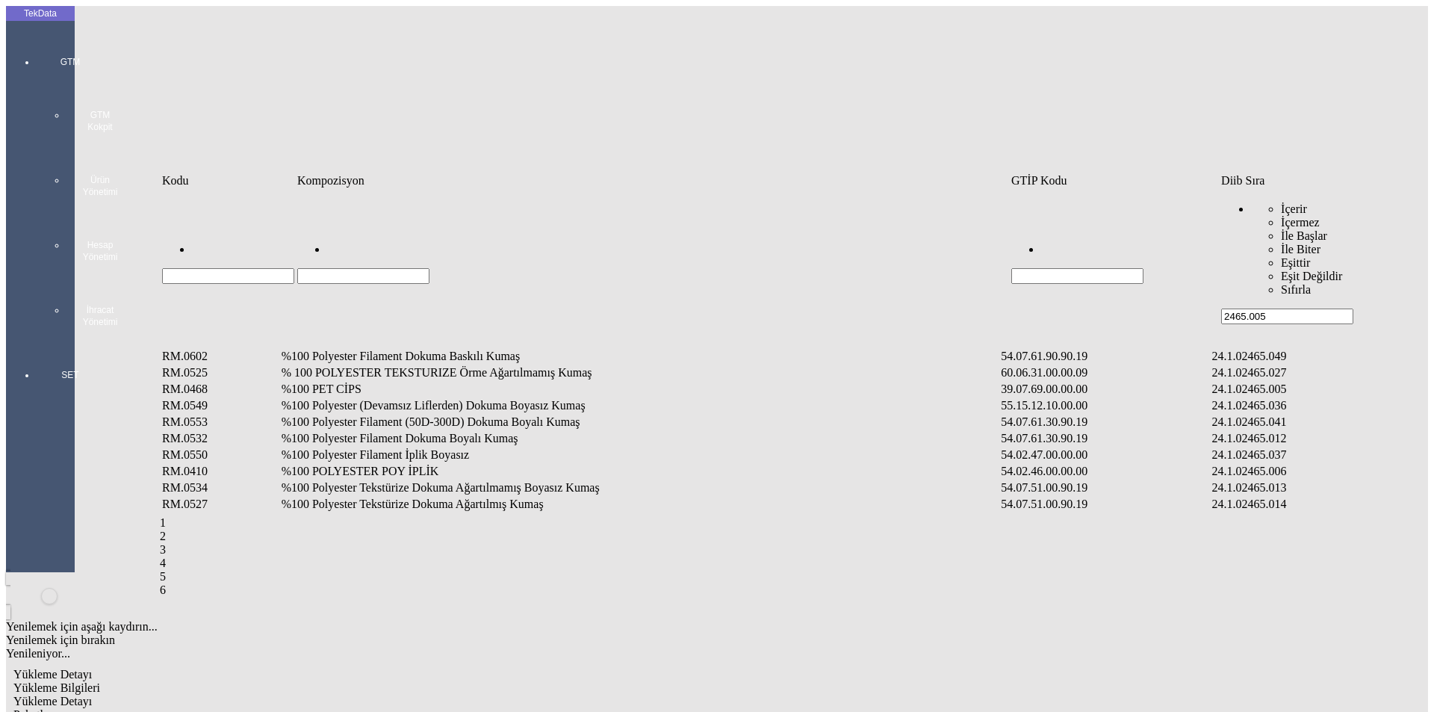
type input "2465.005"
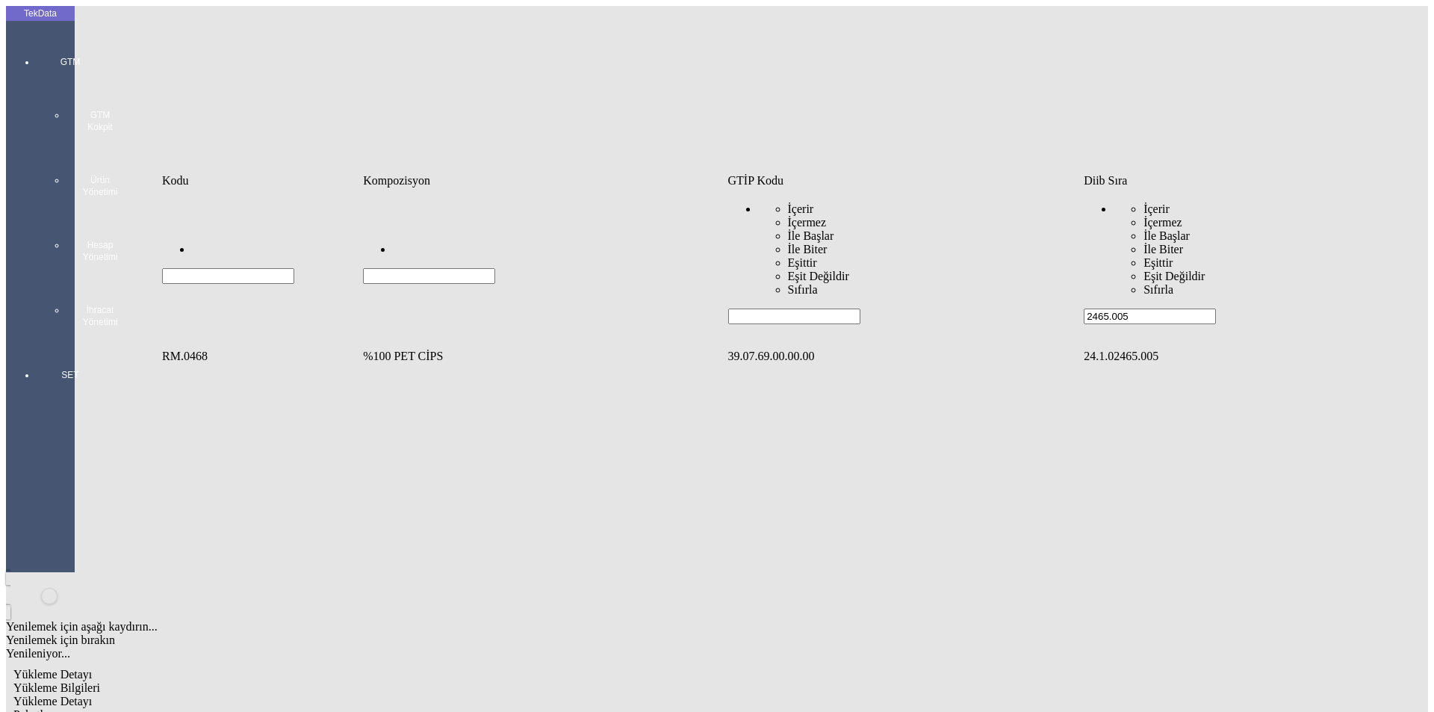
click at [479, 349] on td "%100 PET CİPS" at bounding box center [543, 356] width 363 height 15
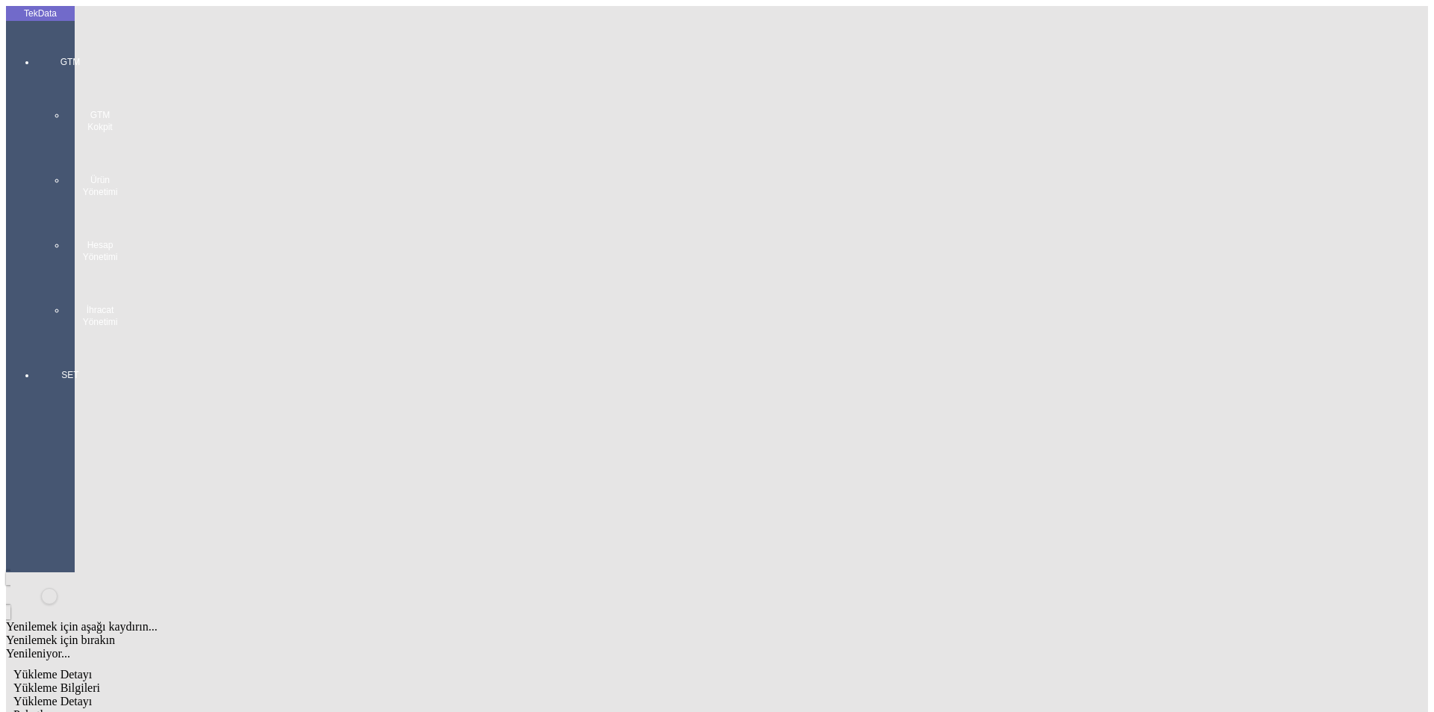
type input "27350"
click at [862, 270] on div "Kg" at bounding box center [1109, 276] width 591 height 13
type input "Kg"
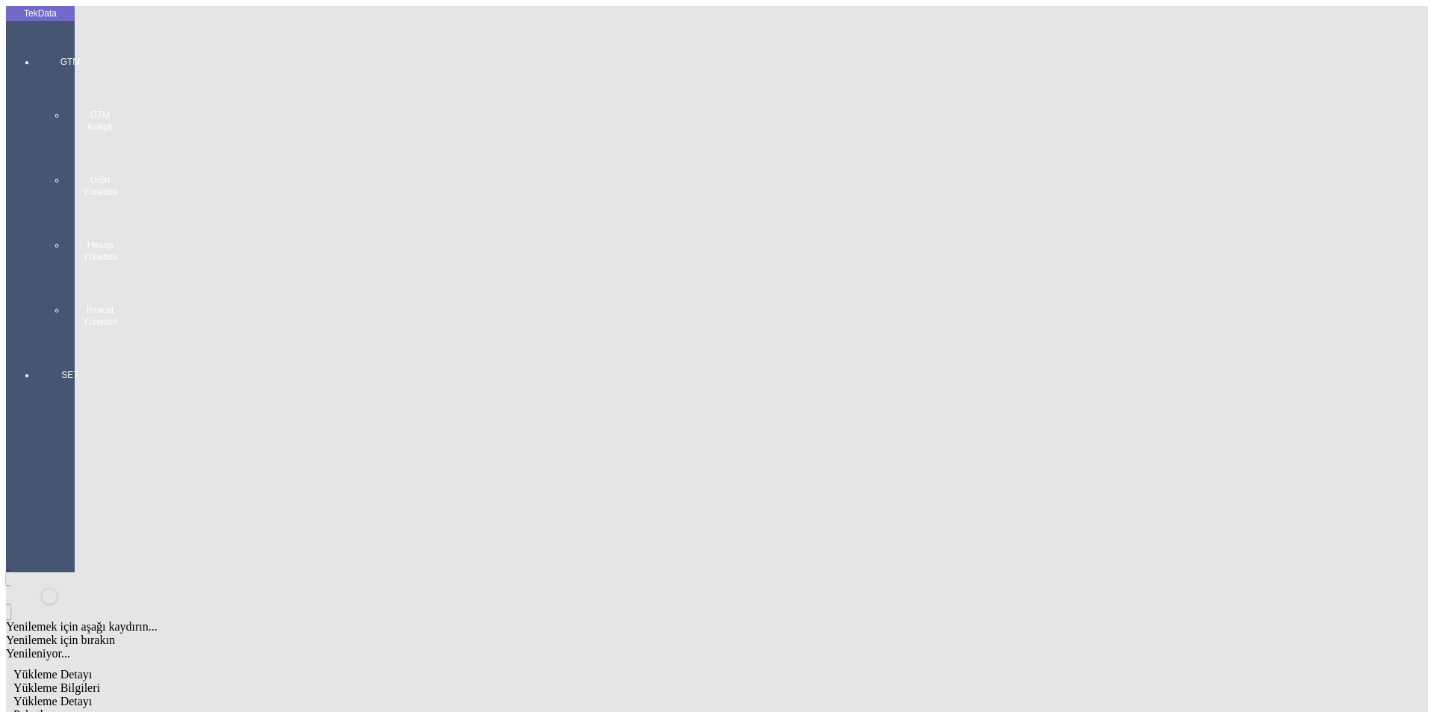
type input "0.86"
click at [852, 313] on div "Amerikan Doları" at bounding box center [1109, 319] width 591 height 13
type input "Amerikan Doları"
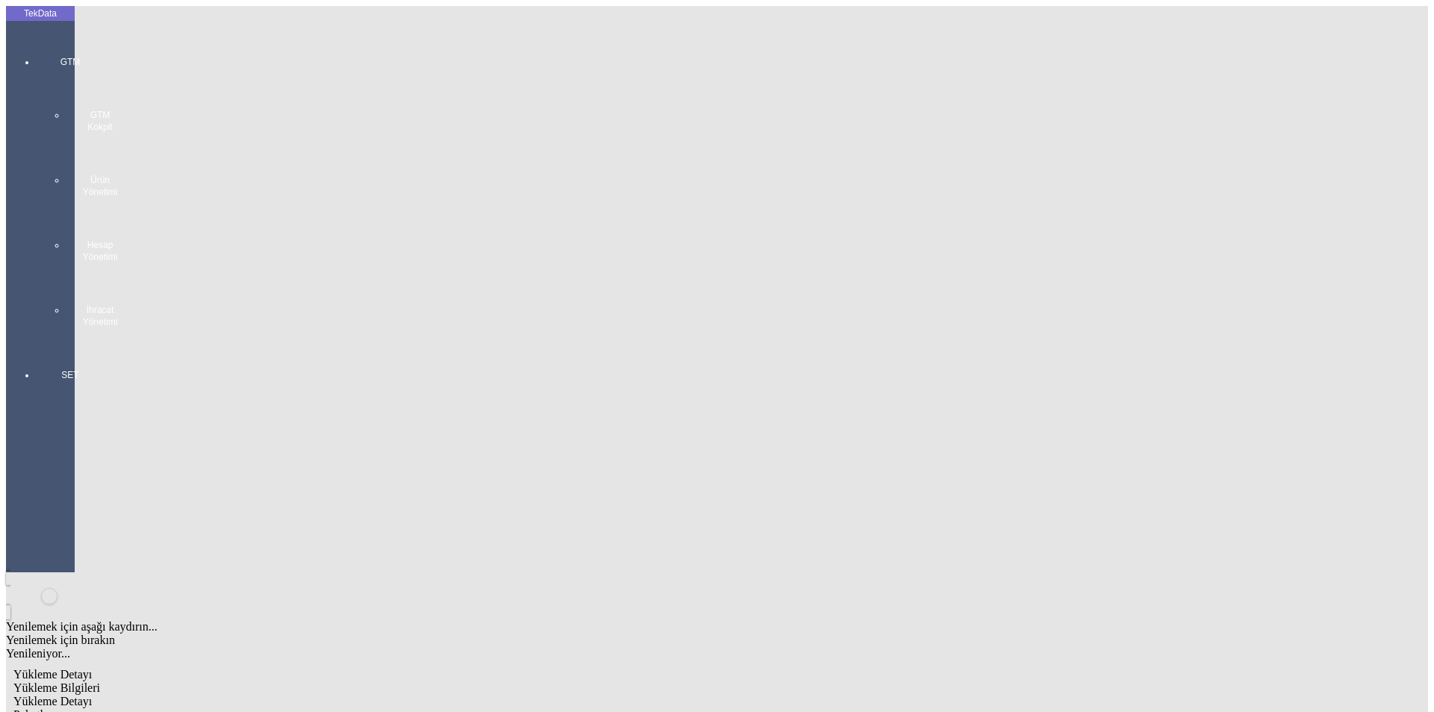
type input "27350"
type input "27739.76"
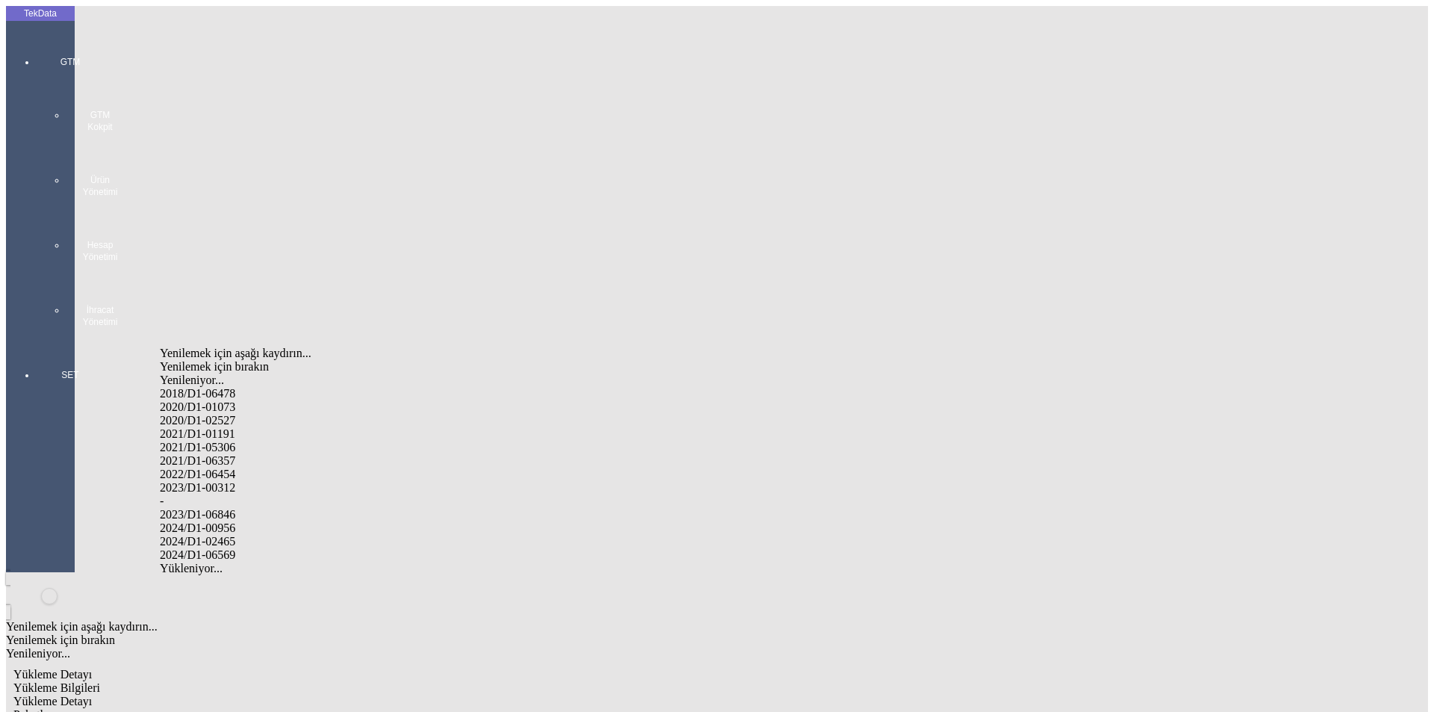
drag, startPoint x: 240, startPoint y: 519, endPoint x: 369, endPoint y: 518, distance: 129.2
click at [242, 535] on div "2024/D1-02465" at bounding box center [450, 541] width 580 height 13
type input "2024/D1-02465"
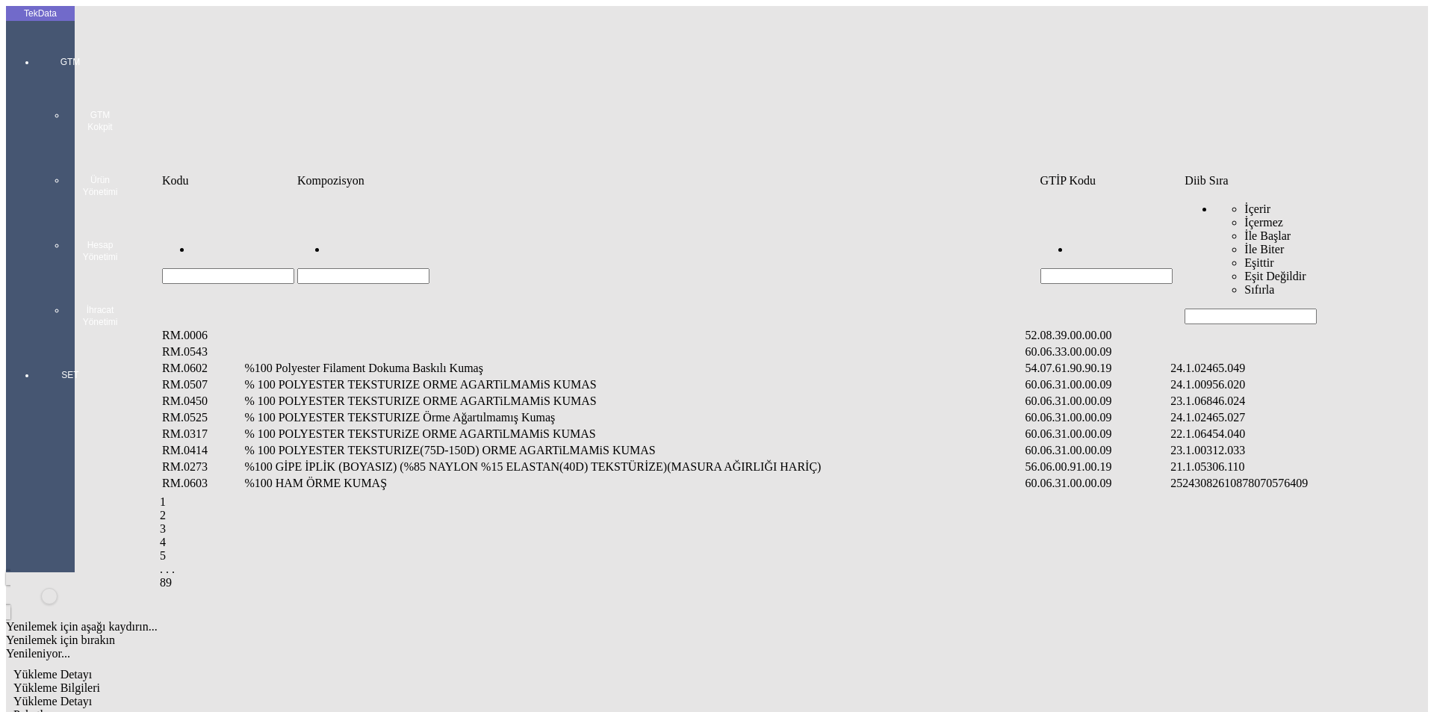
click at [1208, 308] on input "Hücreyi Filtrele" at bounding box center [1250, 316] width 132 height 16
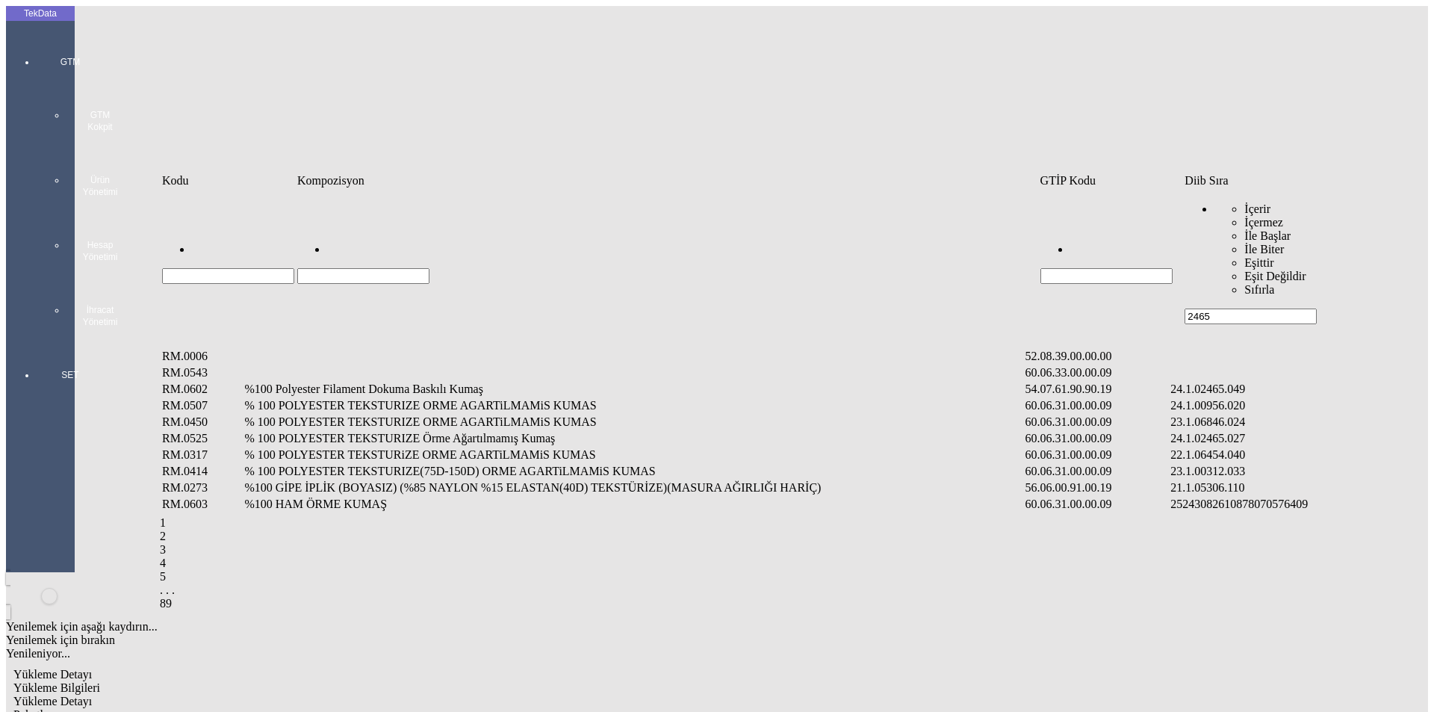
type input "2465"
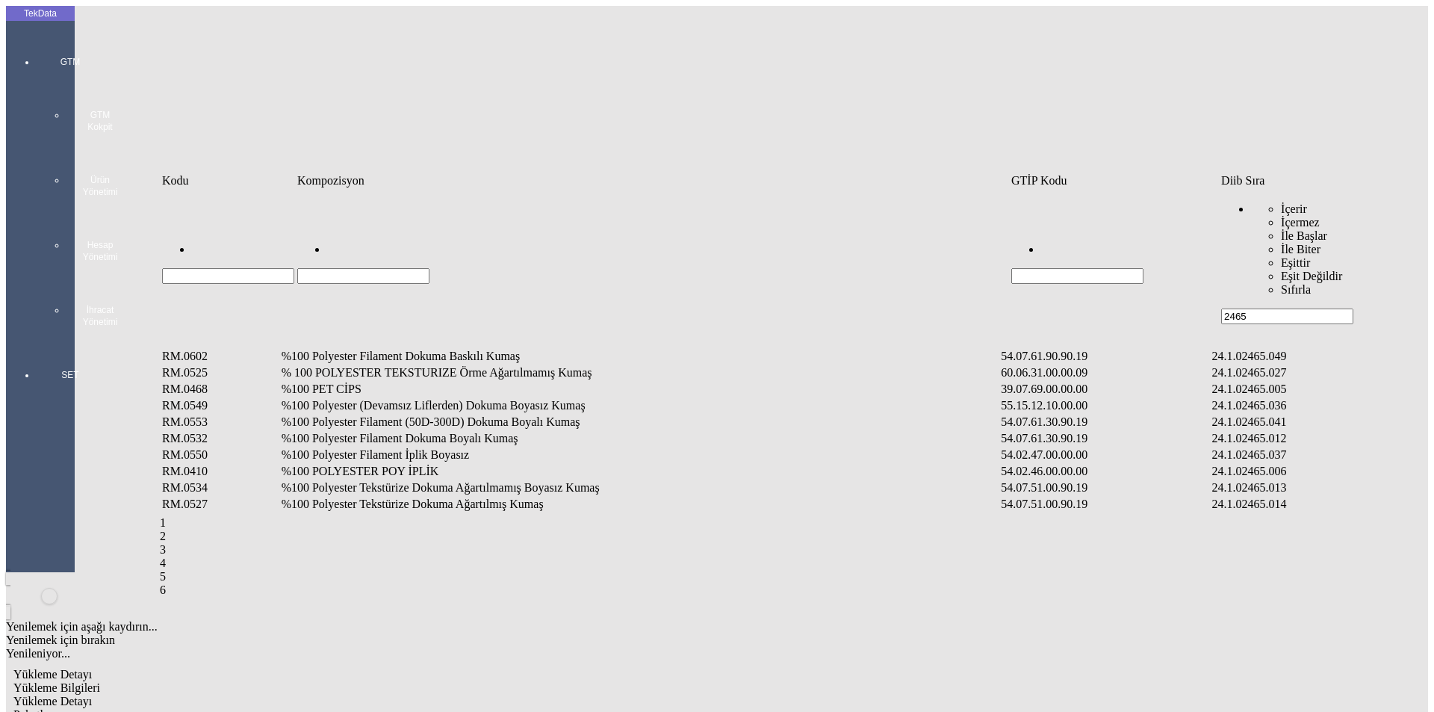
click at [355, 382] on td "%100 PET CİPS" at bounding box center [640, 389] width 718 height 15
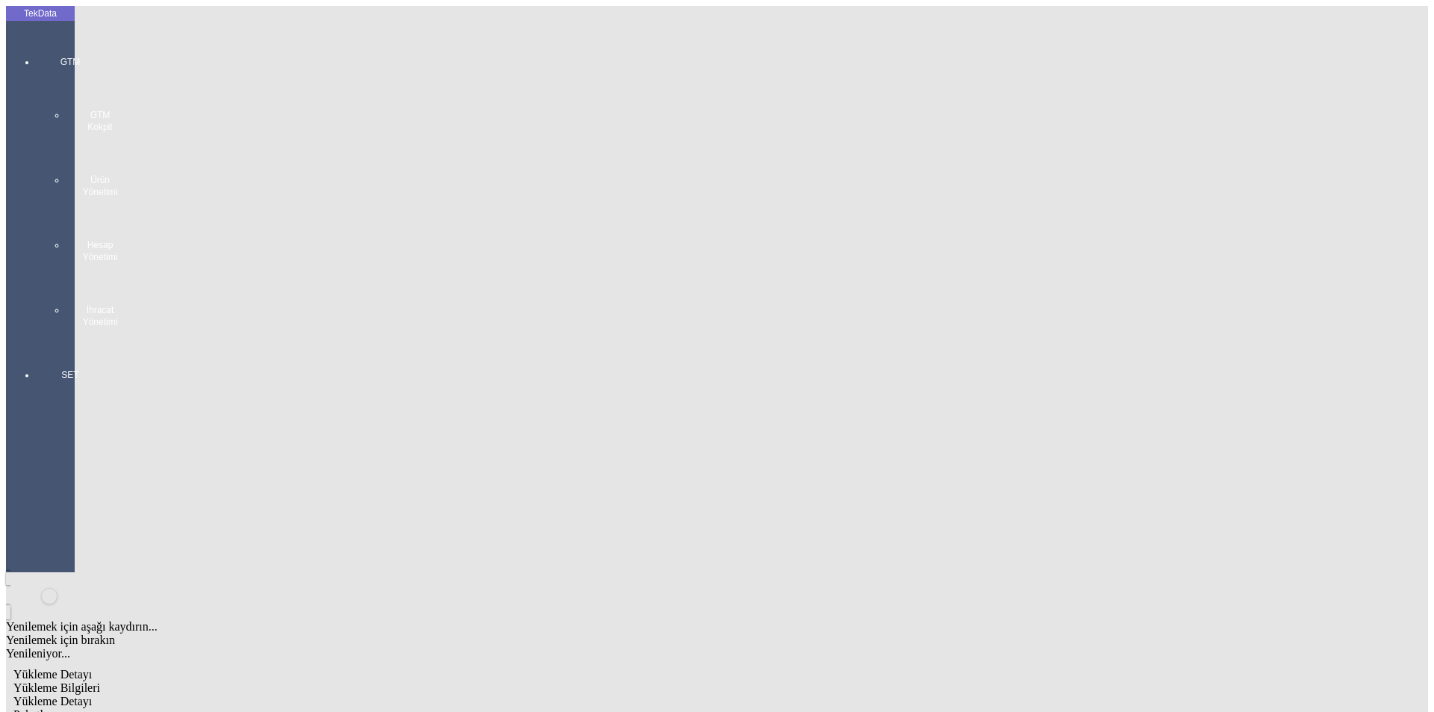
type input "26982"
drag, startPoint x: 839, startPoint y: 213, endPoint x: 841, endPoint y: 224, distance: 11.3
click at [842, 270] on div "Kg" at bounding box center [1109, 276] width 591 height 13
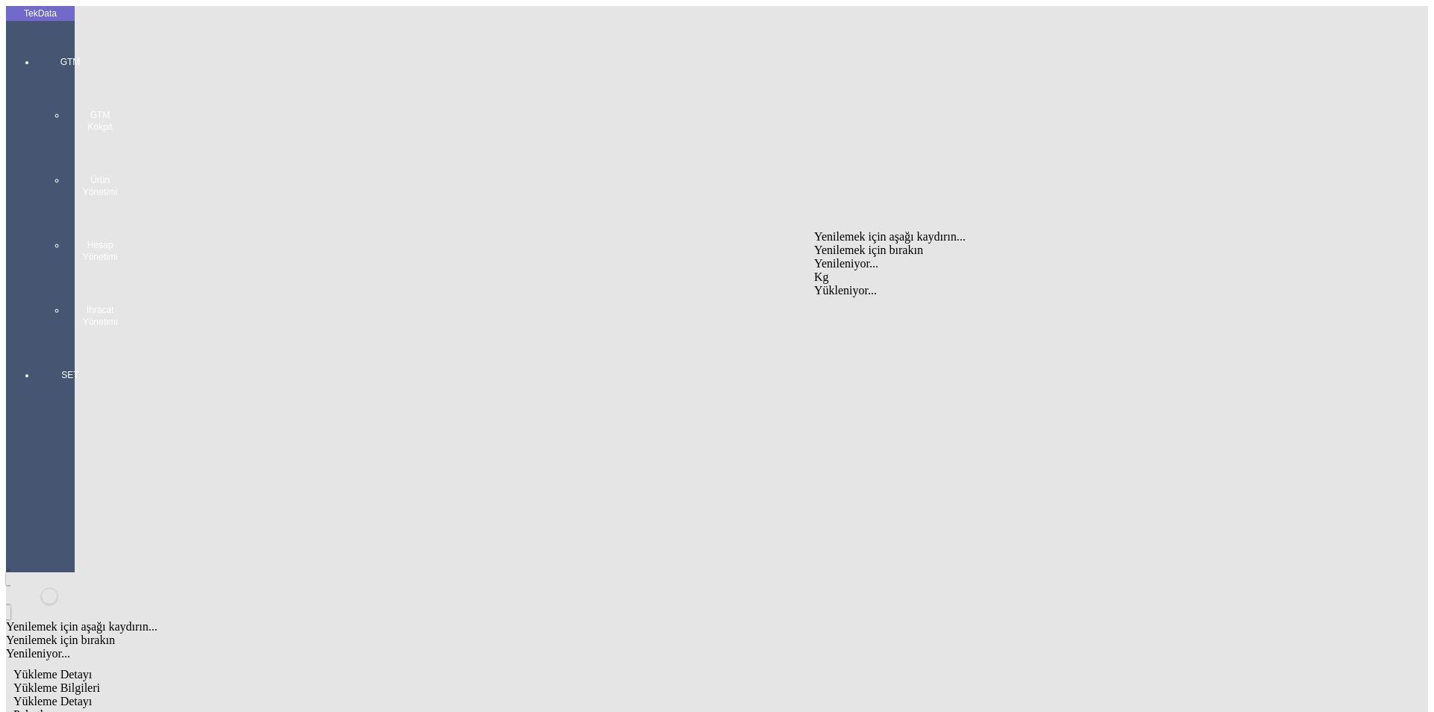
type input "Kg"
type input "0.86"
click at [839, 313] on div "Amerikan Doları" at bounding box center [1109, 319] width 591 height 13
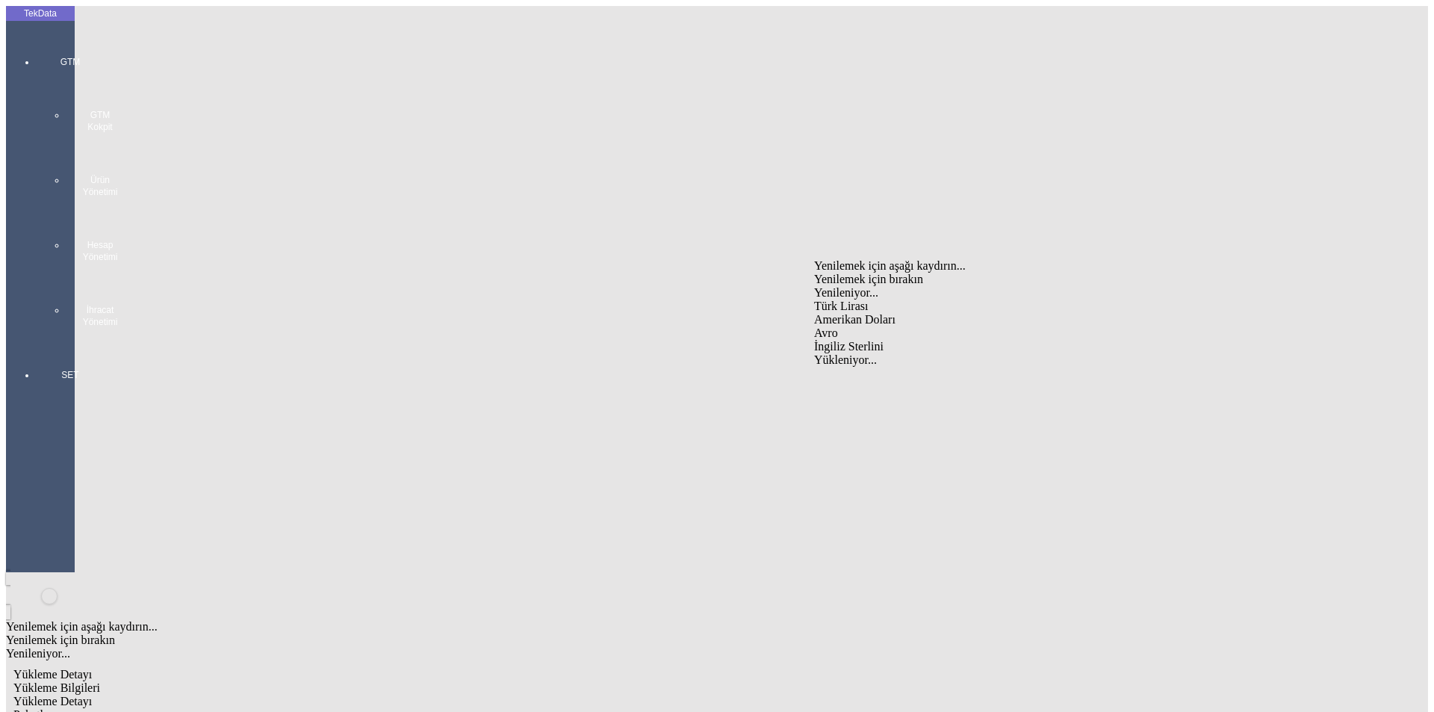
type input "Amerikan Doları"
type input "3"
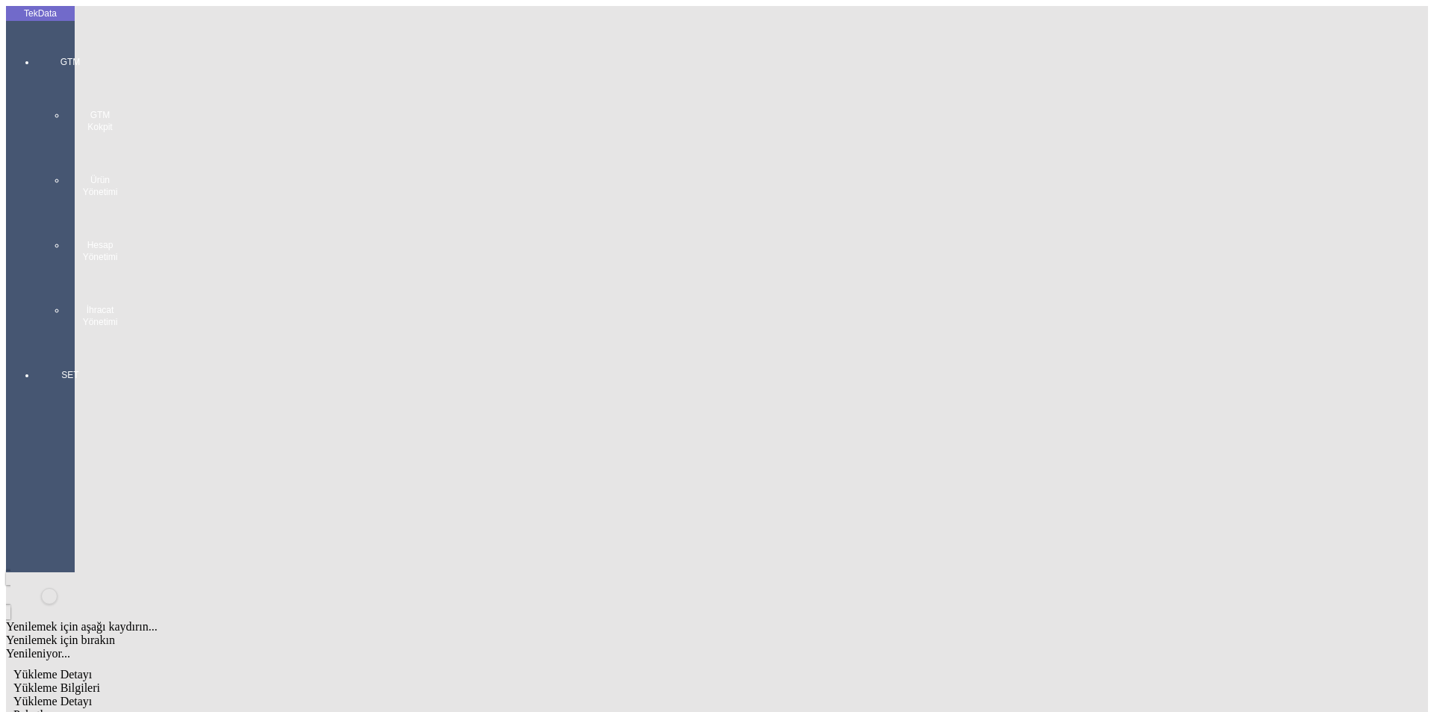
type input "26982"
drag, startPoint x: 261, startPoint y: 307, endPoint x: 0, endPoint y: 313, distance: 260.7
type input "27333"
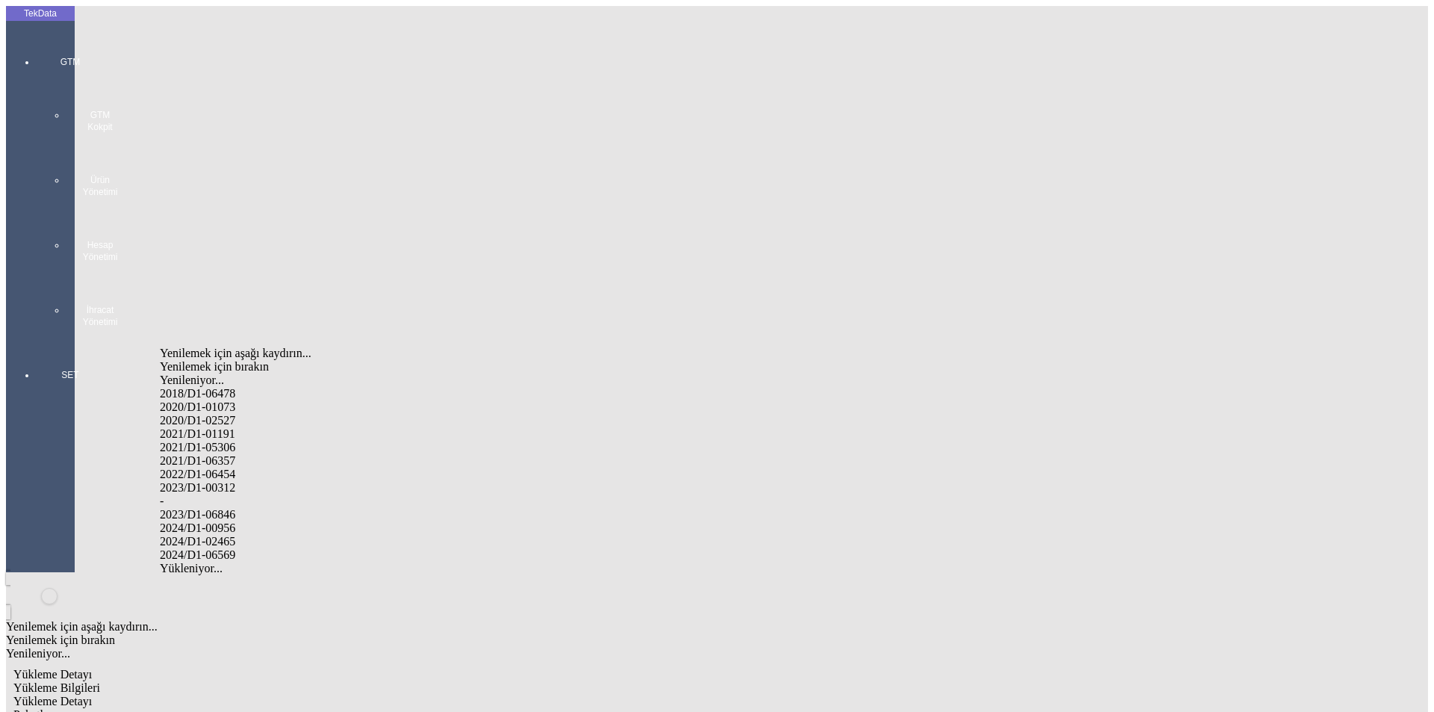
drag, startPoint x: 227, startPoint y: 520, endPoint x: 406, endPoint y: 515, distance: 179.3
click at [229, 535] on div "2024/D1-02465" at bounding box center [450, 541] width 580 height 13
type input "2024/D1-02465"
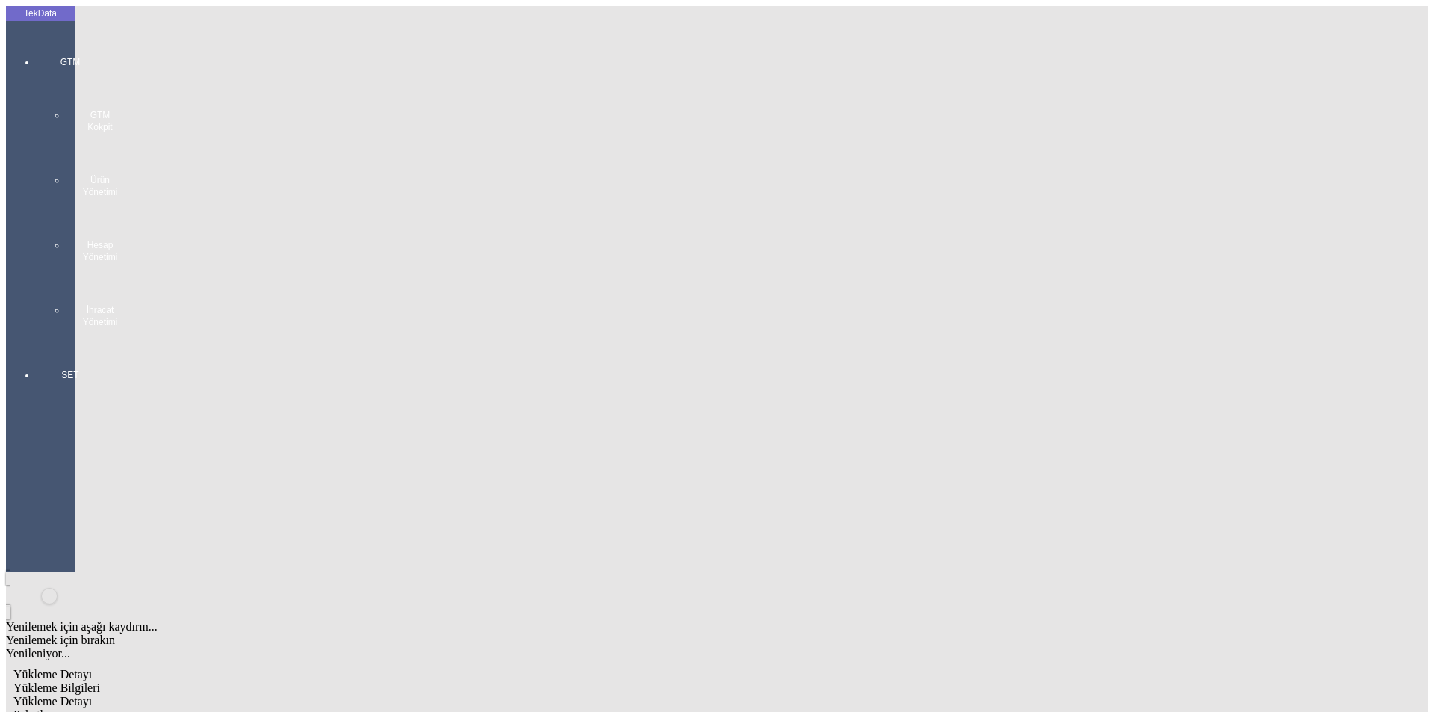
click at [52, 708] on span "Paketler" at bounding box center [32, 714] width 39 height 13
type input "Çuval"
drag, startPoint x: 849, startPoint y: 162, endPoint x: 725, endPoint y: 165, distance: 124.0
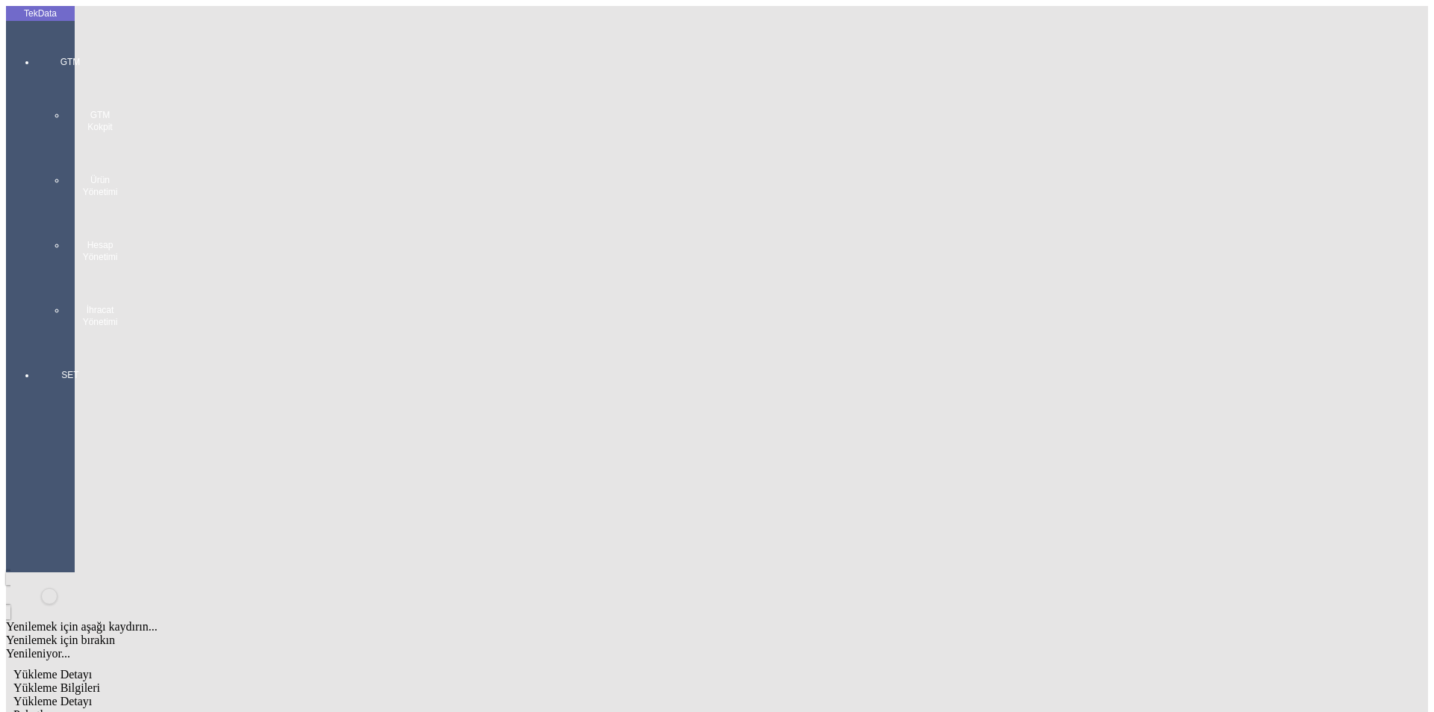
type input "265"
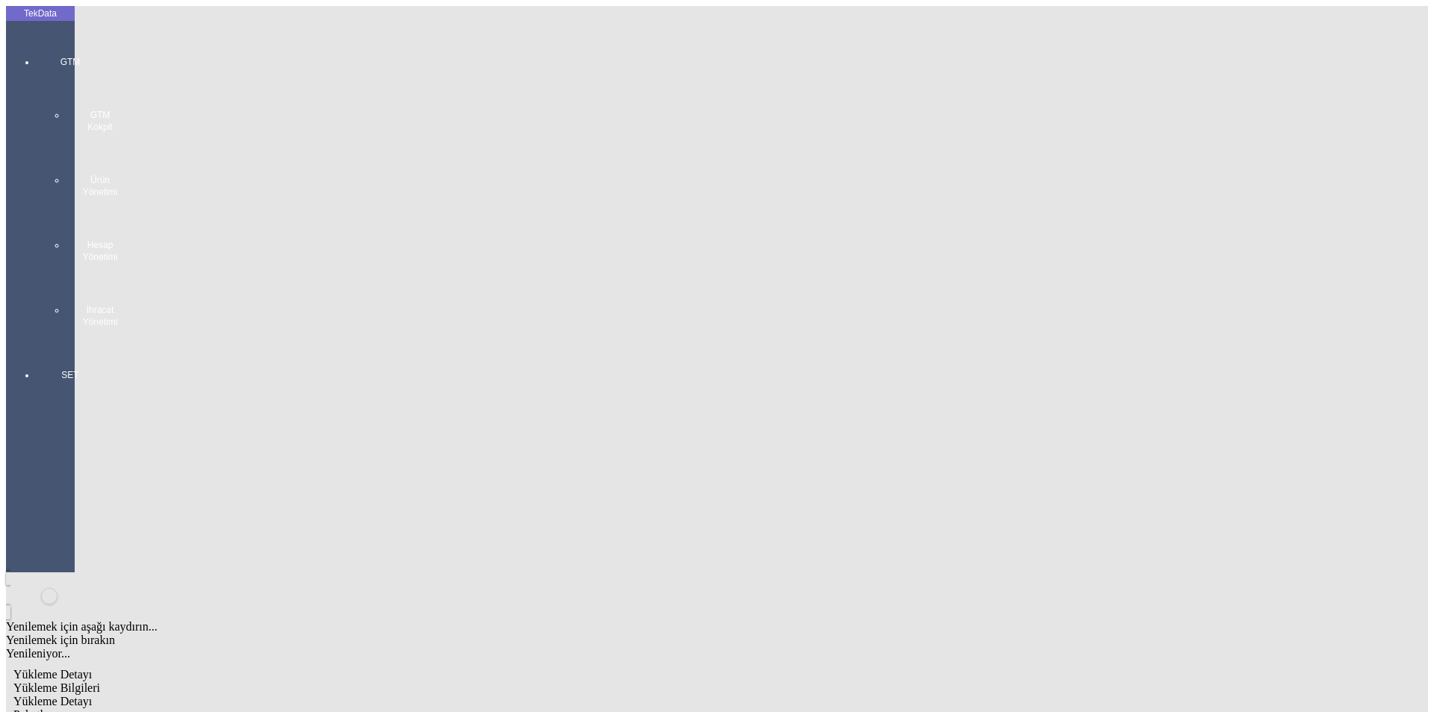
click at [100, 681] on span "Yükleme Bilgileri" at bounding box center [56, 687] width 87 height 13
